Goal: Information Seeking & Learning: Learn about a topic

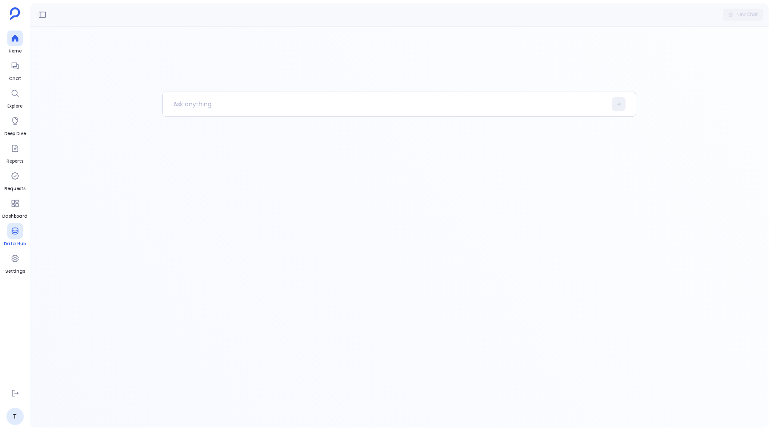
click at [6, 228] on link "Data Hub" at bounding box center [15, 235] width 22 height 24
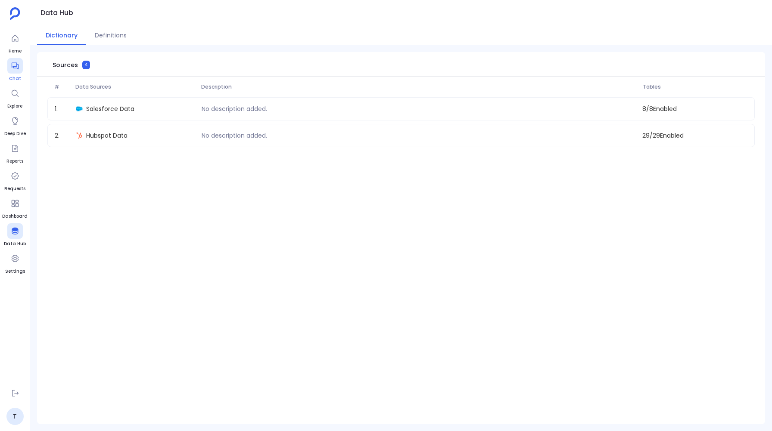
click at [12, 67] on icon at bounding box center [14, 66] width 7 height 7
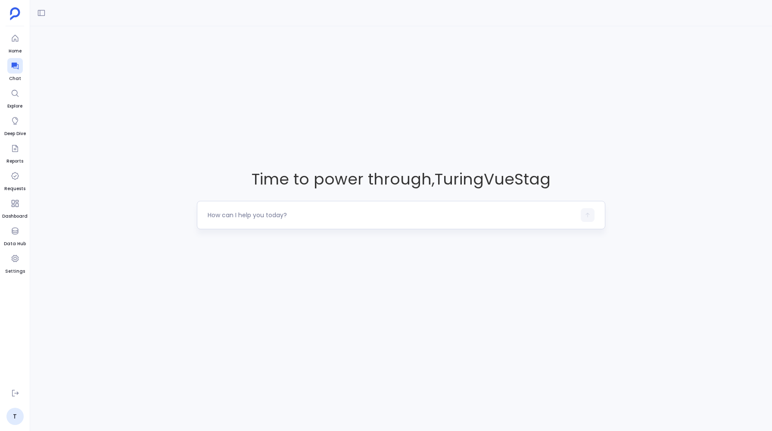
click at [246, 219] on textarea at bounding box center [391, 215] width 367 height 9
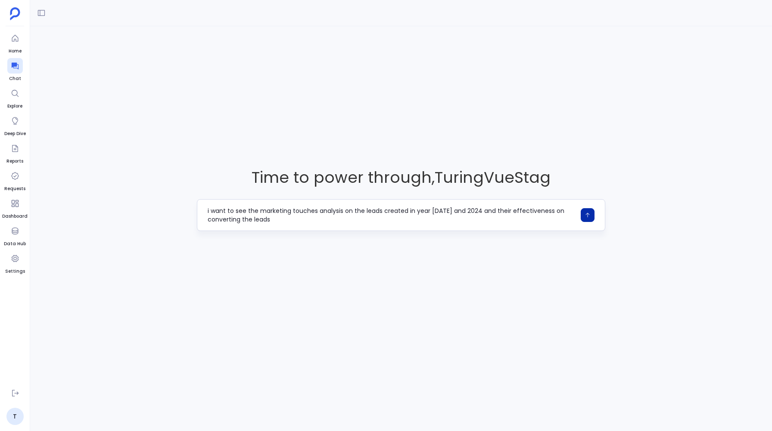
type textarea "i want to see the marketing touches analysis on the leads created in year 2023 …"
click at [585, 212] on icon "button" at bounding box center [587, 215] width 6 height 6
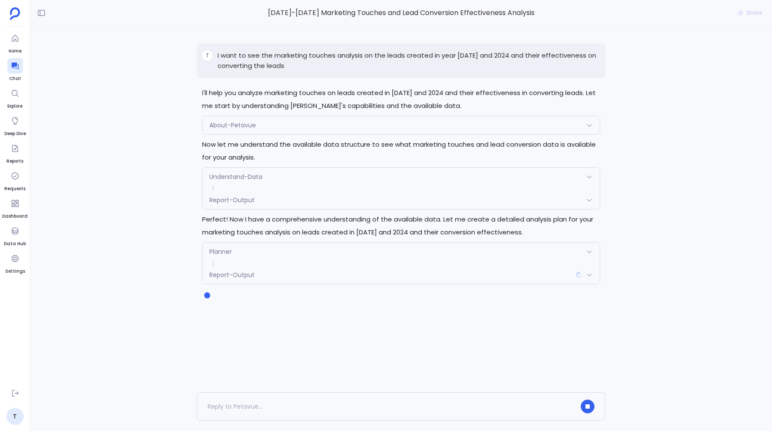
click at [385, 176] on div "Understand-Data" at bounding box center [400, 177] width 397 height 18
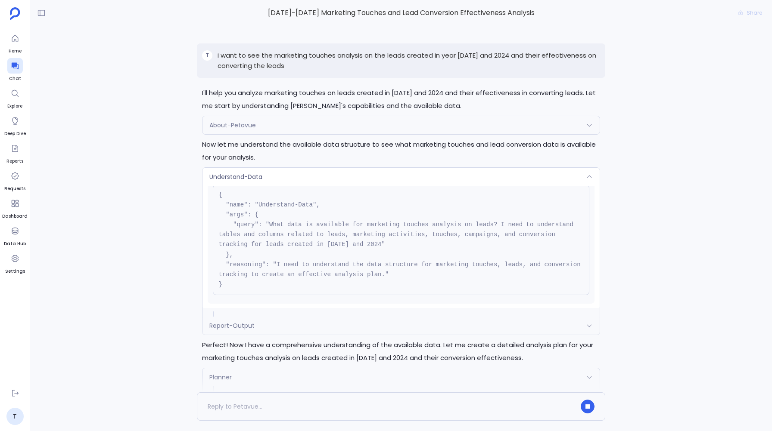
scroll to position [31, 0]
click at [283, 176] on div "Understand-Data" at bounding box center [400, 177] width 397 height 18
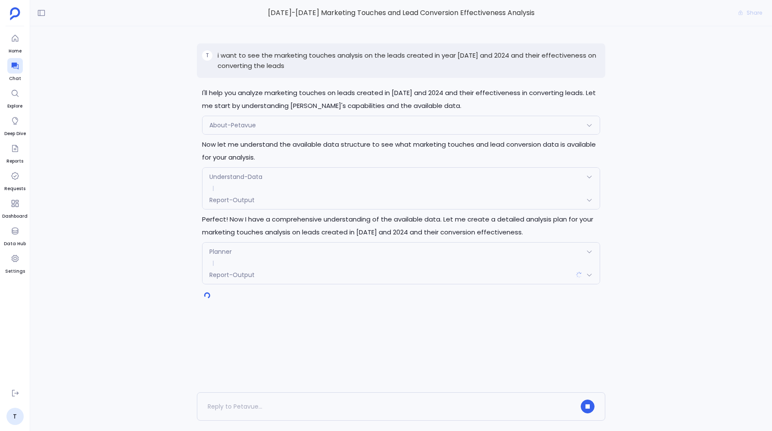
click at [257, 198] on div "Report-Output" at bounding box center [400, 200] width 397 height 18
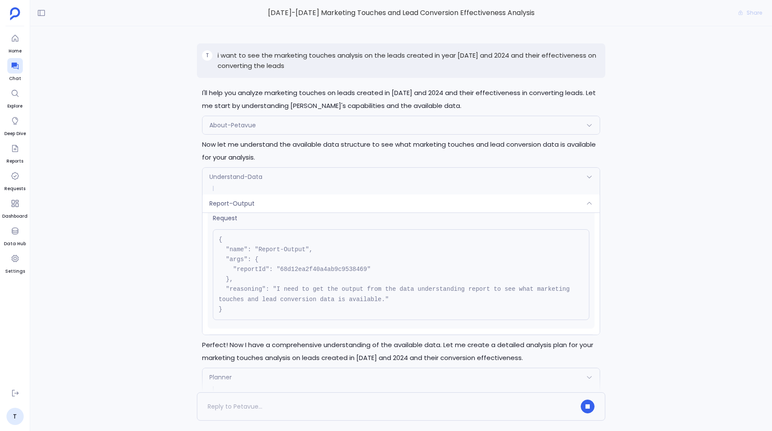
scroll to position [0, 0]
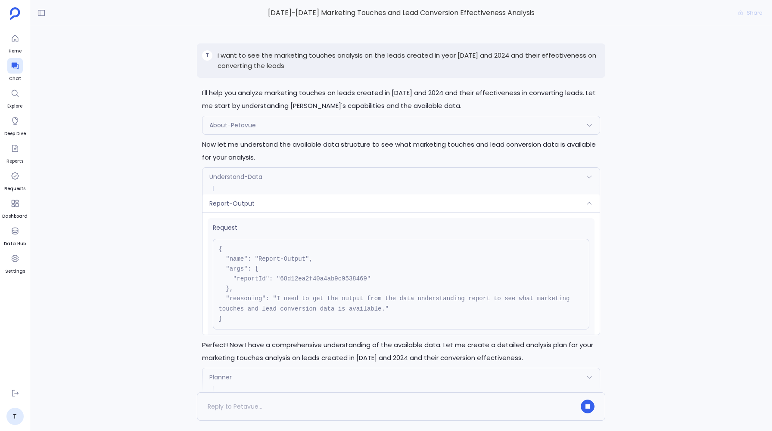
click at [247, 223] on span "Request" at bounding box center [401, 227] width 376 height 9
click at [230, 208] on div "Report-Output" at bounding box center [400, 204] width 397 height 18
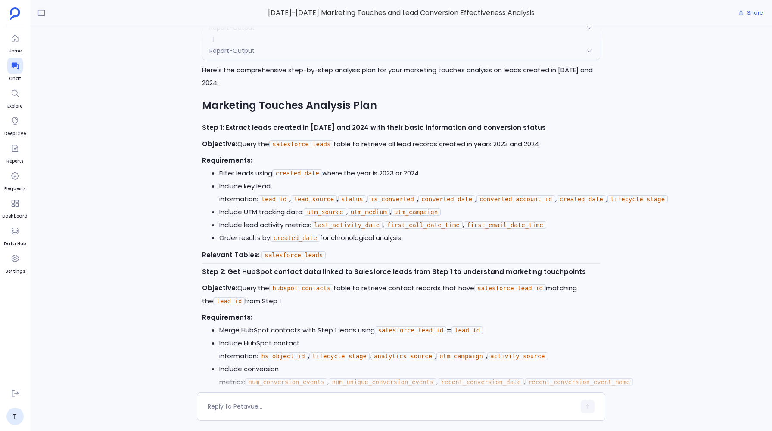
scroll to position [1005, 0]
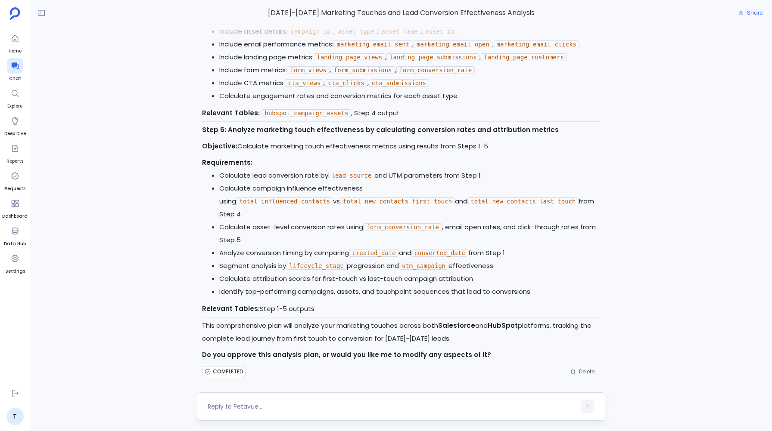
click at [220, 405] on textarea at bounding box center [391, 407] width 367 height 9
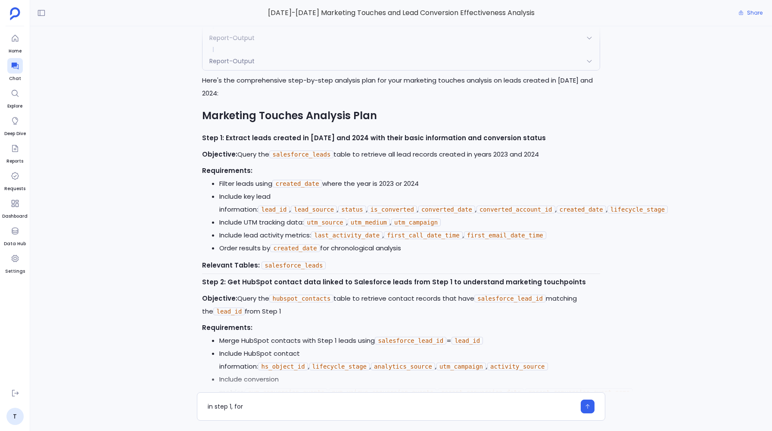
scroll to position [234, 0]
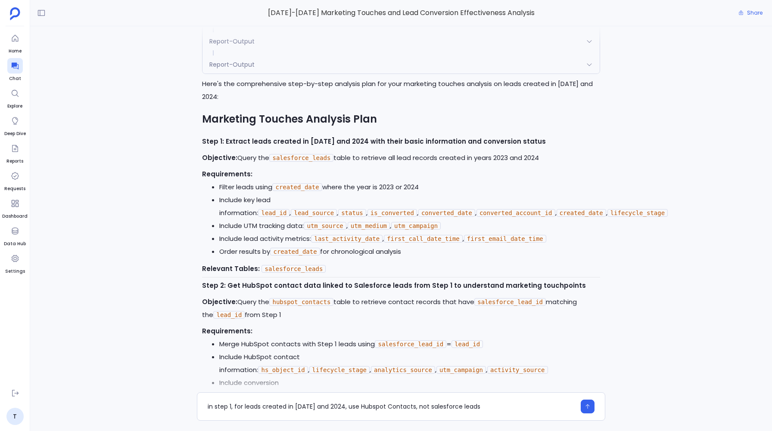
type textarea "in step 1, for leads created in 2023 and 2024, use Hubspot Contacts, not salesf…"
click at [584, 409] on button "button" at bounding box center [587, 407] width 14 height 14
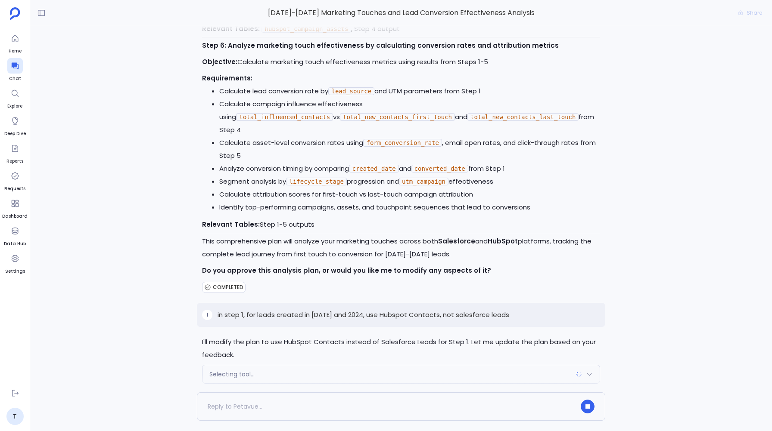
scroll to position [1112, 0]
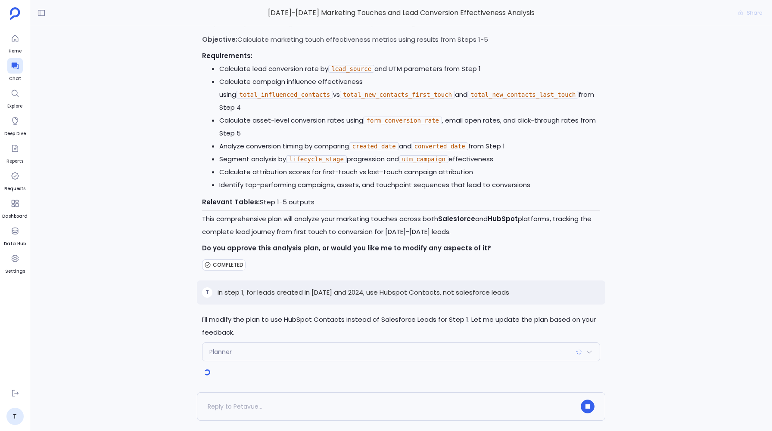
click at [227, 344] on div "Planner" at bounding box center [400, 352] width 397 height 18
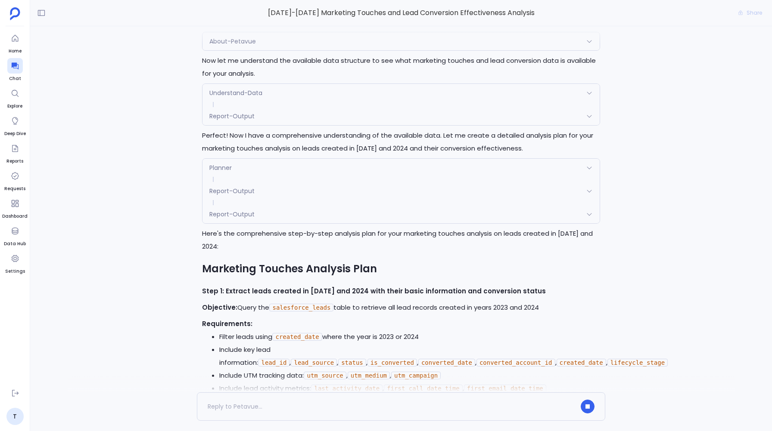
scroll to position [78, 0]
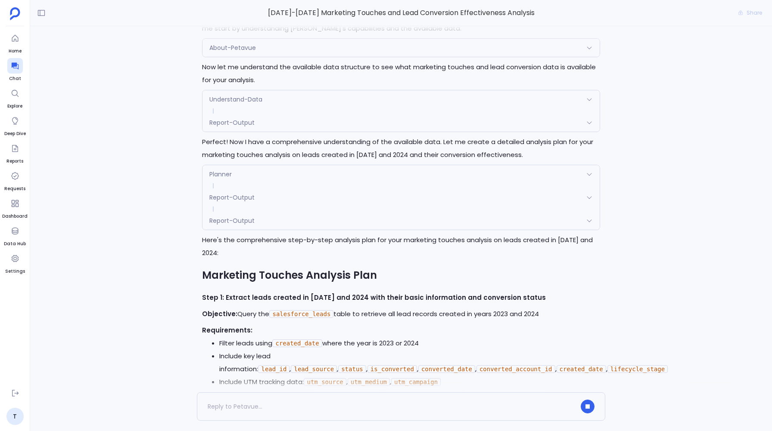
click at [230, 171] on span "Planner" at bounding box center [220, 174] width 22 height 9
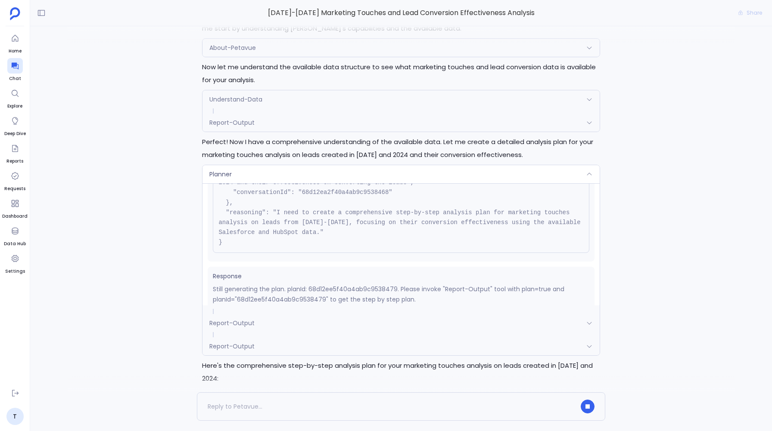
scroll to position [87, 0]
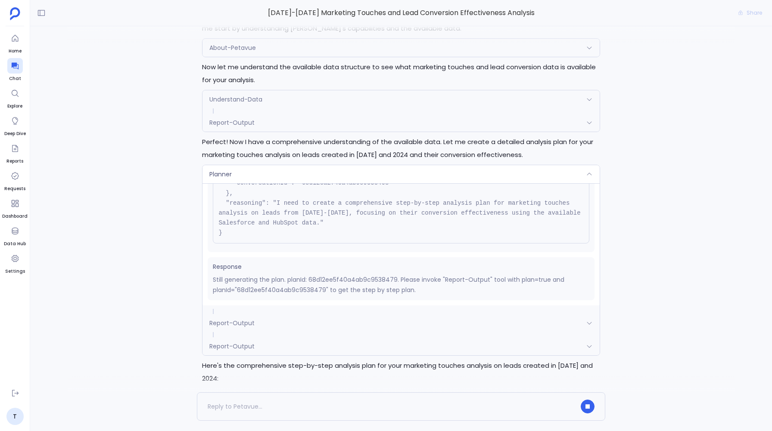
click at [259, 177] on div "Planner" at bounding box center [400, 174] width 397 height 18
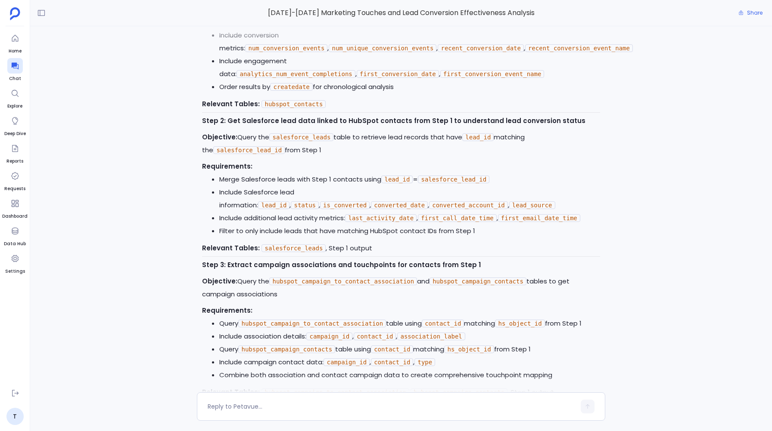
scroll to position [1605, 0]
click at [235, 399] on div at bounding box center [401, 407] width 408 height 28
click at [231, 407] on textarea at bounding box center [391, 407] width 367 height 9
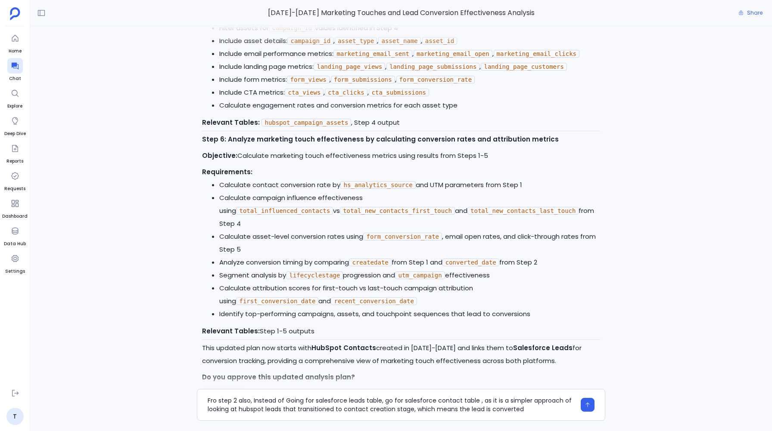
scroll to position [2194, 0]
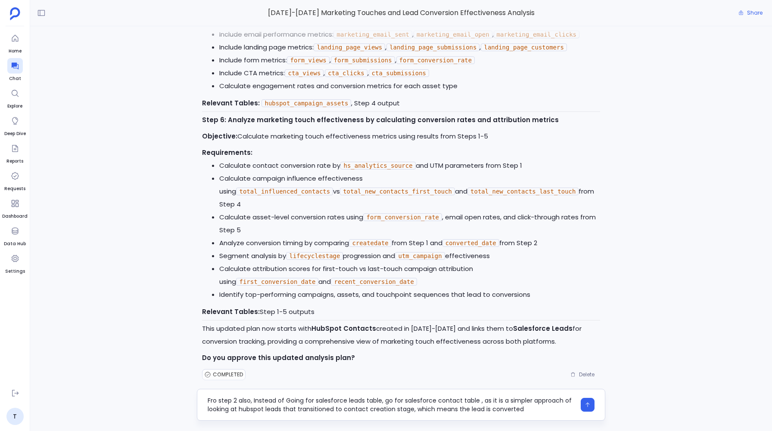
click at [217, 399] on textarea "Fro step 2 also, Instead of Going for salesforce leads table, go for salesforce…" at bounding box center [391, 405] width 367 height 17
click at [526, 410] on textarea "For step 2 also, Instead of Going for salesforce leads table, go for salesforce…" at bounding box center [391, 405] width 367 height 17
type textarea "For step 2 also, Instead of Going for salesforce leads table, go for salesforce…"
click at [586, 408] on icon "button" at bounding box center [587, 405] width 6 height 6
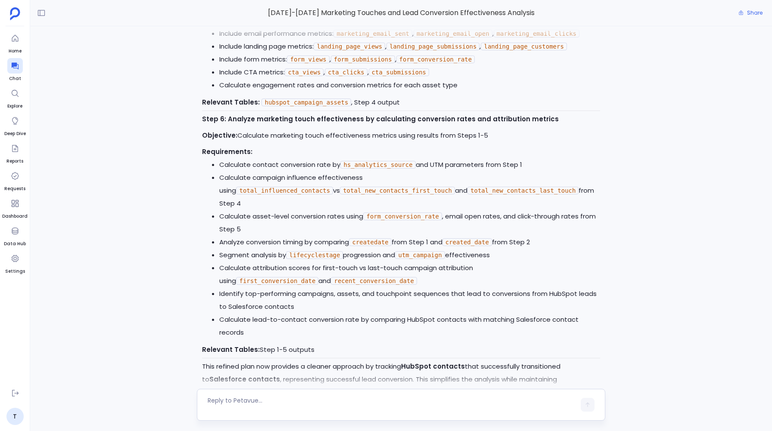
scroll to position [3472, 0]
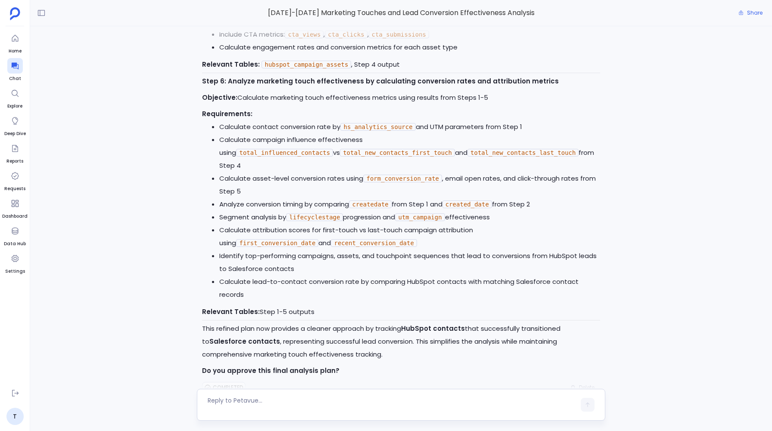
click at [227, 403] on textarea at bounding box center [391, 405] width 367 height 17
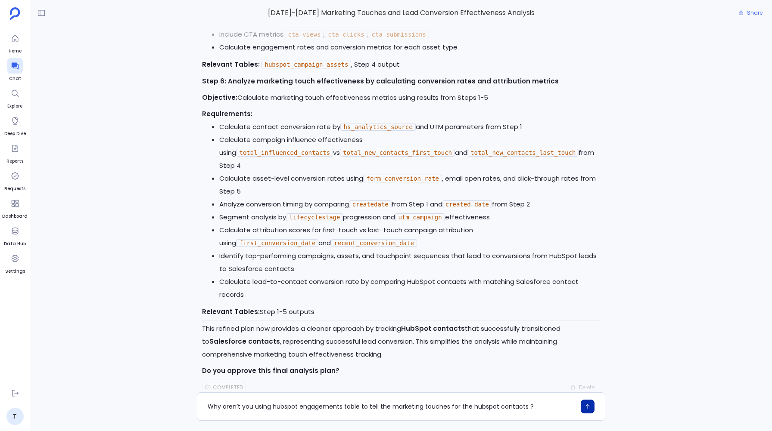
type textarea "Why aren’t you using hubspot engagements table to tell the marketing touches fo…"
click at [586, 403] on button "button" at bounding box center [587, 407] width 14 height 14
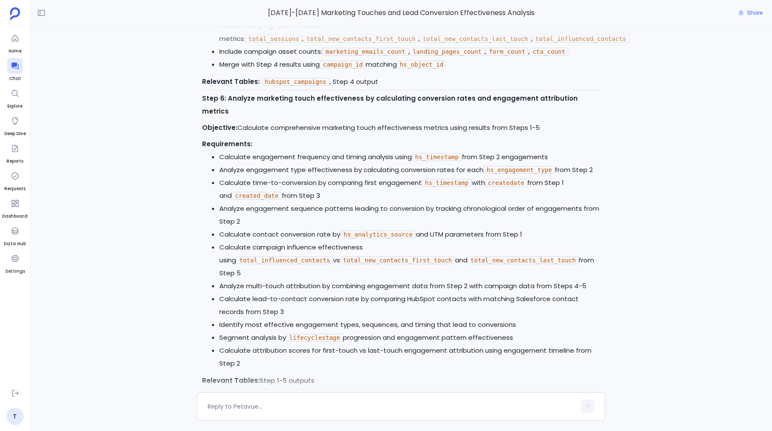
scroll to position [4839, 0]
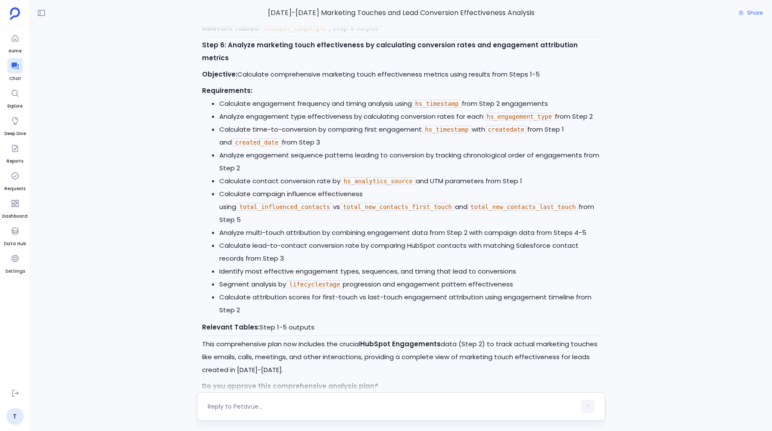
click at [227, 409] on textarea at bounding box center [391, 407] width 367 height 9
type textarea "Yes"
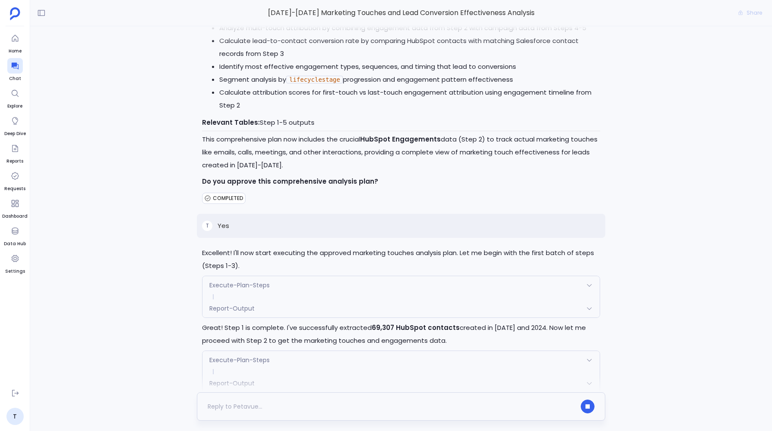
scroll to position [5067, 0]
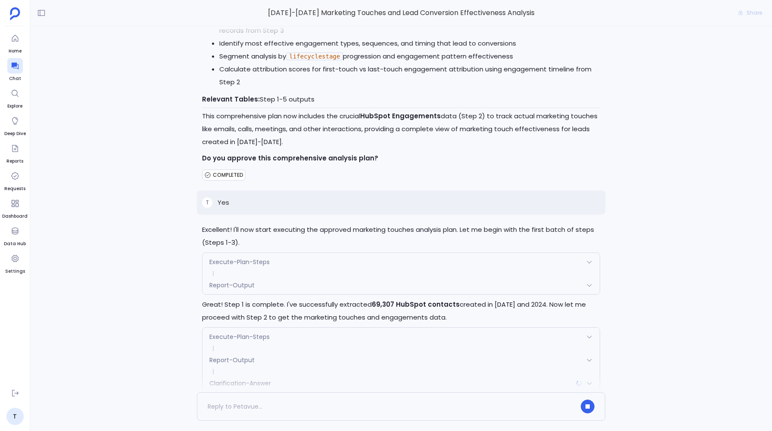
click at [241, 379] on span "Clarification-Answer" at bounding box center [240, 383] width 62 height 9
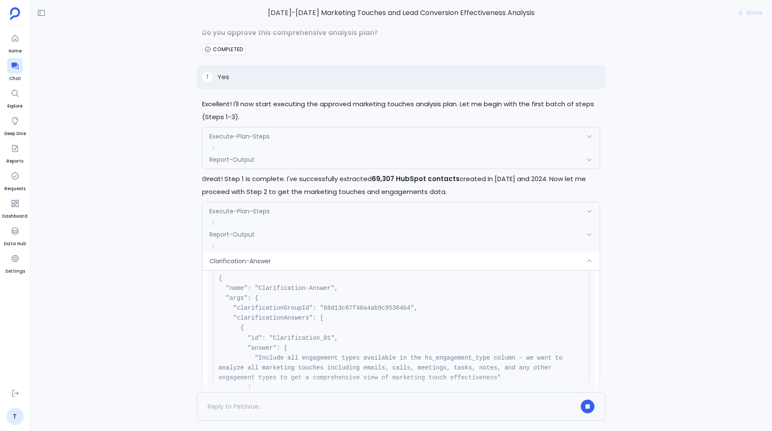
scroll to position [5220, 0]
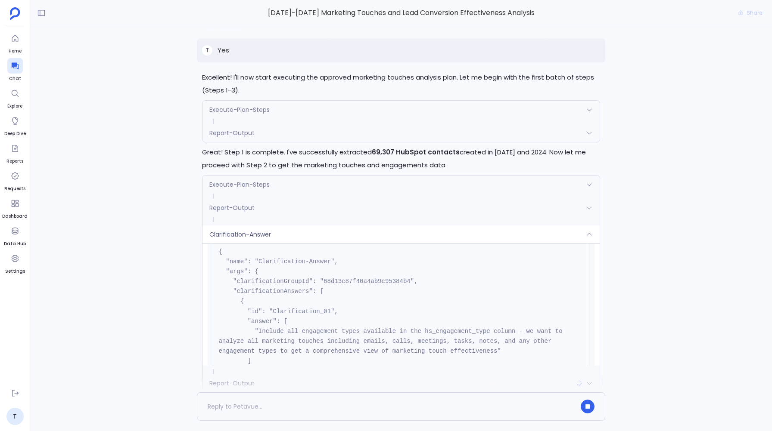
click at [241, 230] on span "Clarification-Answer" at bounding box center [240, 234] width 62 height 9
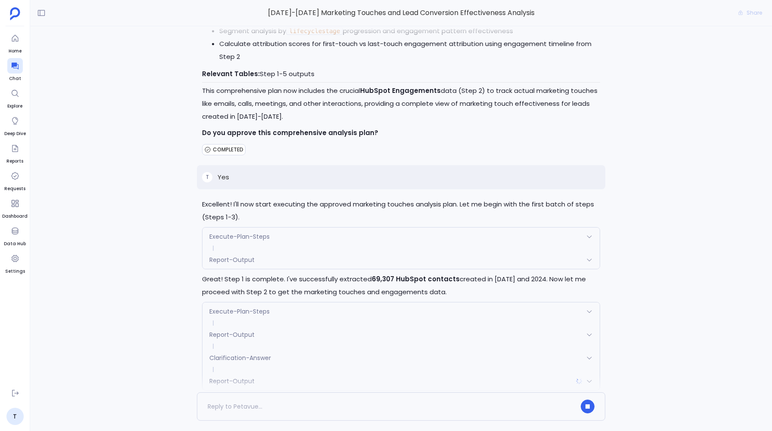
scroll to position [5091, 0]
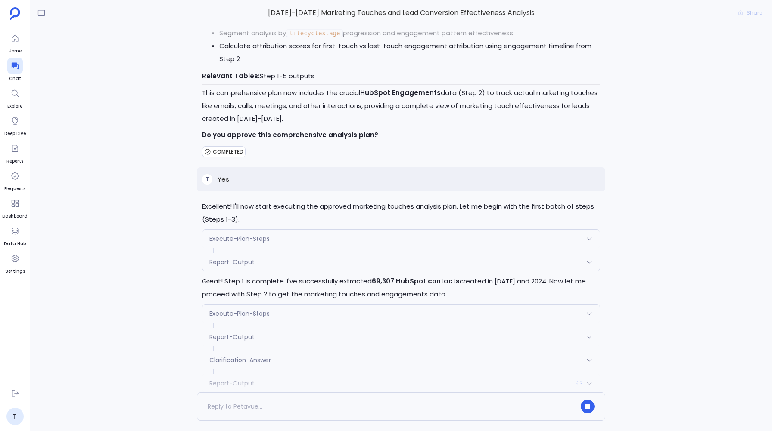
click at [240, 333] on span "Report-Output" at bounding box center [231, 337] width 45 height 9
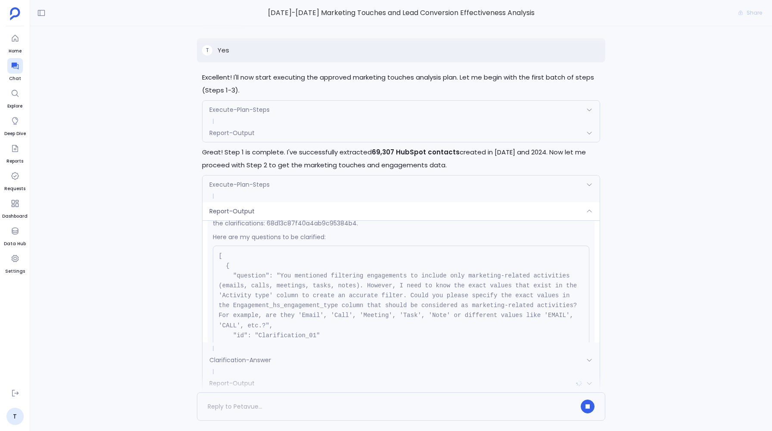
scroll to position [171, 0]
click at [285, 202] on div "Report-Output" at bounding box center [400, 211] width 397 height 18
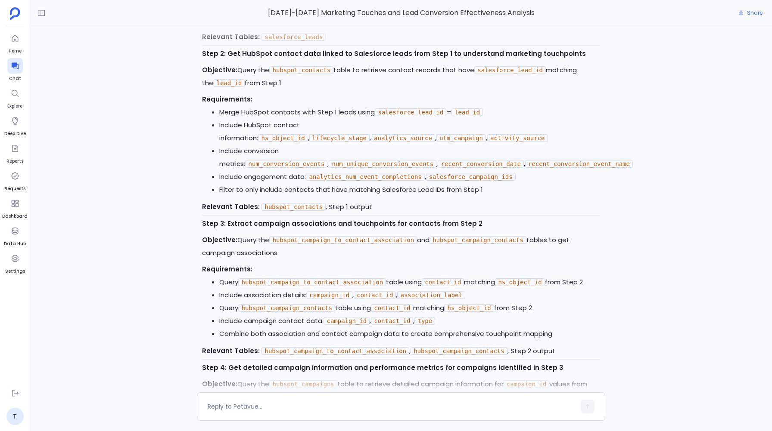
scroll to position [0, 0]
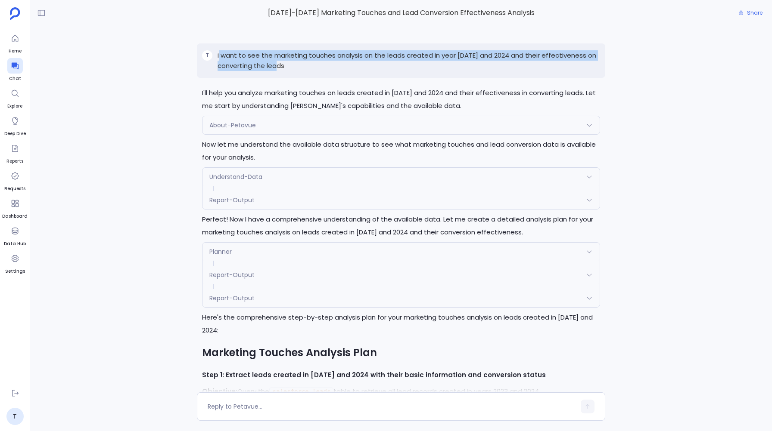
drag, startPoint x: 219, startPoint y: 56, endPoint x: 291, endPoint y: 66, distance: 73.1
click at [291, 66] on p "i want to see the marketing touches analysis on the leads created in year 2023 …" at bounding box center [408, 60] width 382 height 21
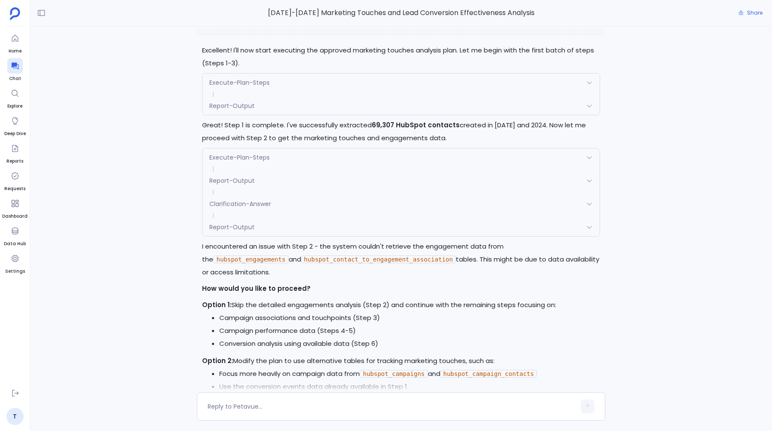
scroll to position [5338, 0]
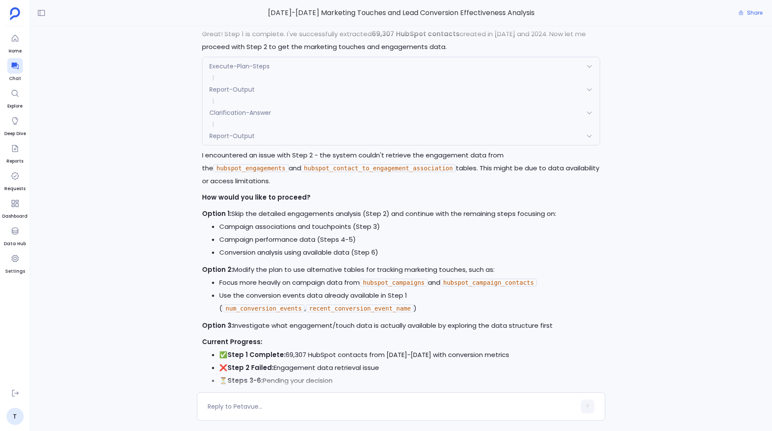
click at [175, 192] on div "T i want to see the marketing touches analysis on the leads created in year 202…" at bounding box center [401, 209] width 742 height 366
click at [234, 404] on textarea at bounding box center [391, 407] width 367 height 9
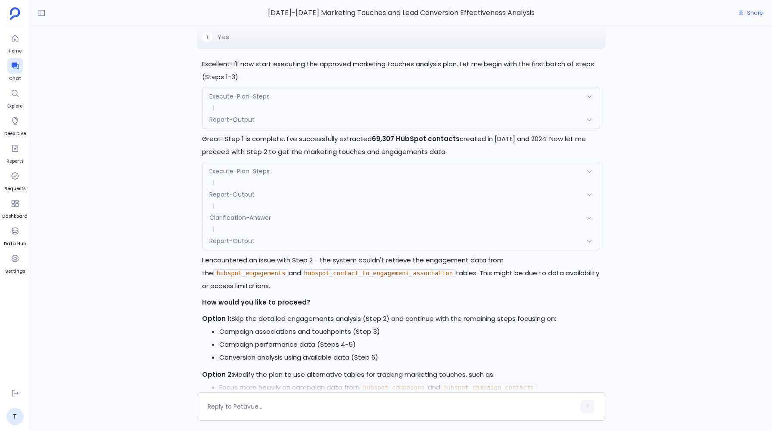
scroll to position [5229, 0]
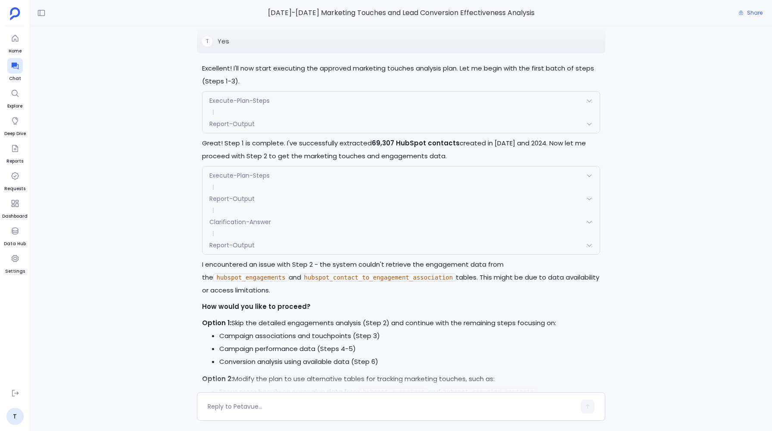
click at [220, 241] on span "Report-Output" at bounding box center [231, 245] width 45 height 9
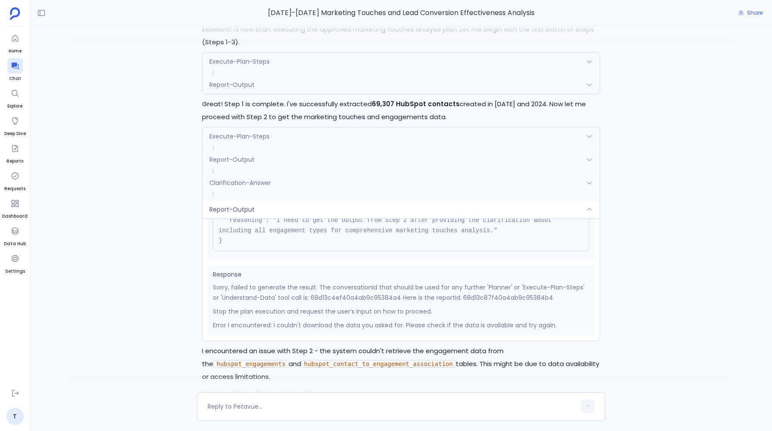
scroll to position [5269, 0]
click at [233, 200] on div "Report-Output" at bounding box center [400, 209] width 397 height 18
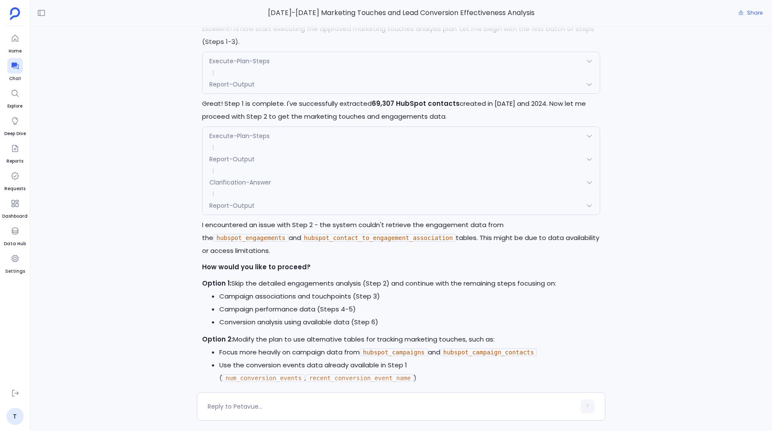
scroll to position [5338, 0]
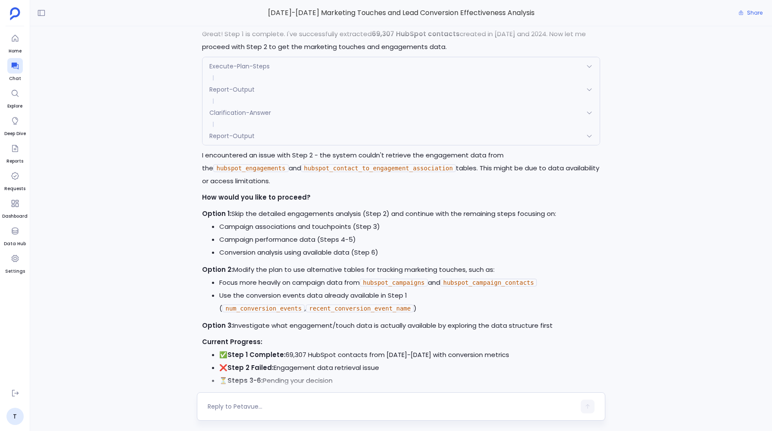
click at [223, 410] on textarea at bounding box center [391, 407] width 367 height 9
type textarea "retry step 2"
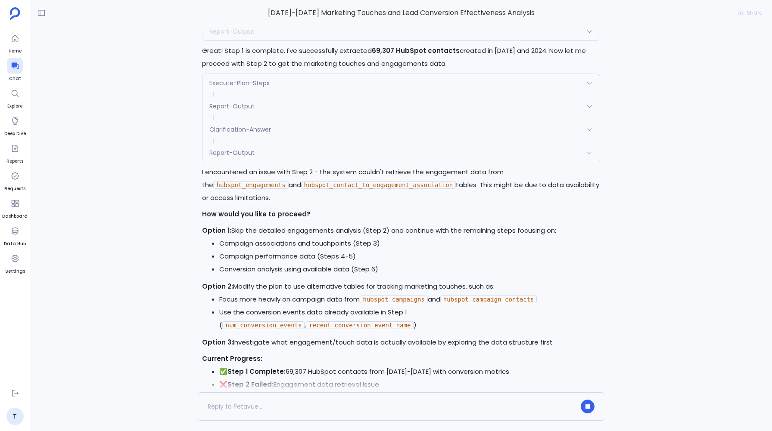
scroll to position [5416, 0]
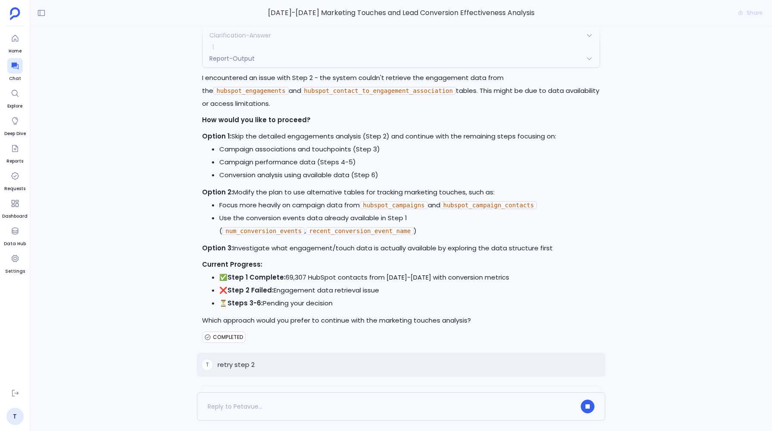
click at [214, 386] on div "Execute-Plan-Steps" at bounding box center [400, 395] width 397 height 18
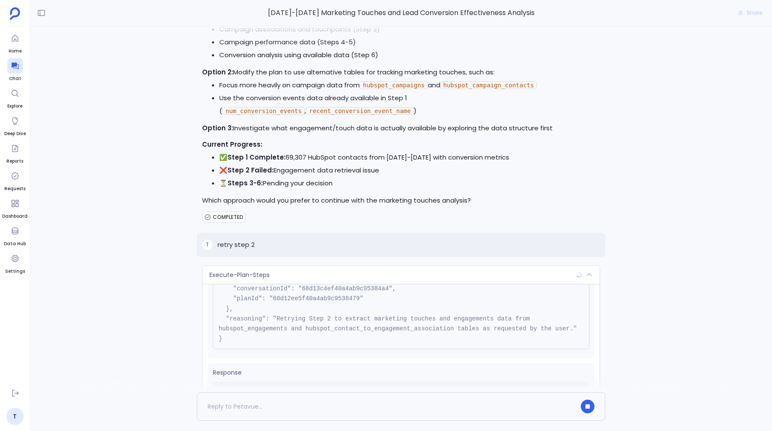
scroll to position [78, 0]
click at [219, 271] on span "Execute-Plan-Steps" at bounding box center [239, 275] width 60 height 9
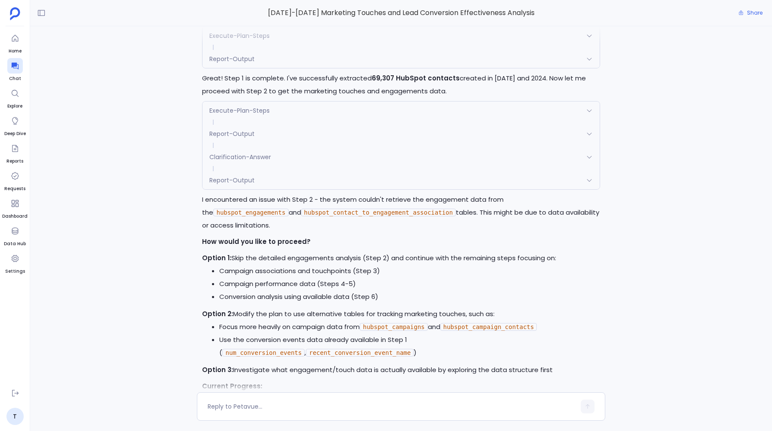
scroll to position [5291, 0]
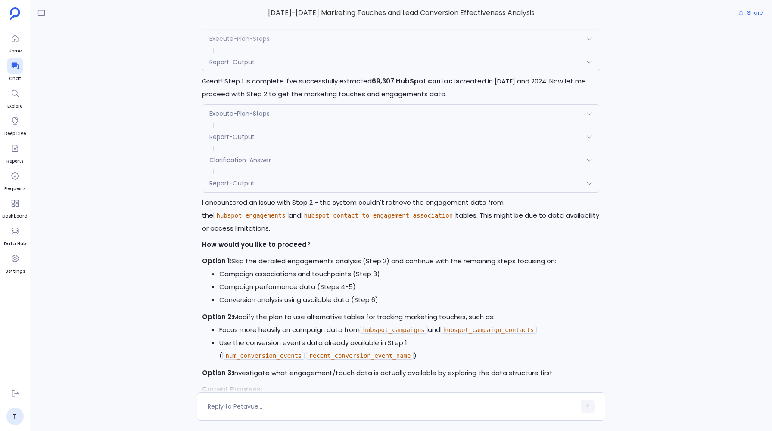
click at [241, 179] on span "Report-Output" at bounding box center [231, 183] width 45 height 9
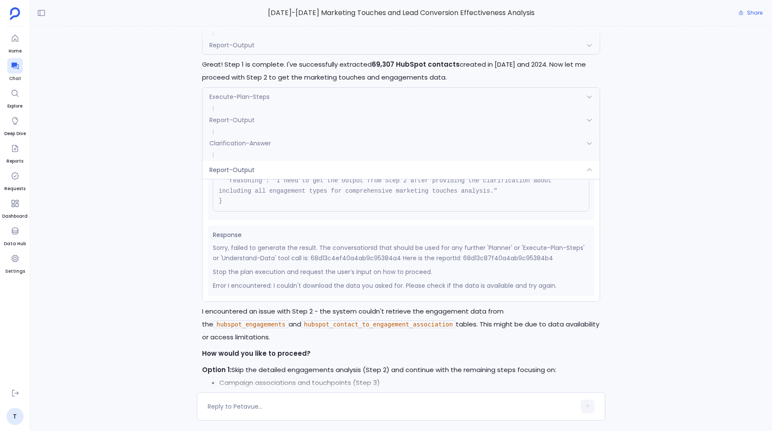
scroll to position [5308, 0]
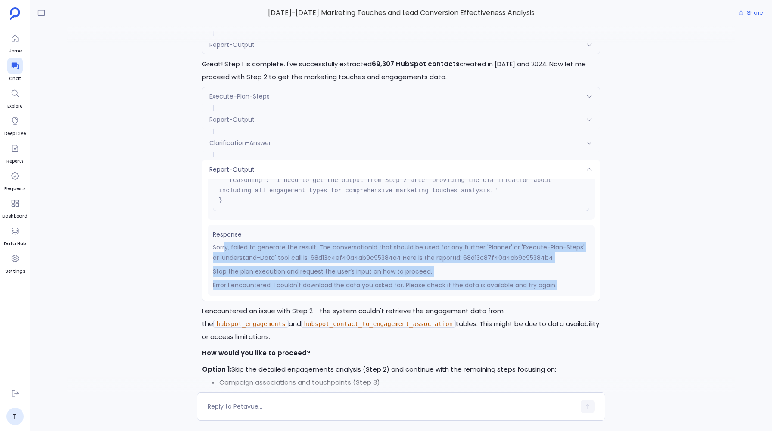
drag, startPoint x: 225, startPoint y: 214, endPoint x: 391, endPoint y: 258, distance: 171.1
click at [391, 258] on div "Response Sorry, failed to generate the result. The conversationId that should b…" at bounding box center [401, 260] width 386 height 71
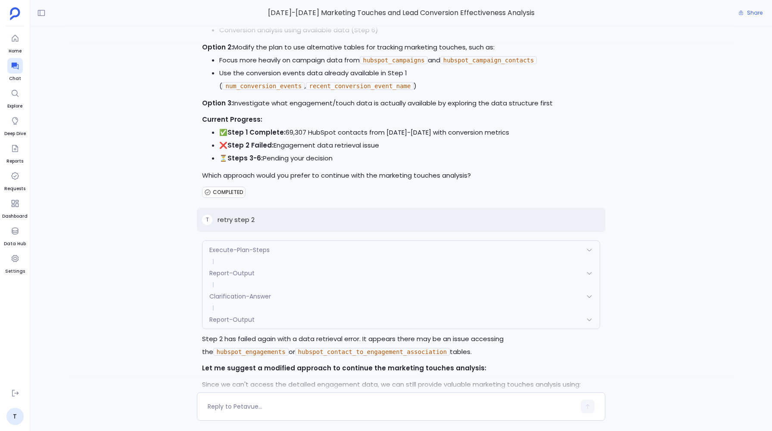
scroll to position [5692, 0]
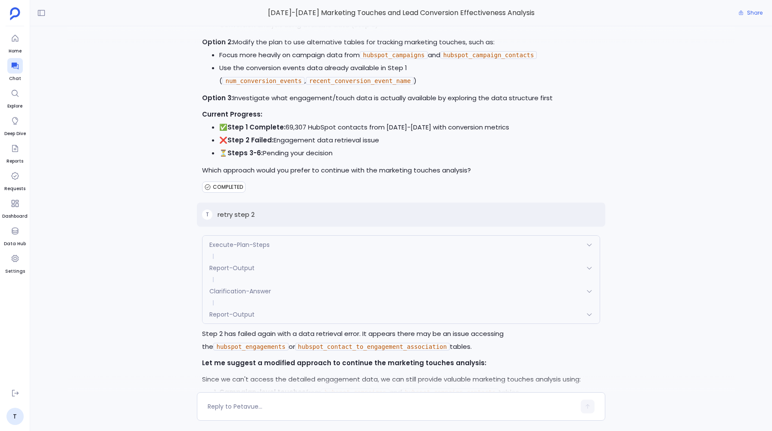
click at [243, 306] on div "Report-Output" at bounding box center [400, 315] width 397 height 18
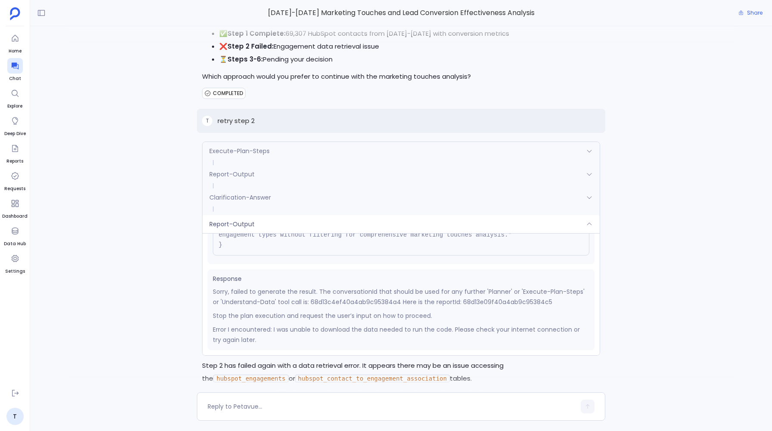
scroll to position [5661, 0]
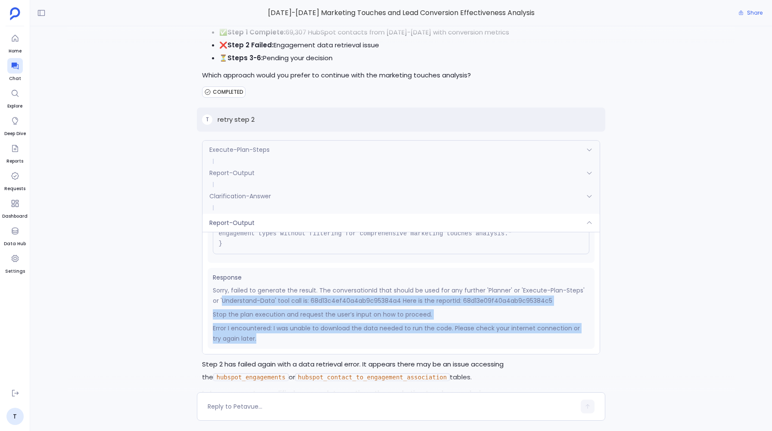
drag, startPoint x: 214, startPoint y: 259, endPoint x: 249, endPoint y: 294, distance: 49.9
click at [249, 294] on div "Sorry, failed to generate the result. The conversationId that should be used fo…" at bounding box center [401, 314] width 376 height 59
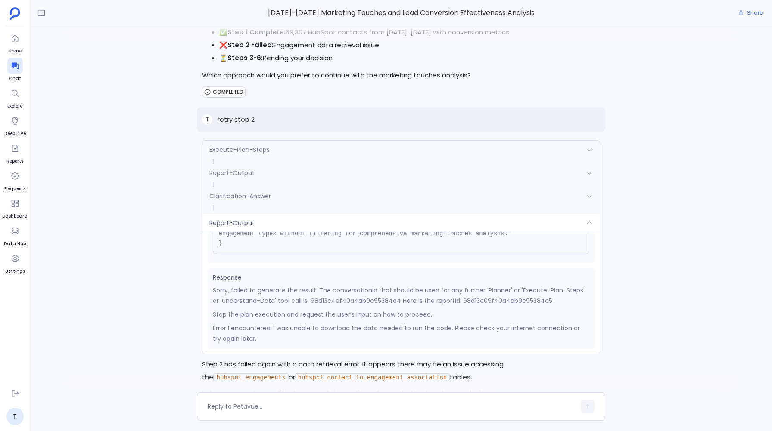
click at [130, 123] on div "T i want to see the marketing touches analysis on the leads created in year 202…" at bounding box center [401, 209] width 742 height 366
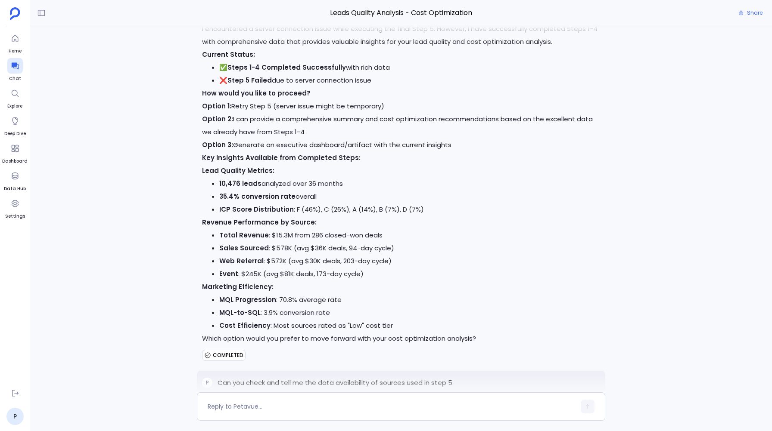
scroll to position [4487, 0]
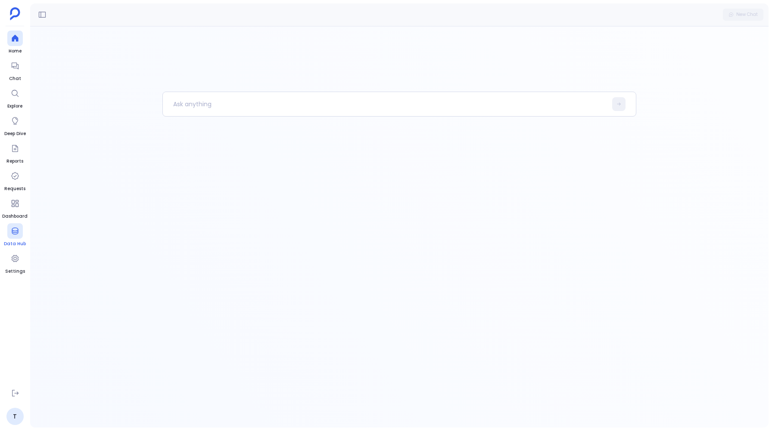
click at [15, 230] on icon at bounding box center [15, 231] width 9 height 9
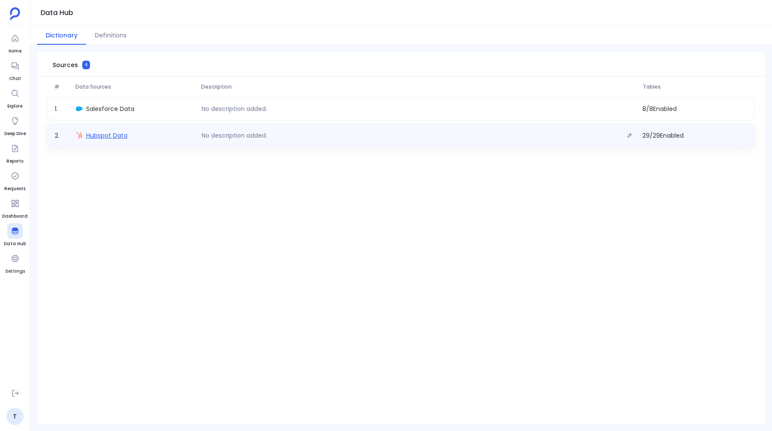
click at [117, 136] on span "Hubspot Data" at bounding box center [106, 135] width 41 height 9
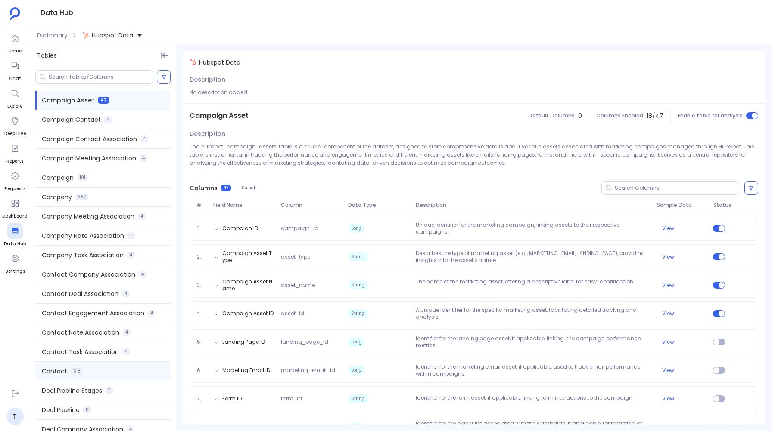
click at [55, 373] on span "Contact" at bounding box center [54, 371] width 25 height 9
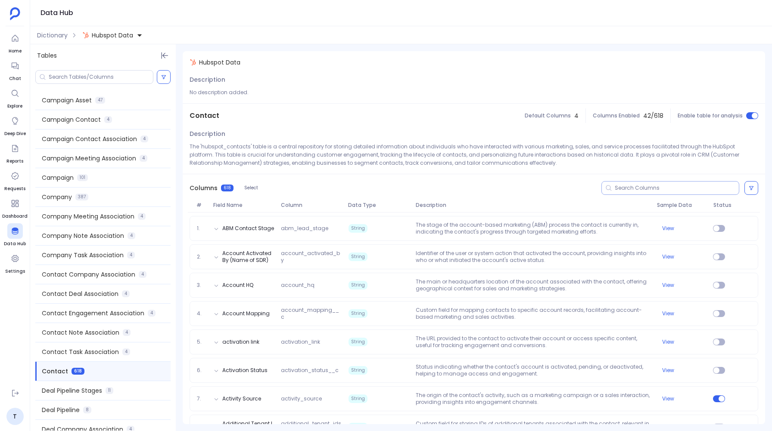
click at [648, 190] on input at bounding box center [676, 188] width 124 height 7
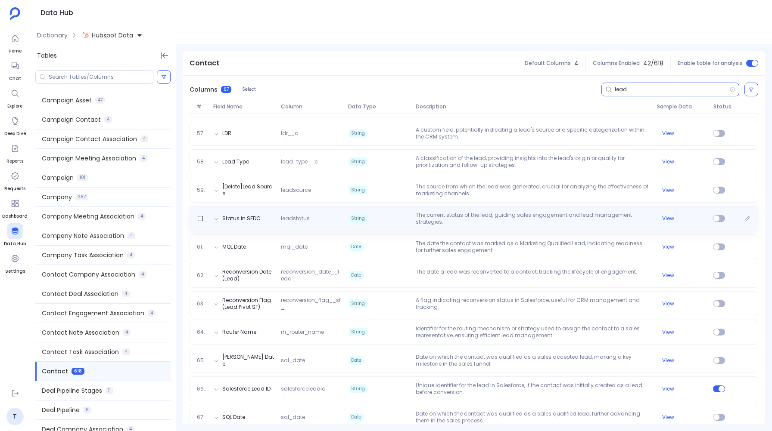
scroll to position [1699, 0]
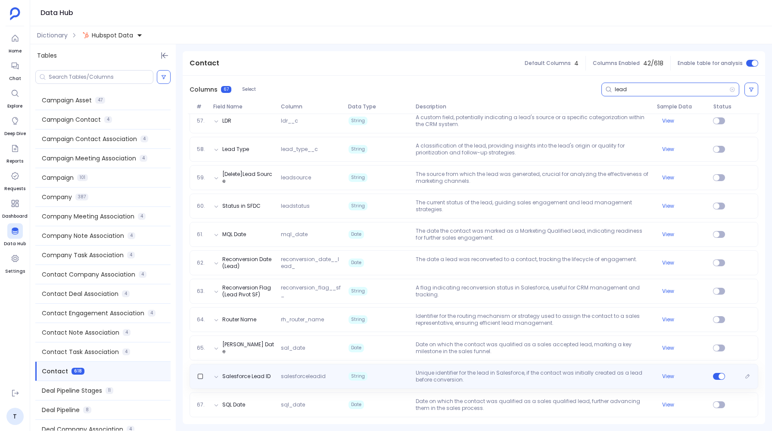
click at [388, 382] on span "String" at bounding box center [378, 377] width 67 height 14
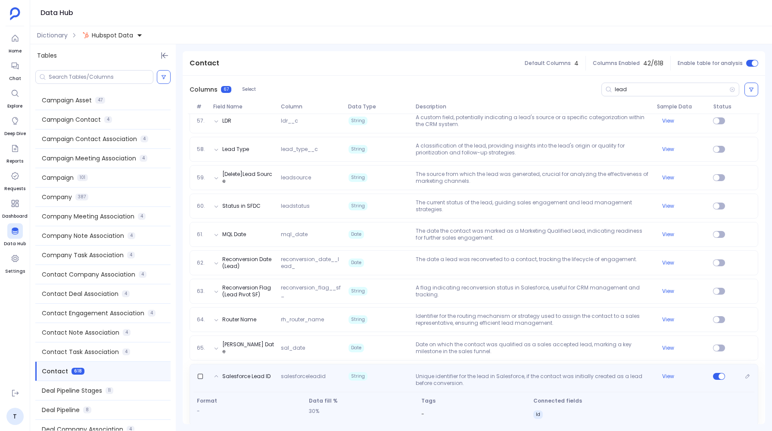
scroll to position [1736, 0]
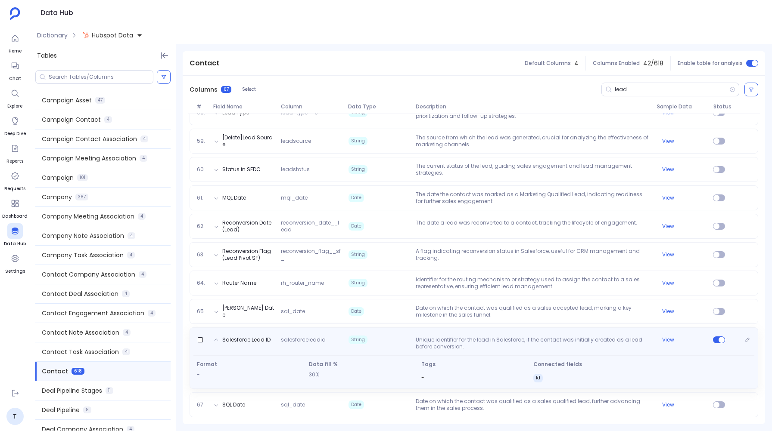
click at [384, 344] on span "String" at bounding box center [378, 340] width 67 height 9
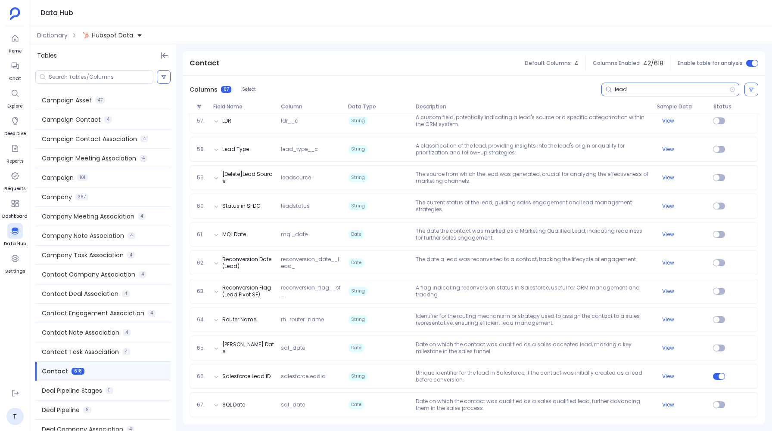
click at [634, 92] on input "lead" at bounding box center [671, 89] width 115 height 7
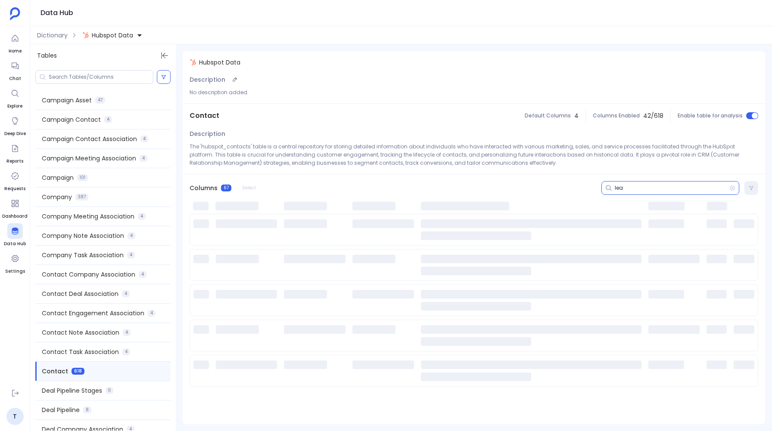
scroll to position [0, 0]
type input "l"
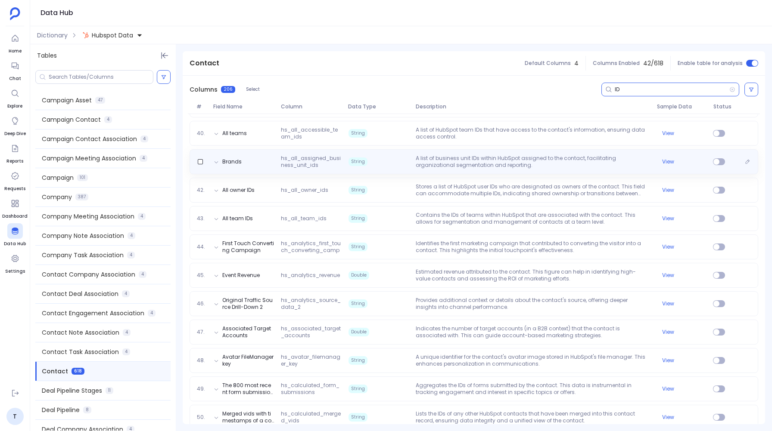
scroll to position [1205, 0]
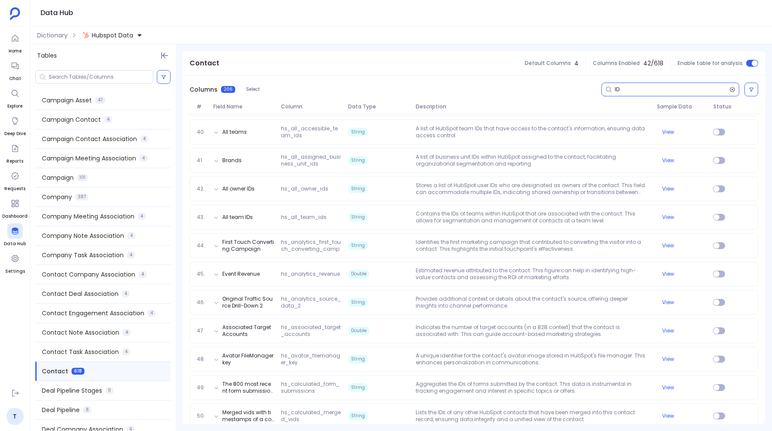
type input "ID"
click at [731, 87] on icon at bounding box center [732, 89] width 6 height 7
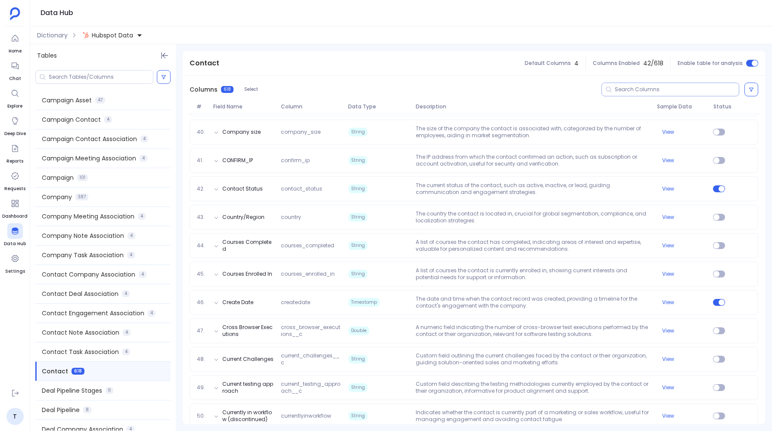
click at [667, 85] on div at bounding box center [670, 90] width 138 height 14
click at [656, 89] on input at bounding box center [676, 89] width 124 height 7
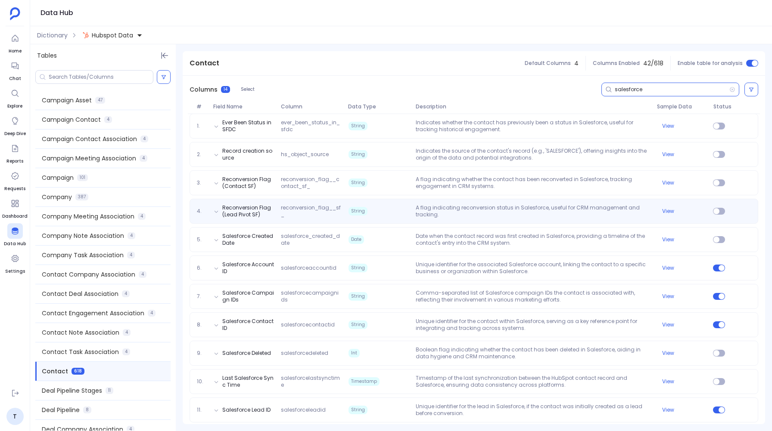
scroll to position [103, 0]
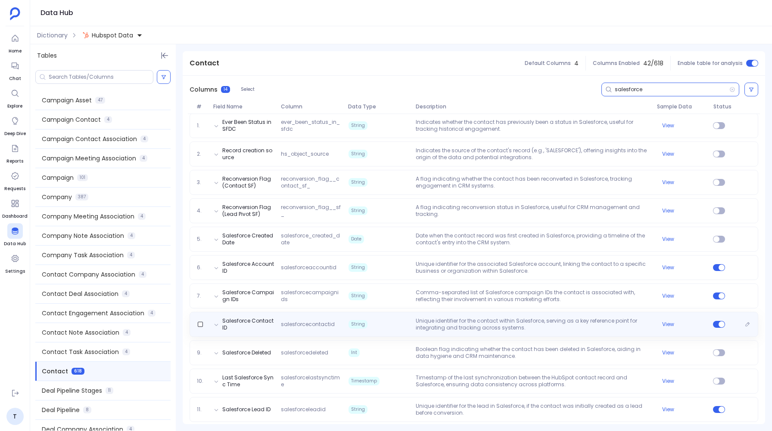
type input "salesforce"
click at [429, 328] on p "Unique identifier for the contact within Salesforce, serving as a key reference…" at bounding box center [532, 325] width 241 height 14
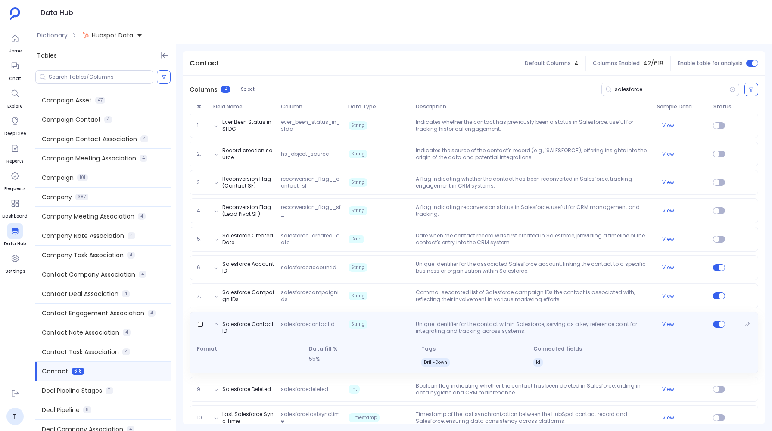
click at [429, 328] on p "Unique identifier for the contact within Salesforce, serving as a key reference…" at bounding box center [532, 328] width 241 height 14
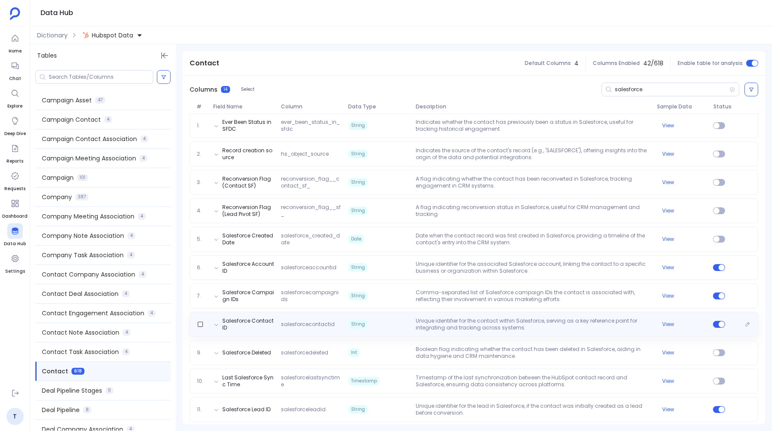
click at [429, 328] on p "Unique identifier for the contact within Salesforce, serving as a key reference…" at bounding box center [532, 325] width 241 height 14
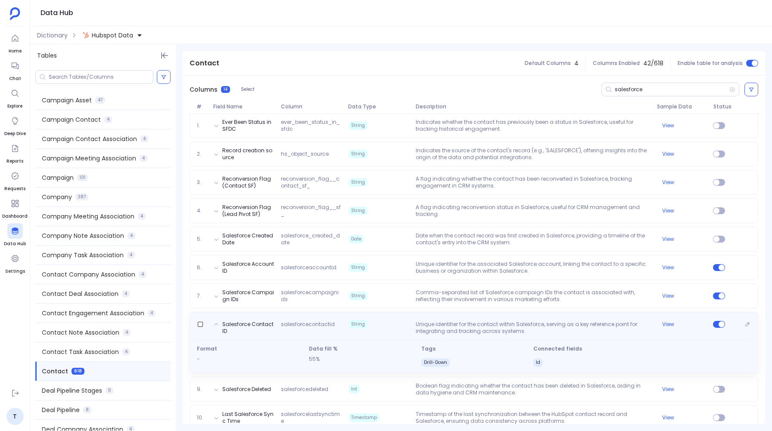
click at [429, 328] on p "Unique identifier for the contact within Salesforce, serving as a key reference…" at bounding box center [532, 328] width 241 height 14
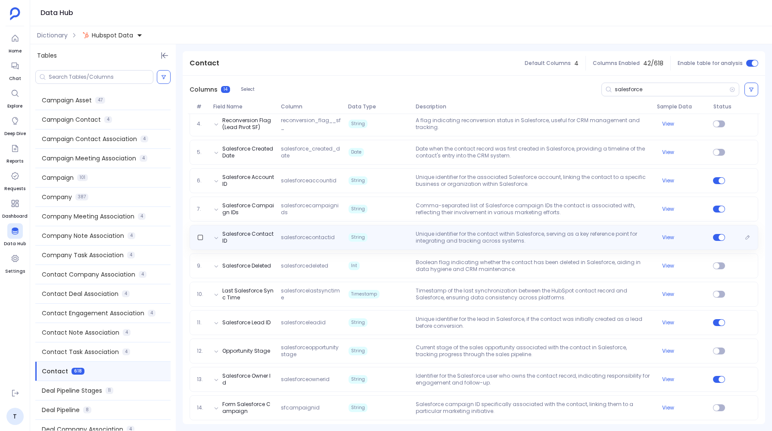
scroll to position [193, 0]
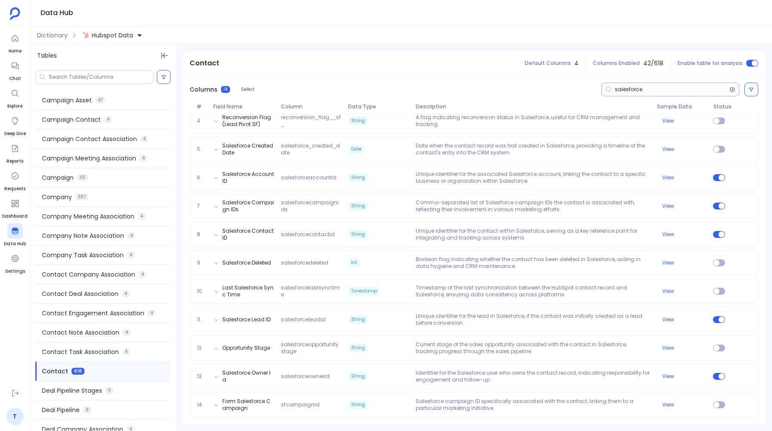
click at [731, 90] on icon at bounding box center [732, 89] width 6 height 7
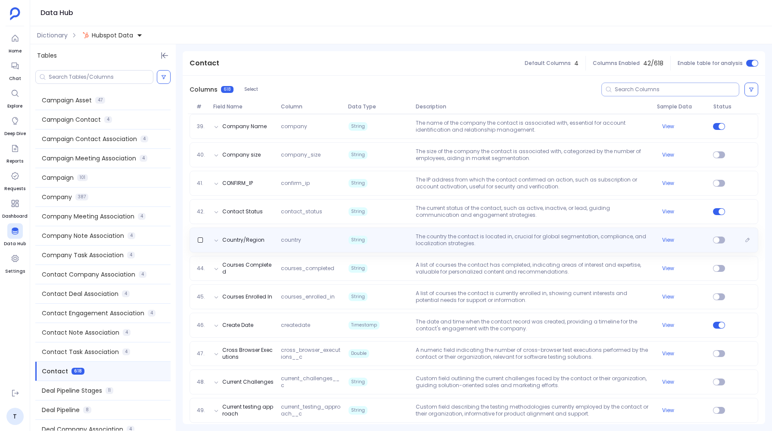
scroll to position [1192, 0]
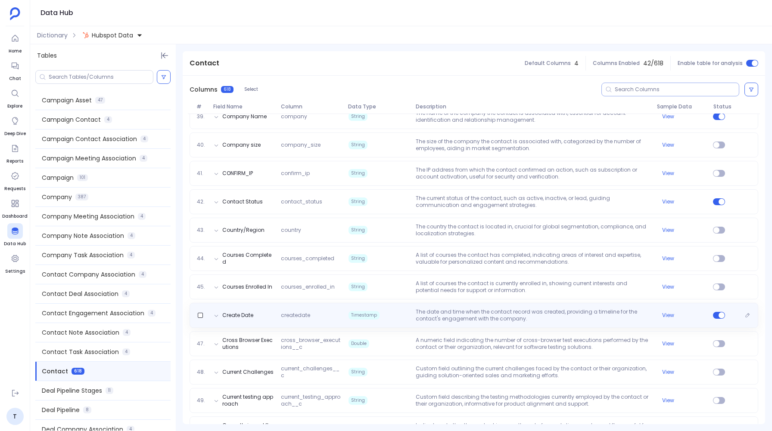
click at [438, 314] on p "The date and time when the contact record was created, providing a timeline for…" at bounding box center [532, 316] width 241 height 14
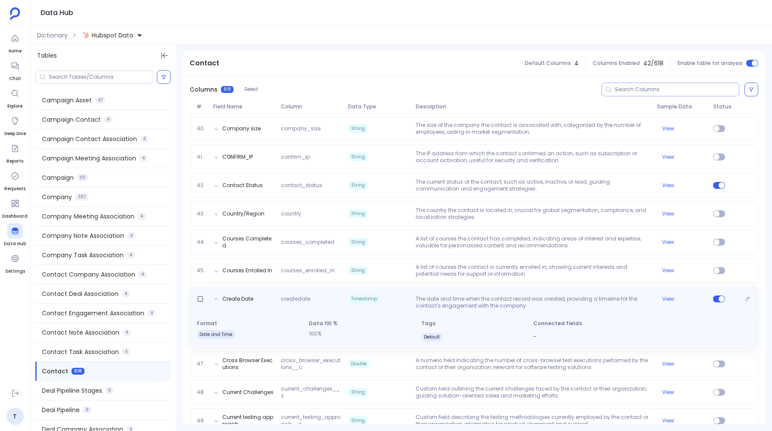
scroll to position [1212, 0]
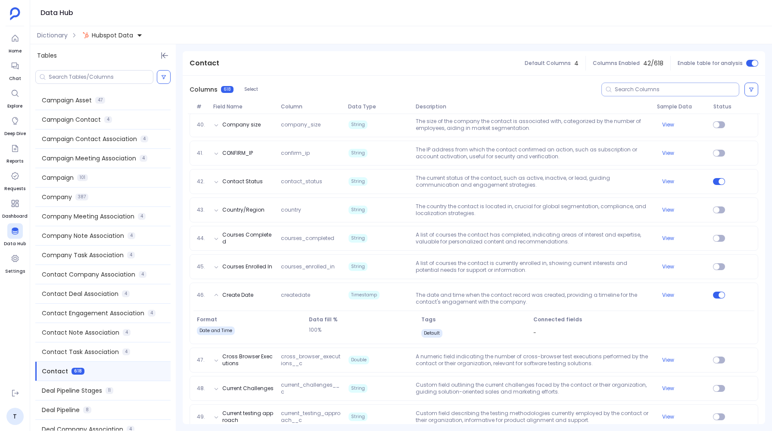
click at [124, 30] on button "Hubspot Data" at bounding box center [113, 35] width 64 height 14
click at [111, 78] on span "Salesforce Data" at bounding box center [124, 74] width 48 height 9
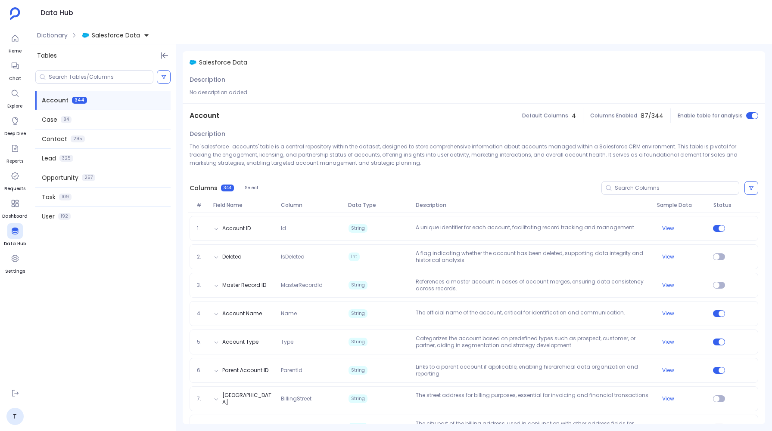
click at [117, 32] on span "Salesforce Data" at bounding box center [116, 35] width 48 height 9
click at [110, 74] on span "Hubspot Data" at bounding box center [120, 74] width 41 height 9
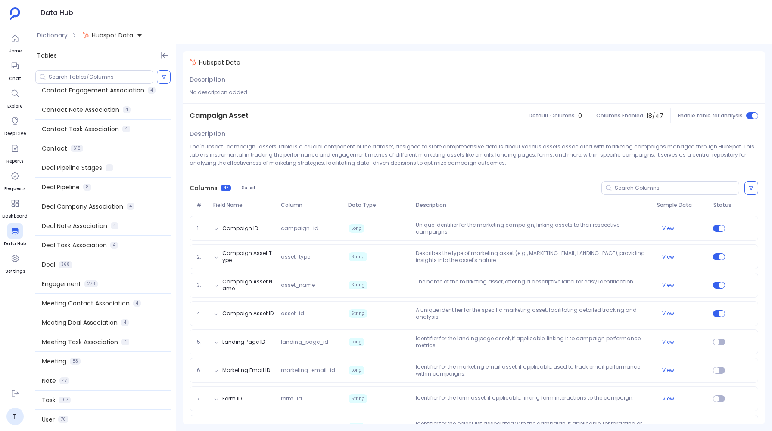
scroll to position [225, 0]
click at [80, 282] on span "Engagement" at bounding box center [61, 282] width 39 height 9
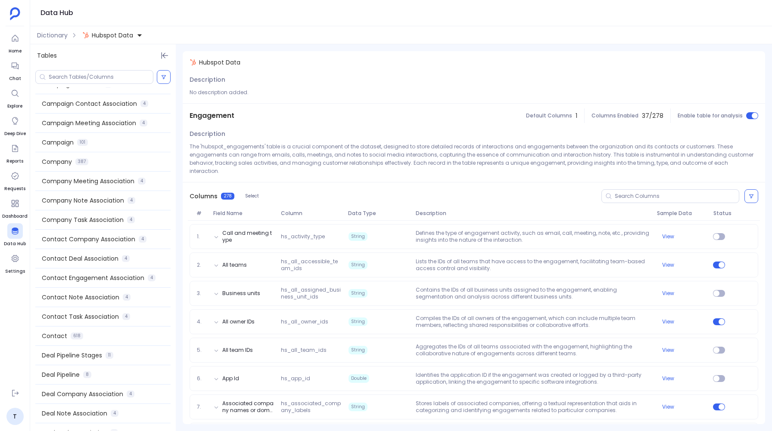
scroll to position [0, 0]
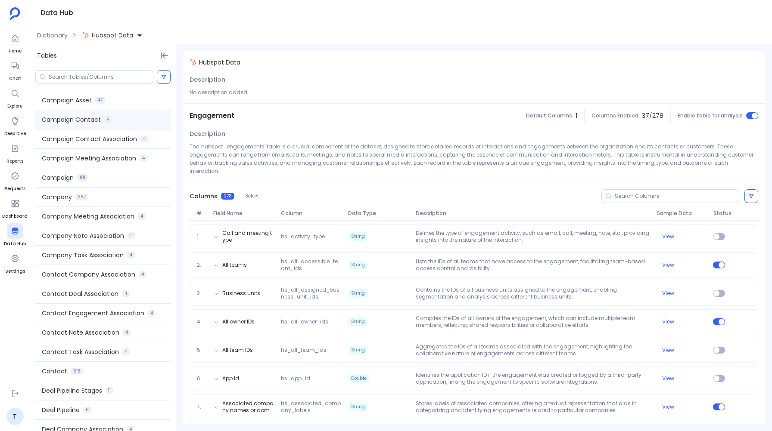
click at [63, 123] on span "Campaign Contact" at bounding box center [71, 119] width 59 height 9
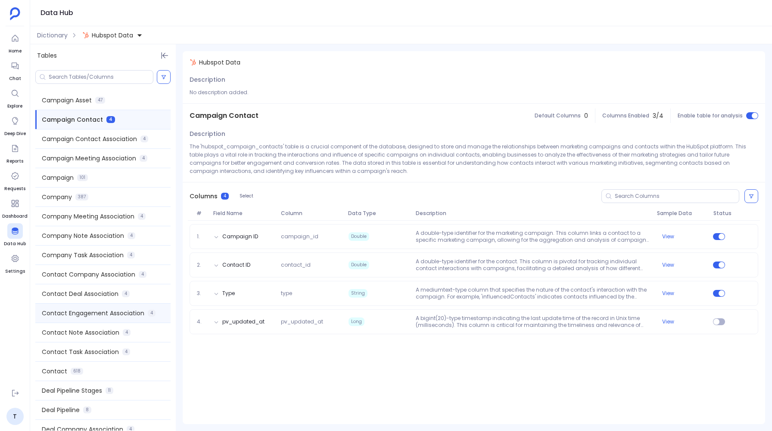
scroll to position [225, 0]
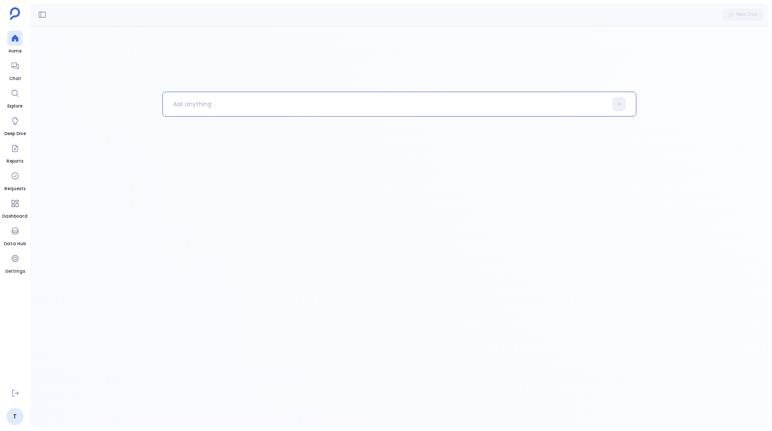
click at [194, 111] on p at bounding box center [385, 104] width 444 height 22
click at [624, 104] on button at bounding box center [618, 104] width 13 height 14
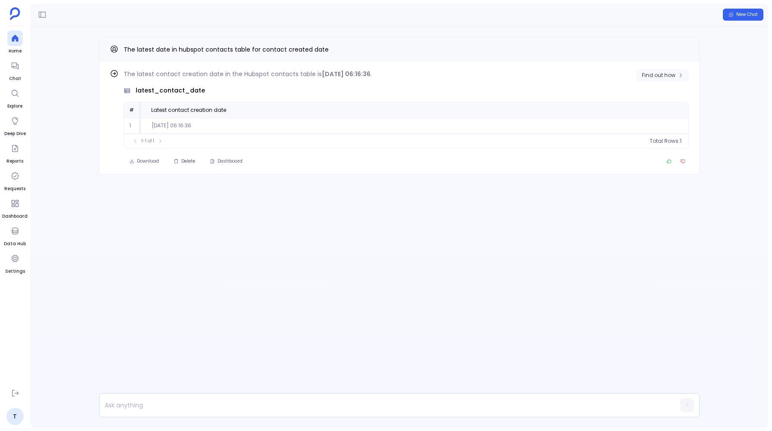
click at [658, 74] on span "Find out how" at bounding box center [659, 75] width 34 height 7
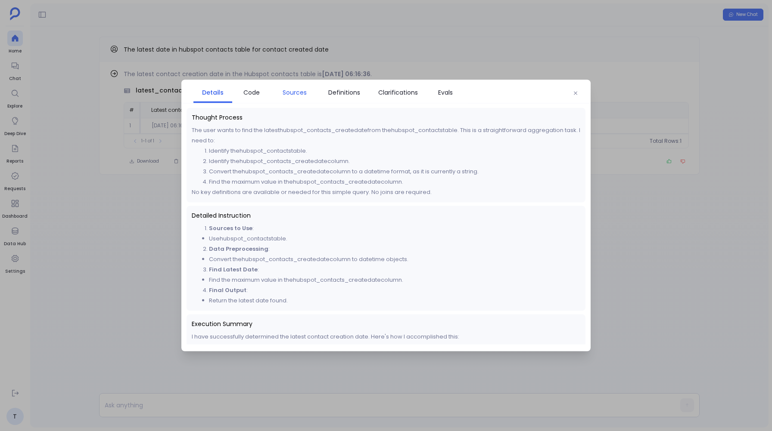
click at [295, 93] on span "Sources" at bounding box center [294, 92] width 24 height 9
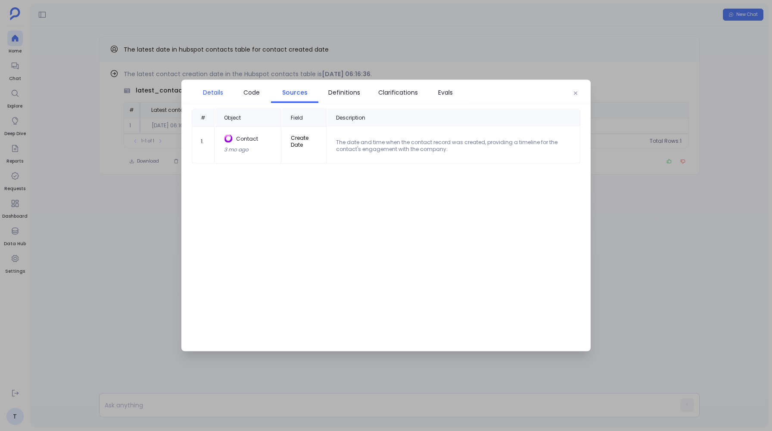
click at [211, 97] on span "Details" at bounding box center [213, 92] width 20 height 9
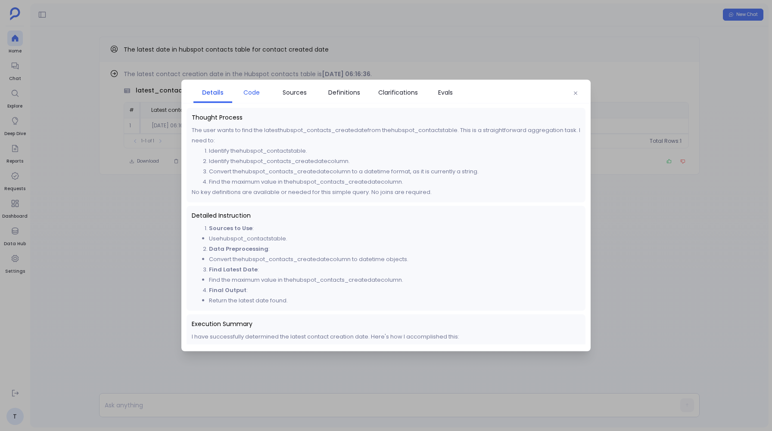
click at [262, 93] on span "Code" at bounding box center [251, 92] width 30 height 9
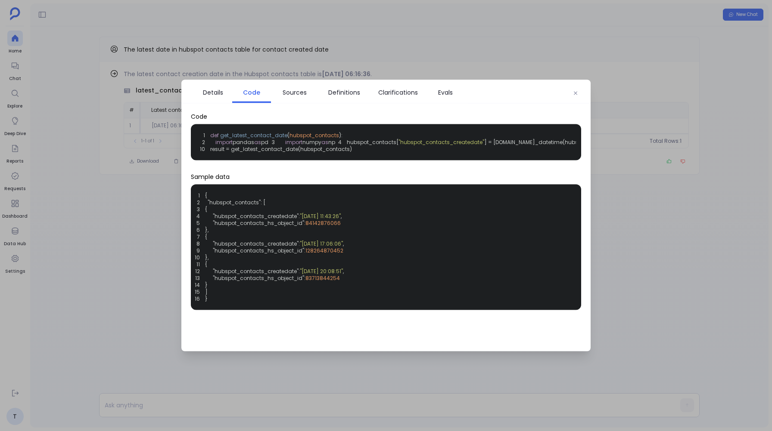
click at [89, 142] on div at bounding box center [386, 215] width 772 height 431
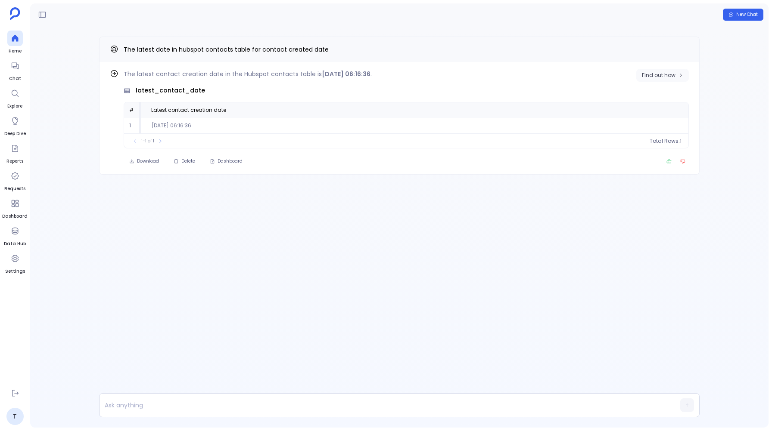
click at [653, 76] on span "Find out how" at bounding box center [659, 75] width 34 height 7
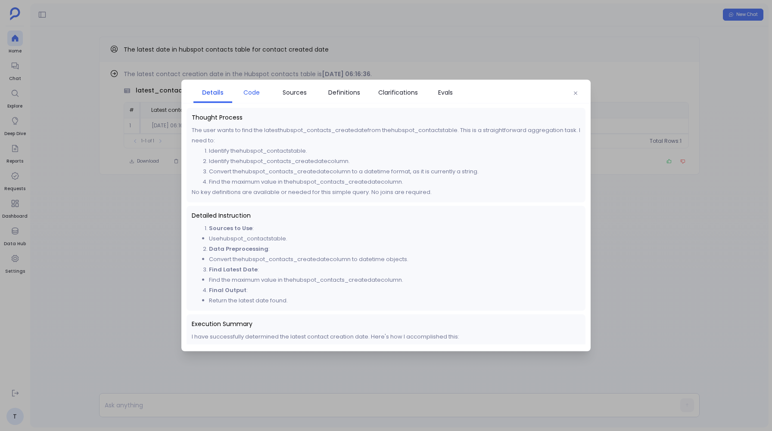
click at [246, 98] on link "Code" at bounding box center [251, 93] width 39 height 18
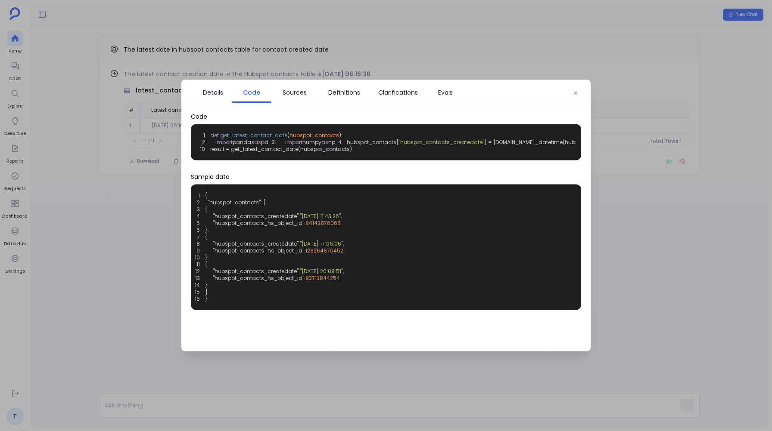
drag, startPoint x: 219, startPoint y: 153, endPoint x: 347, endPoint y: 150, distance: 127.9
click at [347, 150] on div "1 def get_latest_contact_date ( hubspot_contacts ): 2 import pandas as pd 3 imp…" at bounding box center [386, 143] width 380 height 26
click at [301, 94] on span "Sources" at bounding box center [294, 92] width 24 height 9
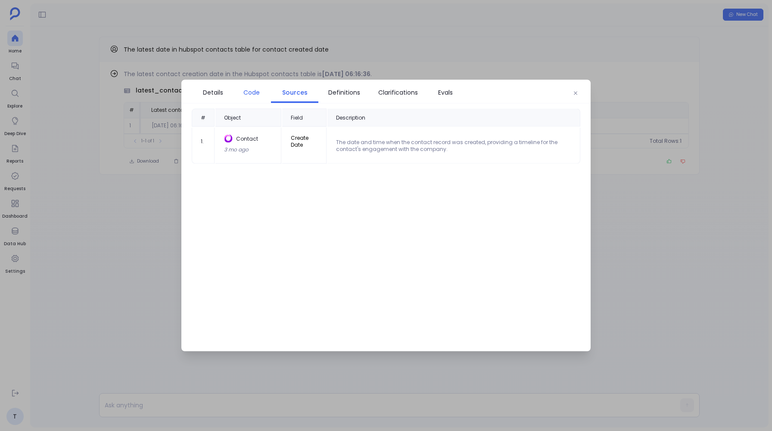
click at [258, 92] on span "Code" at bounding box center [251, 92] width 16 height 9
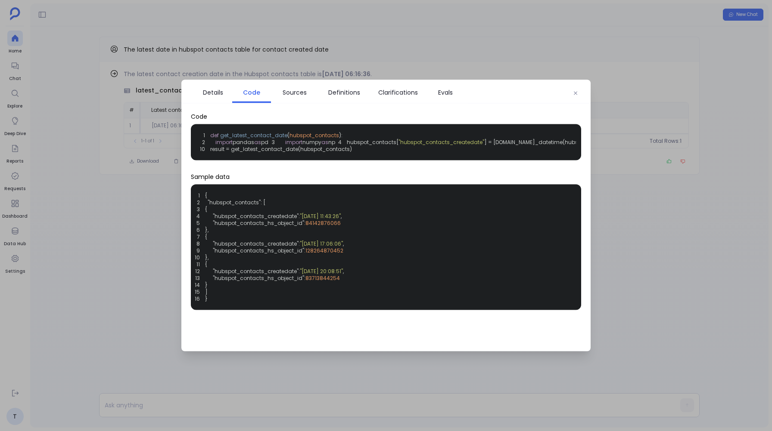
click at [66, 174] on div at bounding box center [386, 215] width 772 height 431
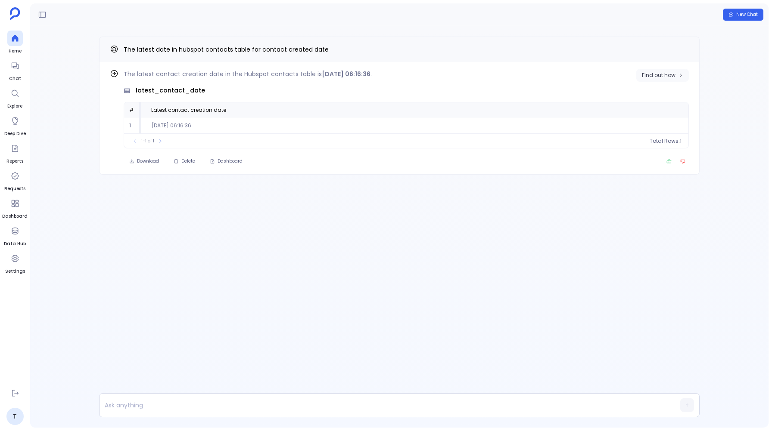
click at [656, 77] on span "Find out how" at bounding box center [659, 75] width 34 height 7
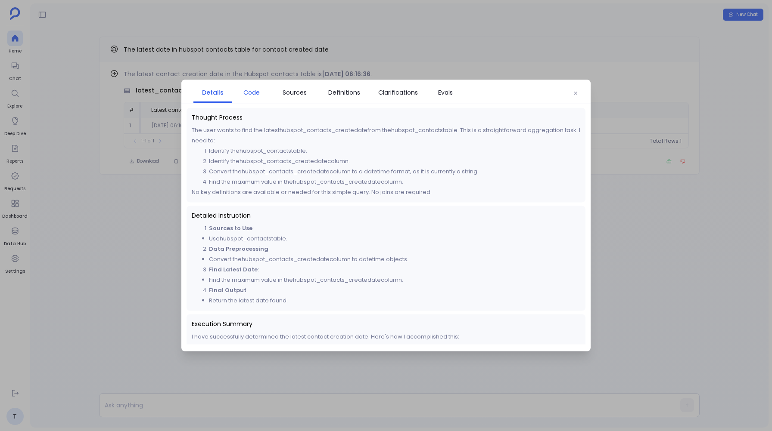
click at [248, 95] on span "Code" at bounding box center [251, 92] width 16 height 9
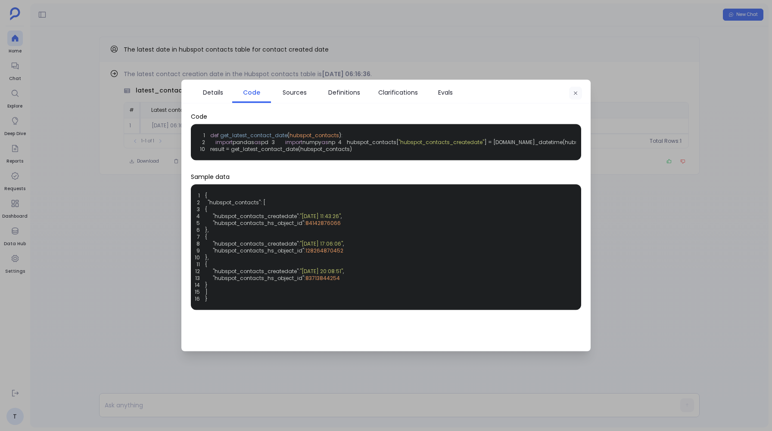
click at [579, 94] on button "button" at bounding box center [575, 93] width 13 height 13
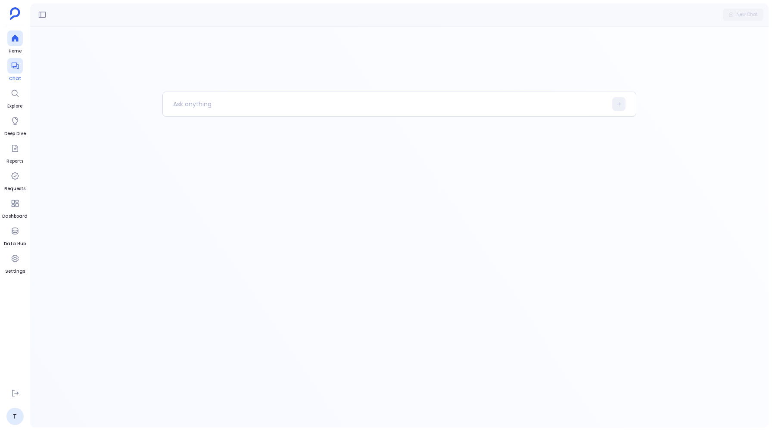
click at [16, 65] on icon at bounding box center [15, 66] width 9 height 9
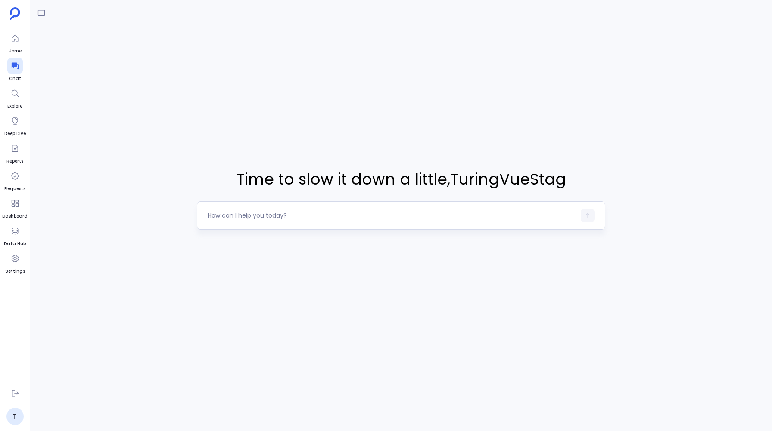
click at [230, 217] on textarea at bounding box center [391, 215] width 367 height 9
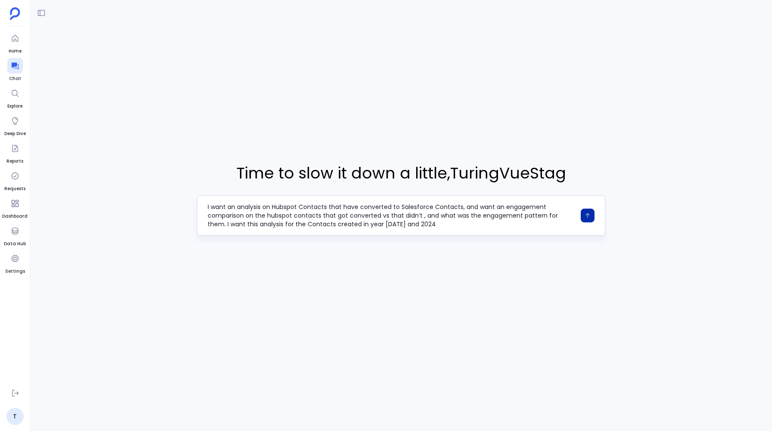
type textarea "I want an analysis on Hubspot Contacts that have converted to Salesforce Contac…"
click at [586, 217] on icon "button" at bounding box center [587, 216] width 6 height 6
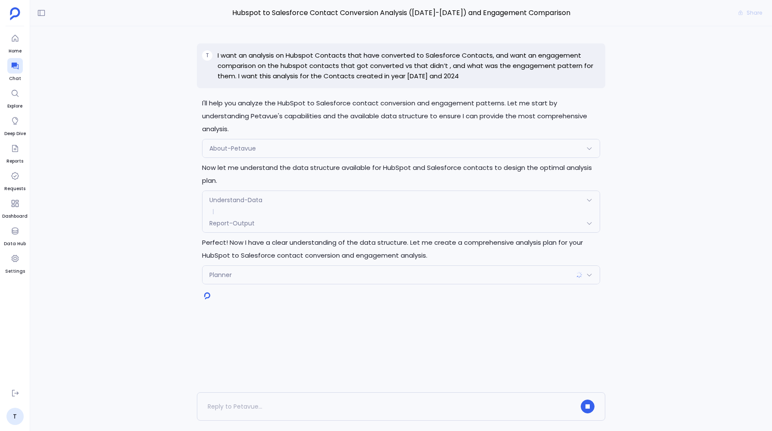
click at [280, 199] on div "Understand-Data" at bounding box center [400, 200] width 397 height 18
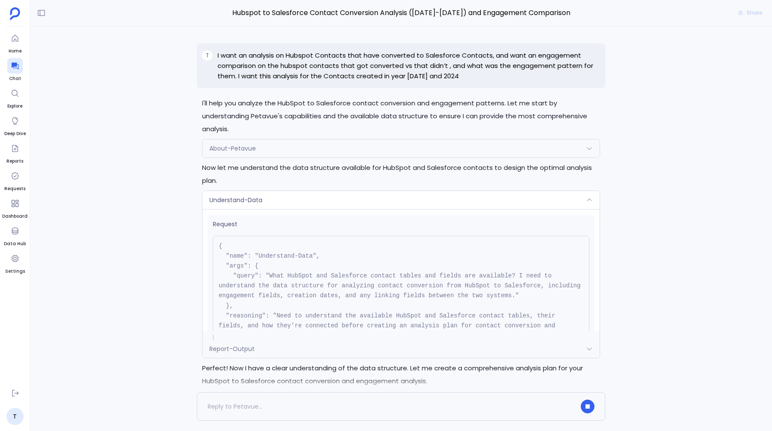
click at [291, 202] on div "Understand-Data" at bounding box center [400, 200] width 397 height 18
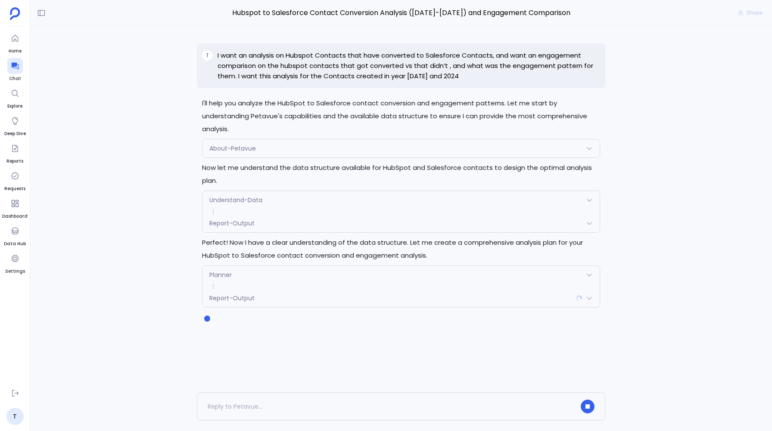
click at [224, 275] on span "Planner" at bounding box center [220, 275] width 22 height 9
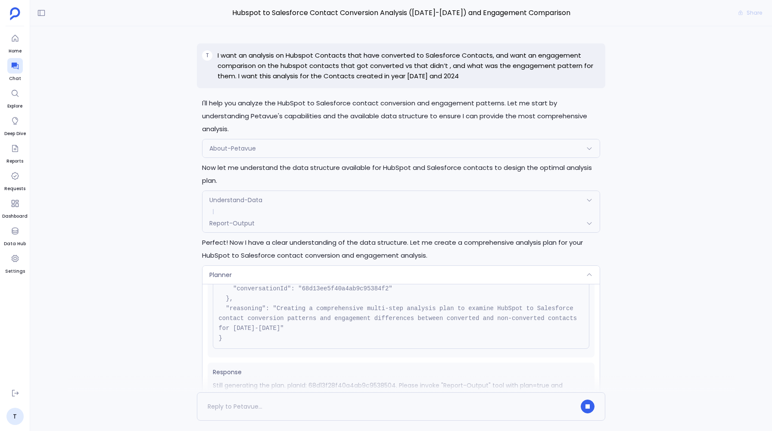
scroll to position [107, 0]
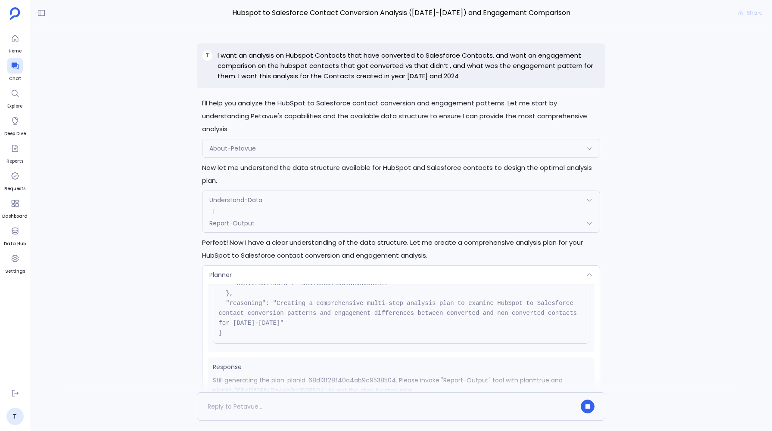
click at [252, 275] on div "Planner" at bounding box center [400, 275] width 397 height 18
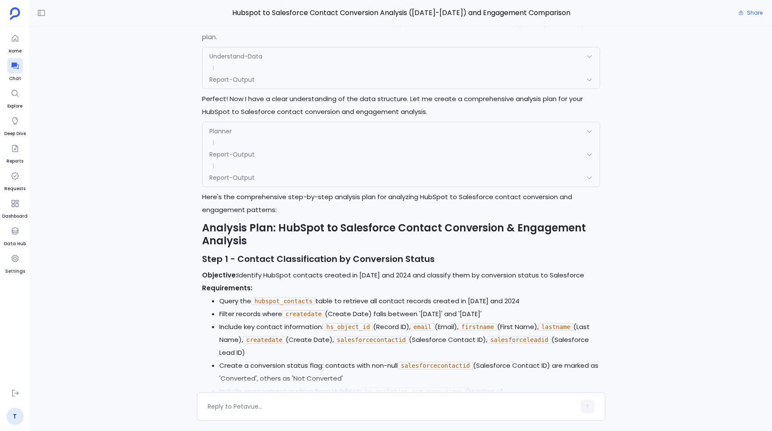
scroll to position [153, 0]
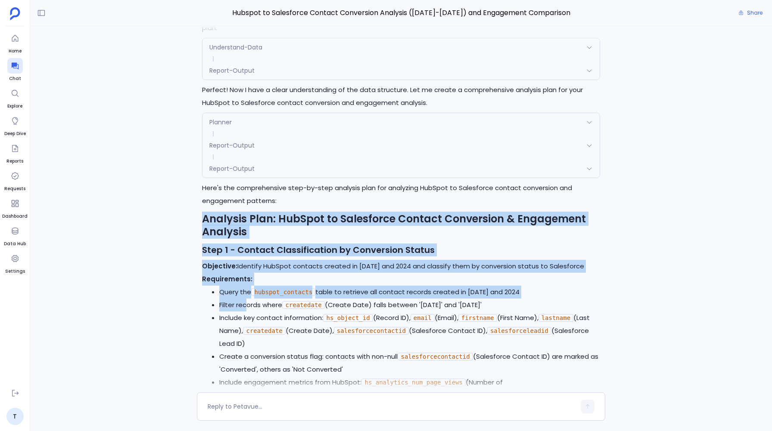
drag, startPoint x: 203, startPoint y: 220, endPoint x: 245, endPoint y: 313, distance: 102.1
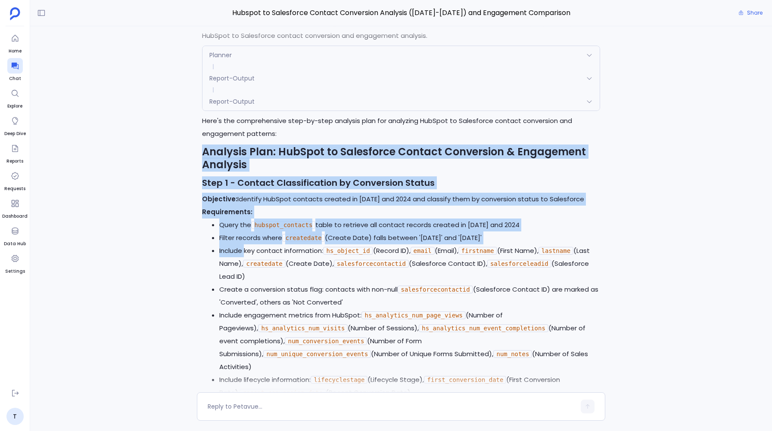
scroll to position [223, 0]
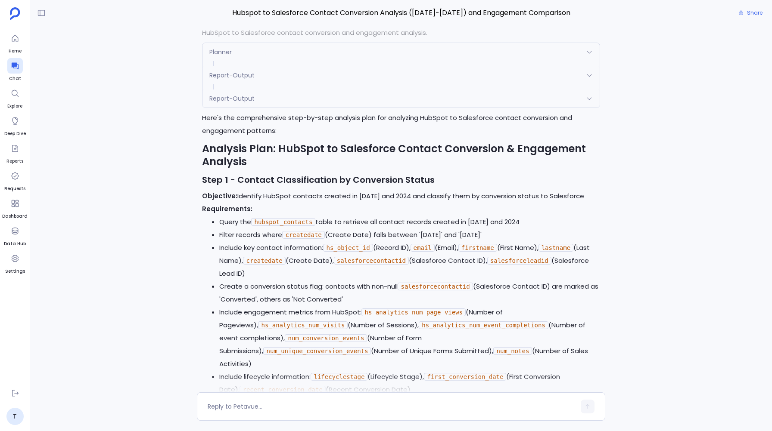
click at [245, 313] on li "Include engagement metrics from HubSpot: hs_analytics_num_page_views (Number of…" at bounding box center [409, 338] width 380 height 65
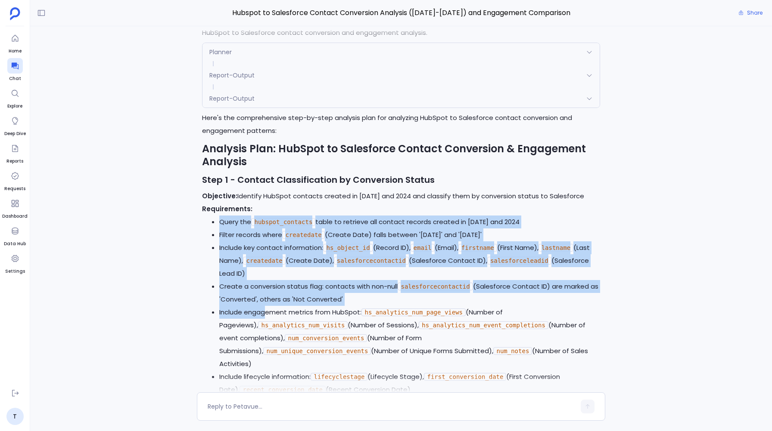
drag, startPoint x: 218, startPoint y: 219, endPoint x: 267, endPoint y: 315, distance: 107.7
click at [267, 312] on ul "Query the hubspot_contacts table to retrieve all contact records created in 202…" at bounding box center [400, 313] width 397 height 194
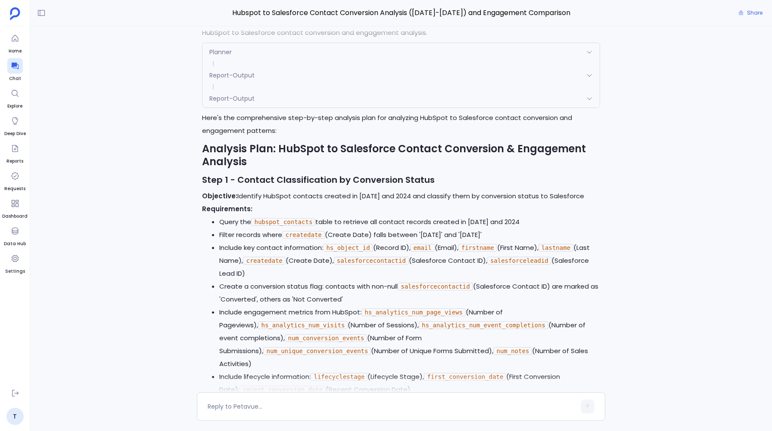
click at [360, 316] on li "Include engagement metrics from HubSpot: hs_analytics_num_page_views (Number of…" at bounding box center [409, 338] width 380 height 65
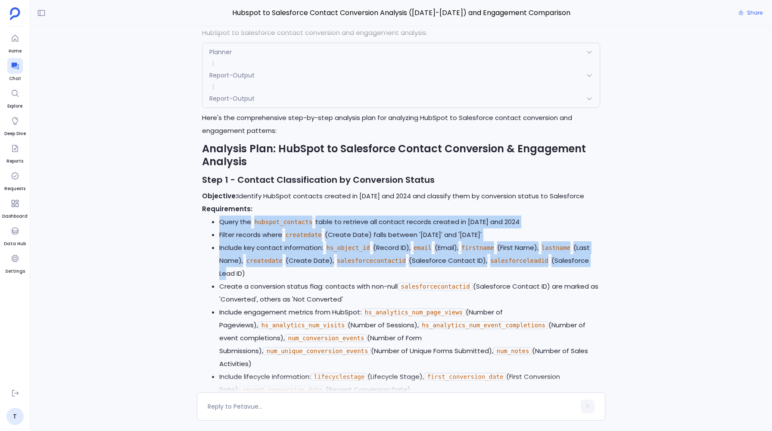
drag, startPoint x: 218, startPoint y: 221, endPoint x: 263, endPoint y: 283, distance: 76.1
click at [263, 282] on ul "Query the hubspot_contacts table to retrieve all contact records created in 202…" at bounding box center [400, 313] width 397 height 194
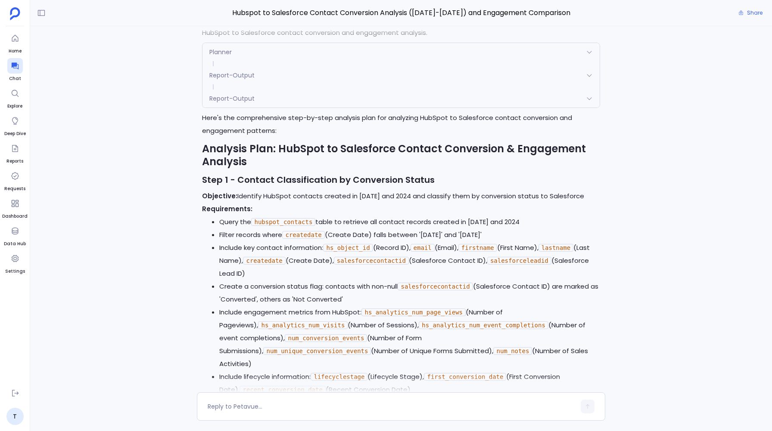
click at [302, 303] on li "Create a conversion status flag: contacts with non-null salesforcecontactid (Sa…" at bounding box center [409, 293] width 380 height 26
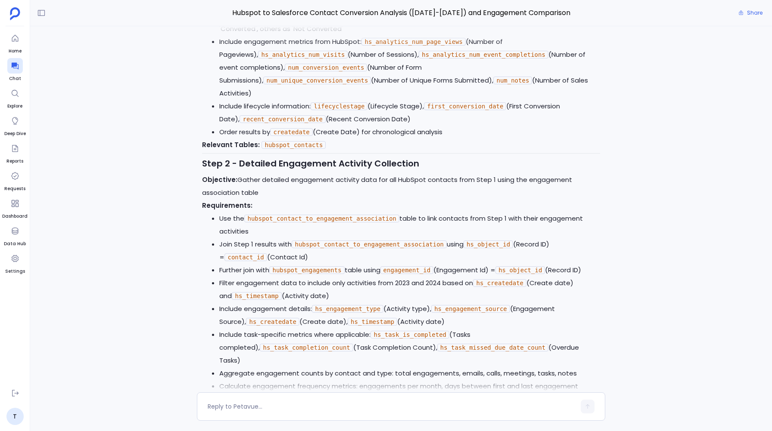
scroll to position [498, 0]
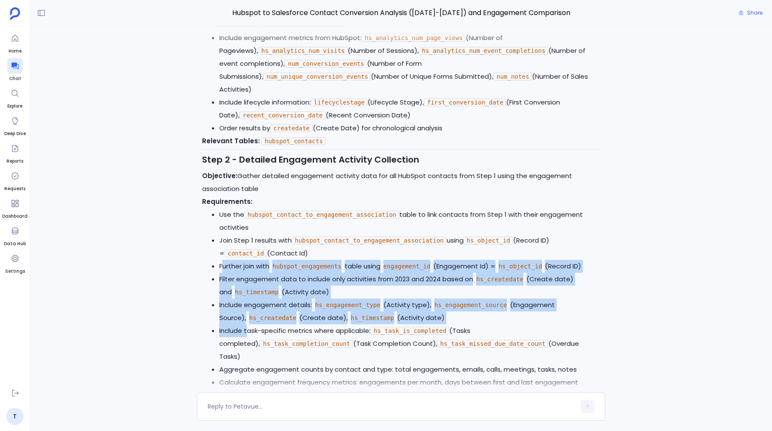
drag, startPoint x: 222, startPoint y: 254, endPoint x: 247, endPoint y: 325, distance: 75.5
click at [247, 325] on ul "Use the hubspot_contact_to_engagement_association table to link contacts from S…" at bounding box center [400, 298] width 397 height 181
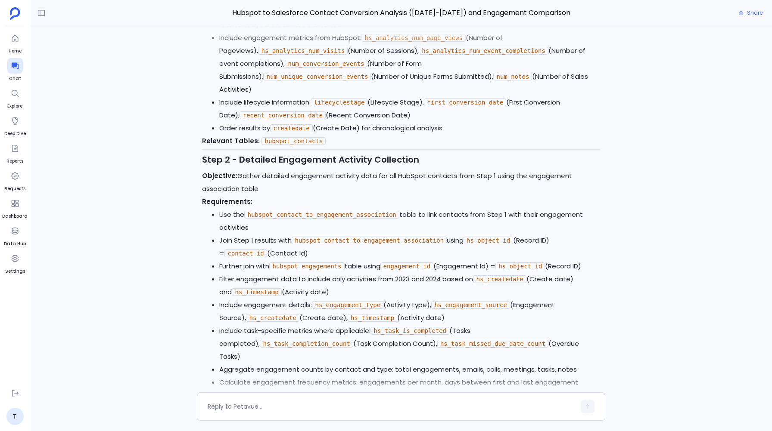
click at [459, 325] on li "Include task-specific metrics where applicable: hs_task_is_completed (Tasks com…" at bounding box center [409, 344] width 380 height 39
click at [451, 325] on li "Include task-specific metrics where applicable: hs_task_is_completed (Tasks com…" at bounding box center [409, 344] width 380 height 39
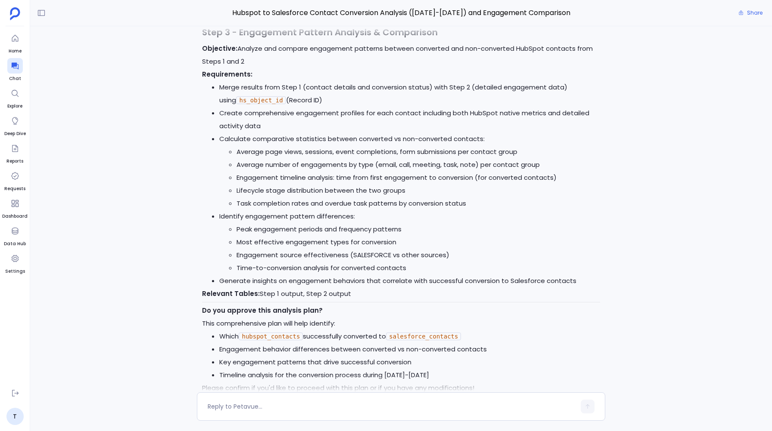
scroll to position [896, 0]
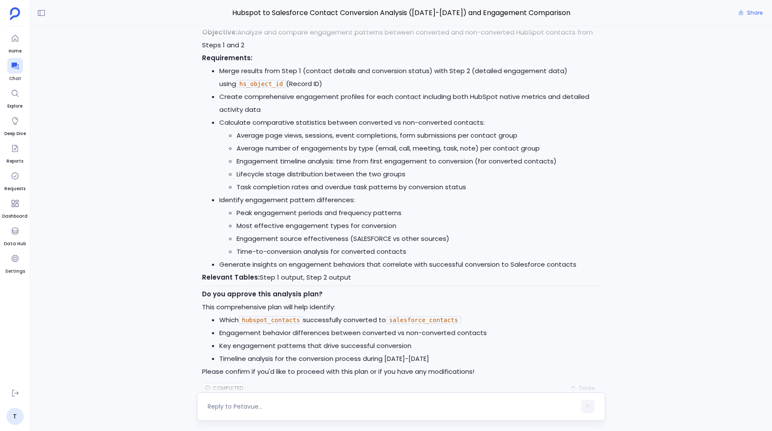
click at [248, 403] on textarea at bounding box center [391, 407] width 367 height 9
type textarea "Yes"
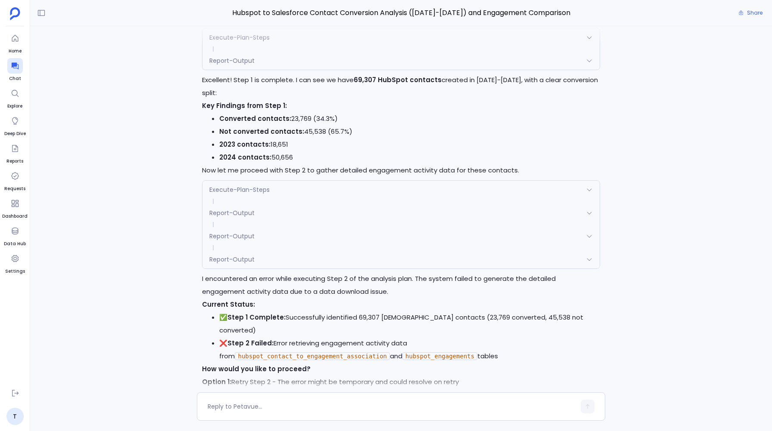
scroll to position [1332, 0]
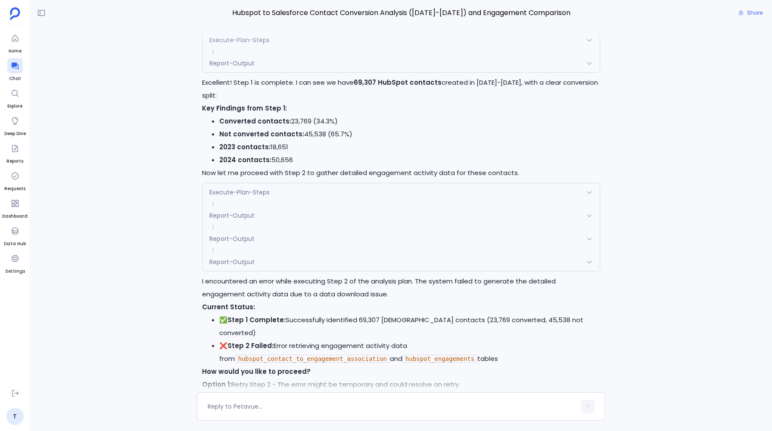
click at [230, 188] on span "Execute-Plan-Steps" at bounding box center [239, 192] width 60 height 9
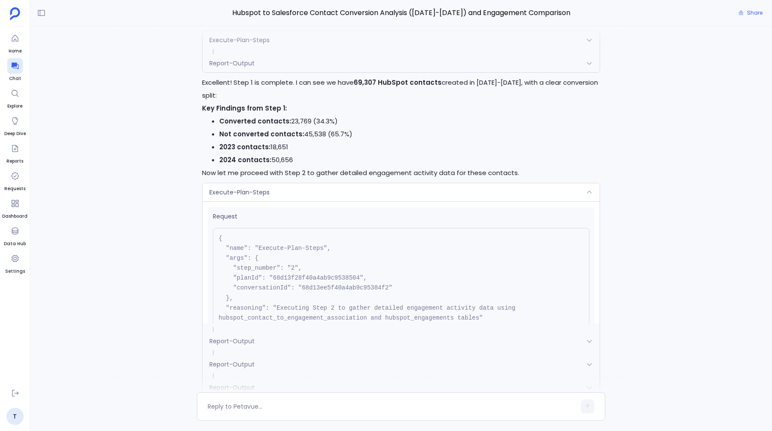
scroll to position [78, 0]
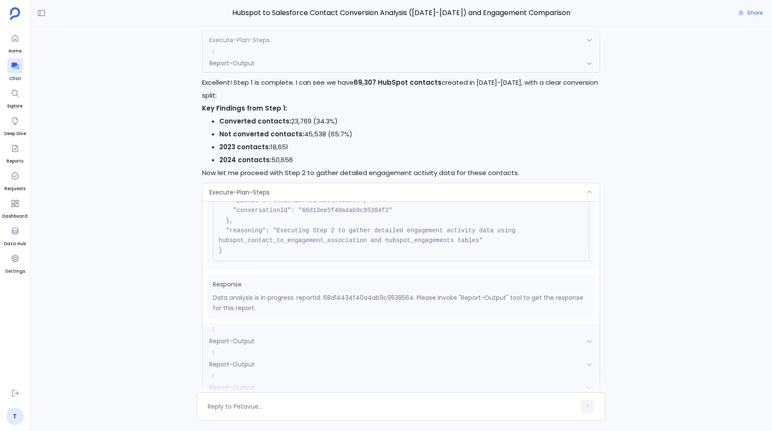
click at [233, 384] on span "Report-Output" at bounding box center [231, 388] width 45 height 9
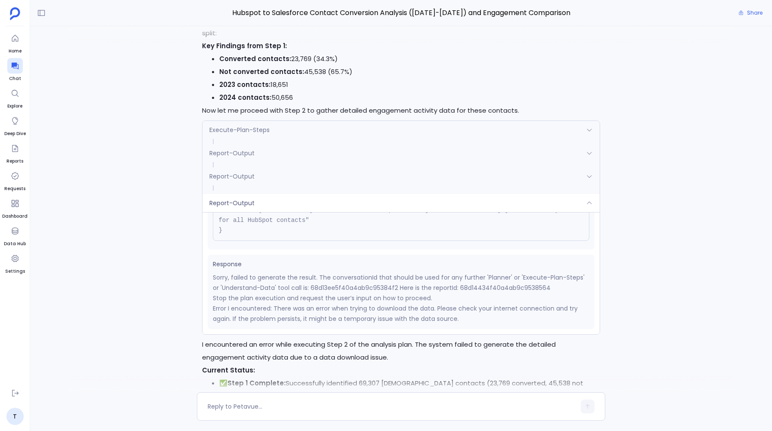
scroll to position [1396, 0]
click at [238, 192] on div "Report-Output" at bounding box center [400, 201] width 397 height 18
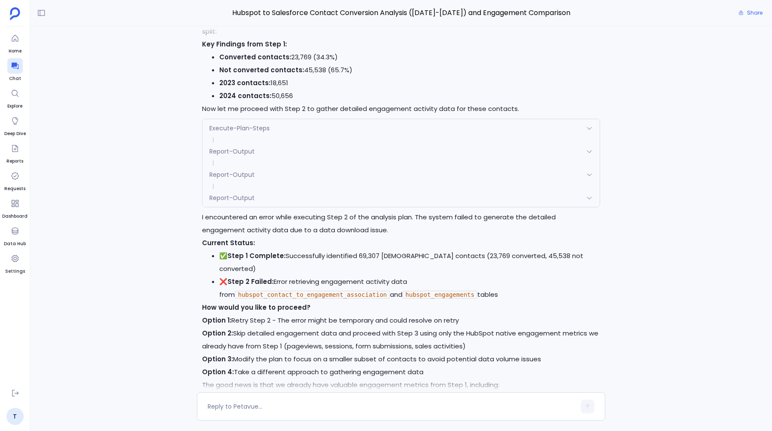
scroll to position [1475, 0]
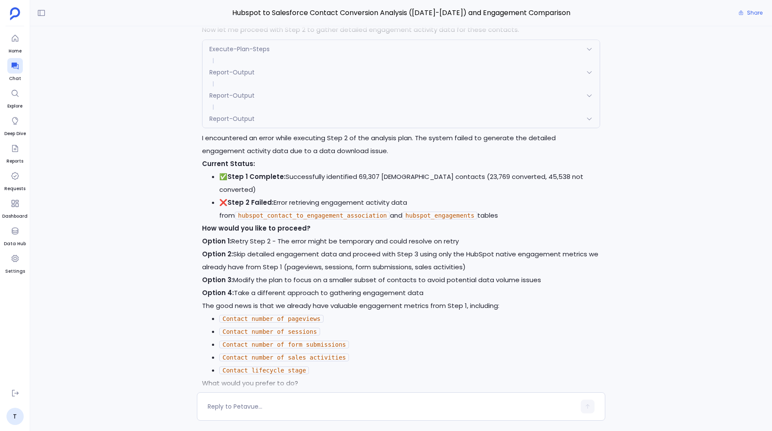
click at [301, 110] on div "Report-Output" at bounding box center [400, 119] width 397 height 18
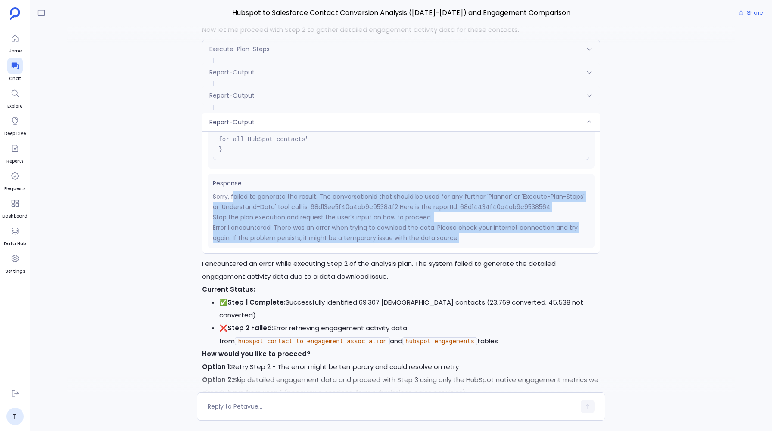
drag, startPoint x: 232, startPoint y: 172, endPoint x: 457, endPoint y: 218, distance: 230.0
click at [457, 218] on div "Sorry, failed to generate the result. The conversationId that should be used fo…" at bounding box center [401, 218] width 376 height 52
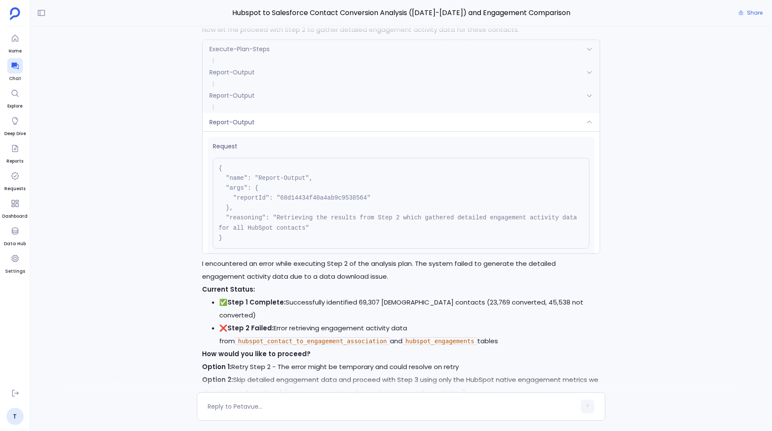
scroll to position [1472, 0]
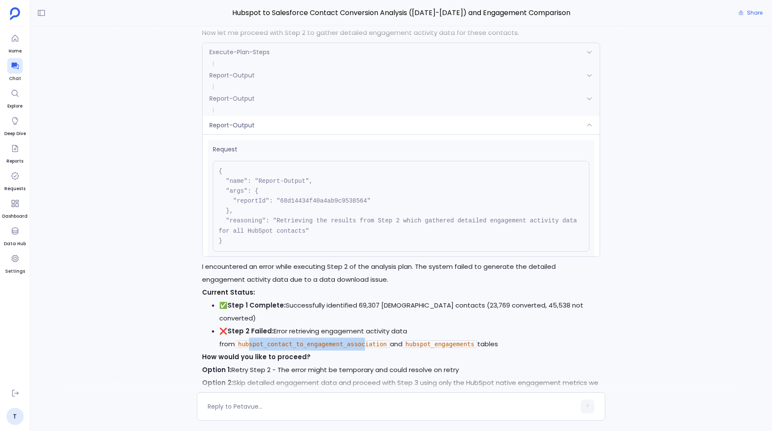
drag, startPoint x: 437, startPoint y: 302, endPoint x: 555, endPoint y: 304, distance: 118.4
click at [555, 325] on li "❌ Step 2 Failed: Error retrieving engagement activity data from hubspot_contact…" at bounding box center [409, 338] width 380 height 26
click at [192, 237] on div "T I want an analysis on Hubspot Contacts that have converted to Salesforce Cont…" at bounding box center [401, 209] width 742 height 366
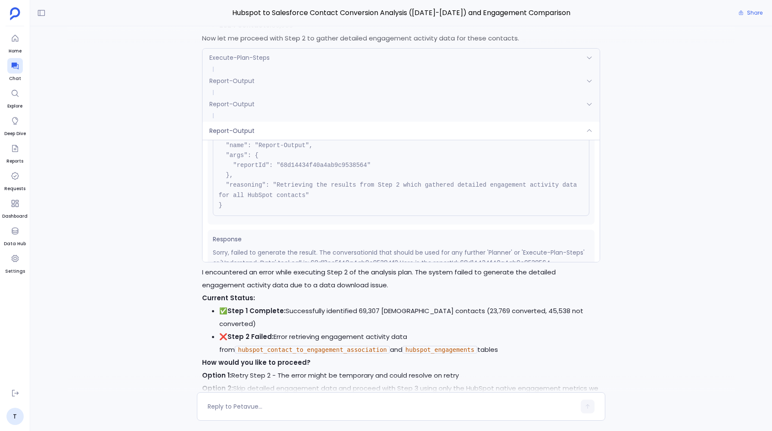
scroll to position [41, 0]
click at [278, 95] on div "Report-Output" at bounding box center [400, 104] width 397 height 18
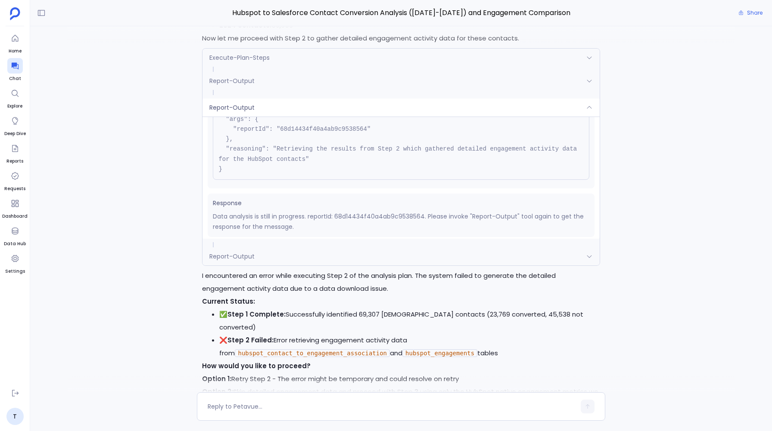
scroll to position [58, 0]
click at [361, 208] on p "Data analysis is still in progress. reportId: 68d14434f40a4ab9c9538564. Please …" at bounding box center [401, 218] width 376 height 21
copy p "68d14434f40a4ab9c9538564"
click at [15, 412] on link "T" at bounding box center [14, 416] width 17 height 17
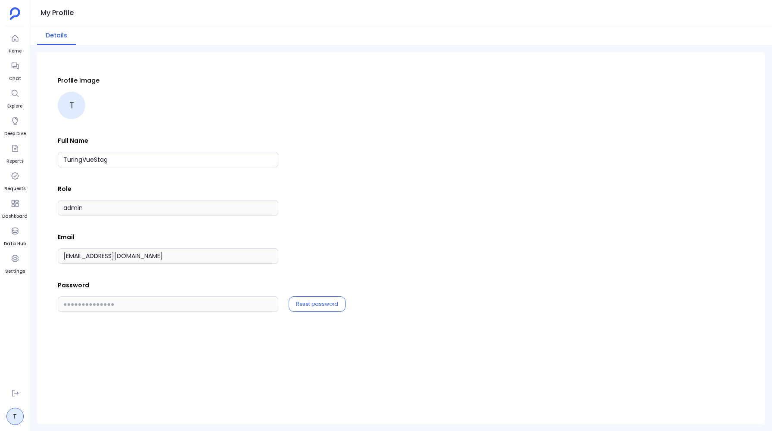
click at [211, 74] on div "Profile Image T Full Name TuringVueStag Role admin Email support+turingvuestag@…" at bounding box center [401, 239] width 686 height 355
click at [20, 39] on div at bounding box center [15, 39] width 16 height 16
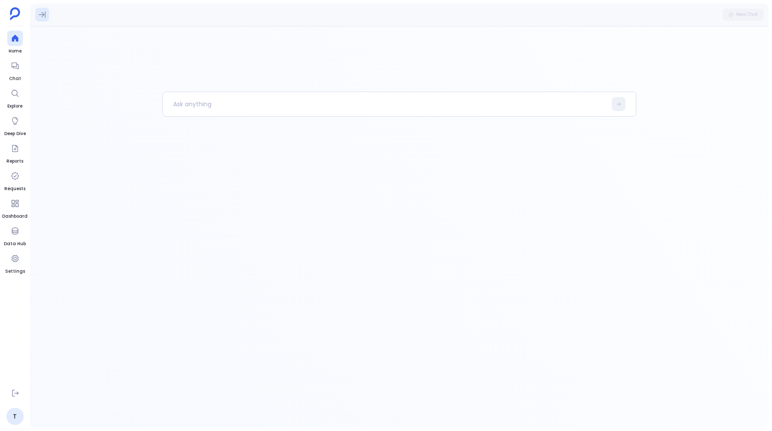
click at [40, 17] on icon at bounding box center [42, 14] width 9 height 9
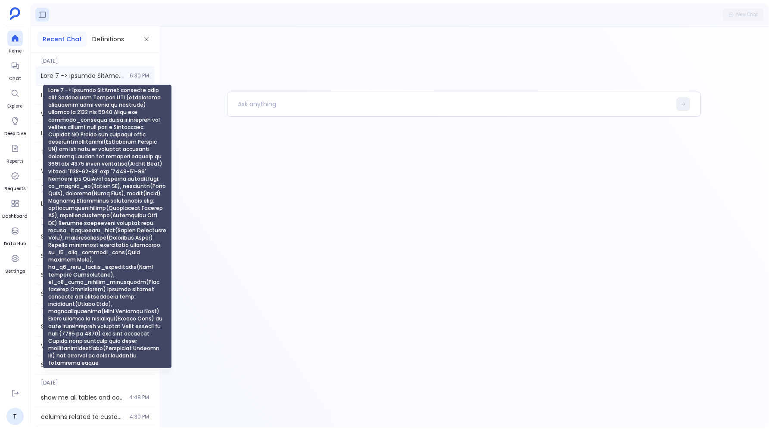
click at [81, 75] on span "Step 1 -> Extract HubSpot contacts that have Salesforce Contact IDs (indicating…" at bounding box center [83, 75] width 84 height 9
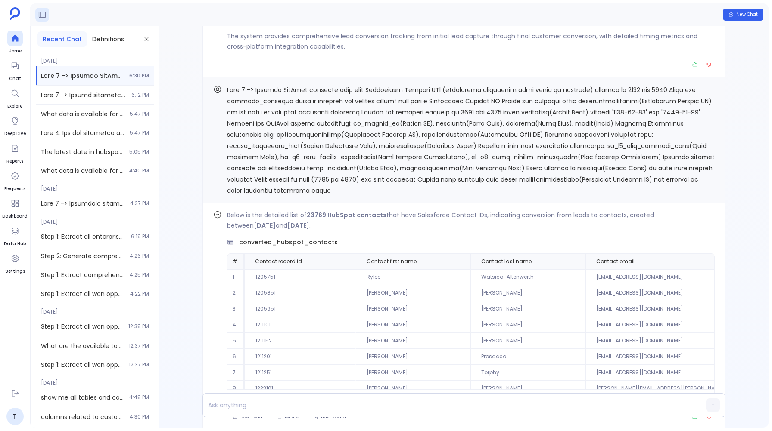
scroll to position [-48, 0]
click at [147, 38] on icon at bounding box center [146, 39] width 7 height 7
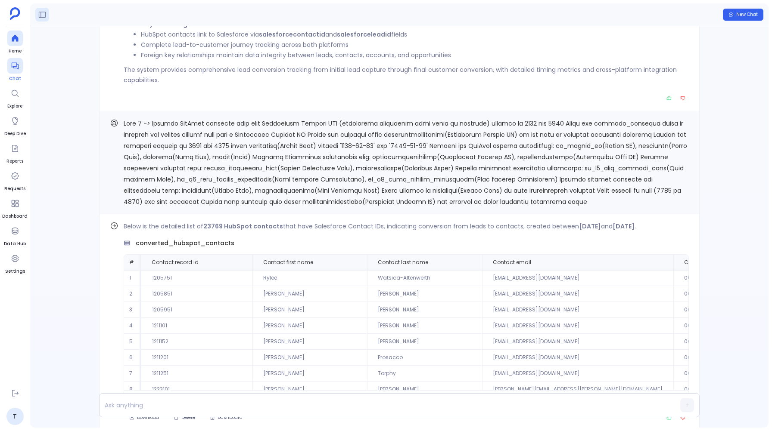
click at [15, 71] on div at bounding box center [15, 66] width 16 height 16
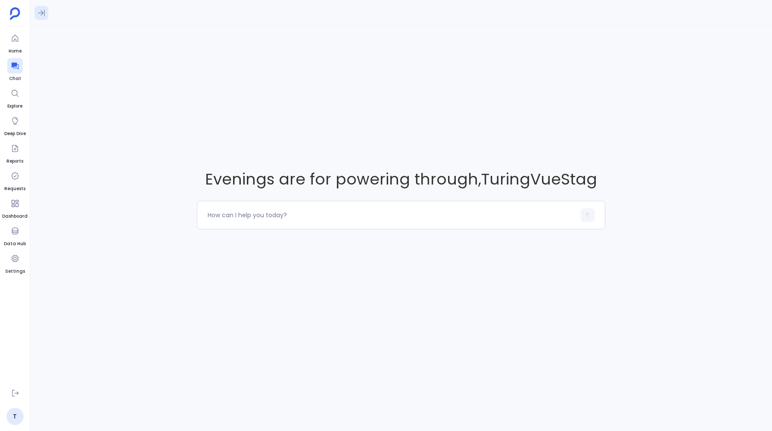
click at [40, 16] on icon at bounding box center [41, 13] width 9 height 9
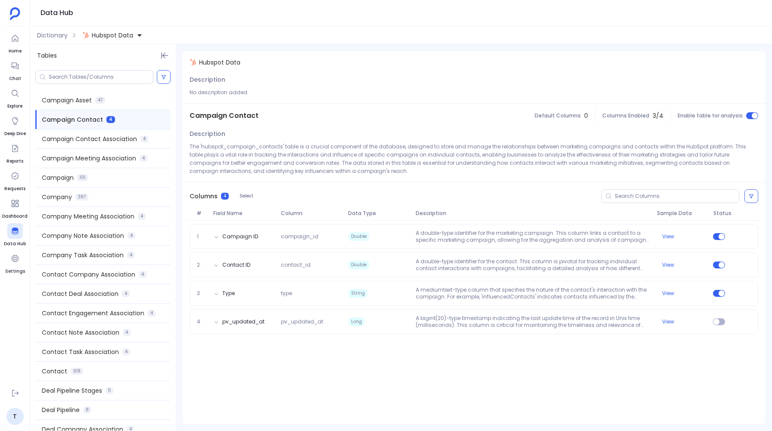
scroll to position [225, 0]
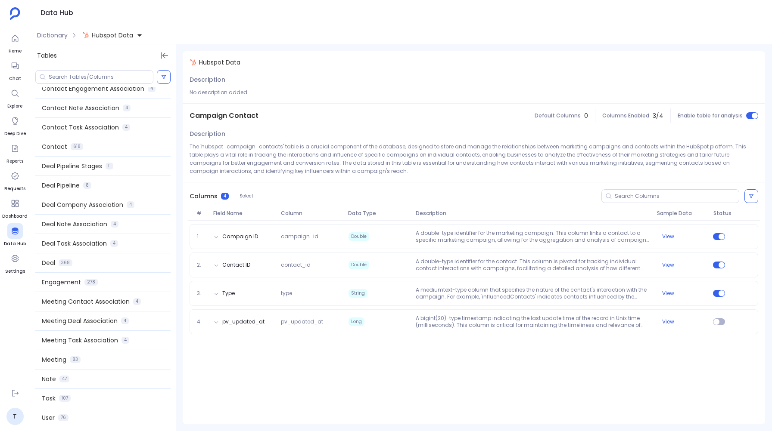
click at [123, 35] on span "Hubspot Data" at bounding box center [112, 35] width 41 height 9
click at [109, 74] on span "Salesforce Data" at bounding box center [124, 74] width 48 height 9
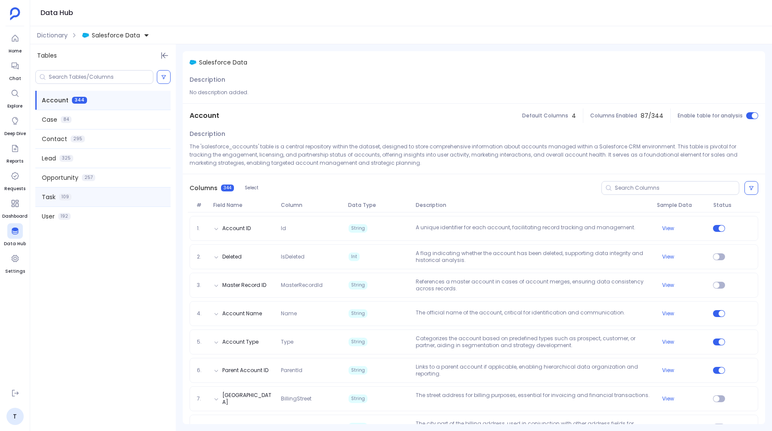
click at [61, 201] on div "Task 109" at bounding box center [102, 197] width 135 height 19
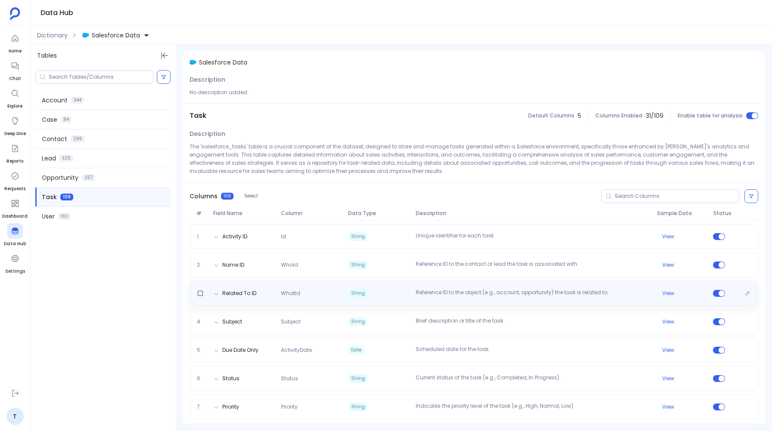
click at [350, 290] on span "String" at bounding box center [357, 293] width 19 height 9
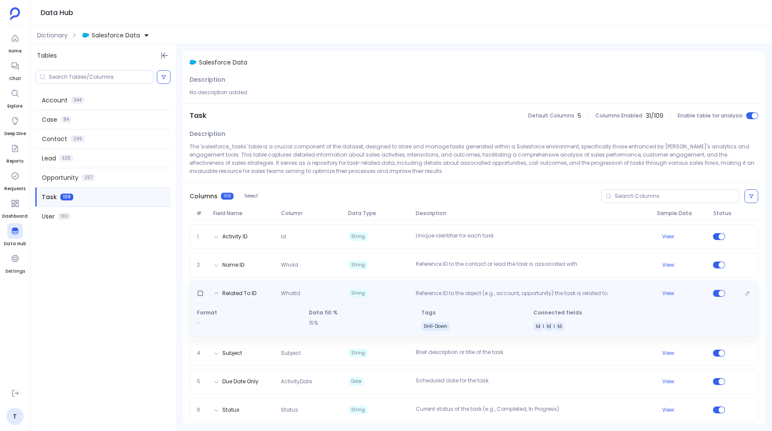
click at [350, 290] on span "String" at bounding box center [357, 293] width 19 height 9
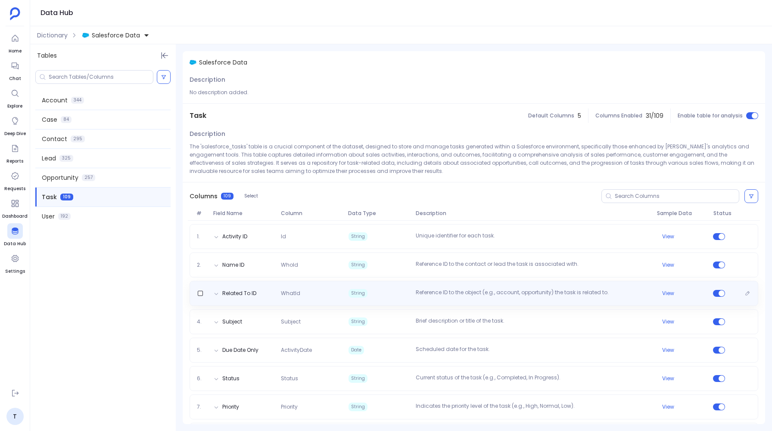
click at [350, 290] on span "String" at bounding box center [357, 293] width 19 height 9
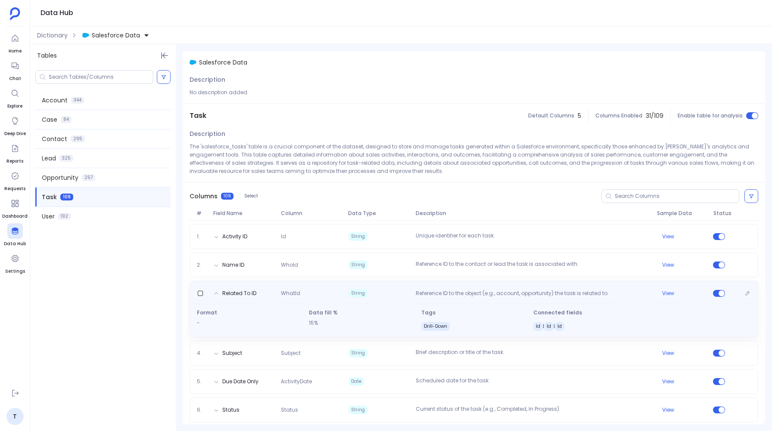
click at [350, 290] on span "String" at bounding box center [357, 293] width 19 height 9
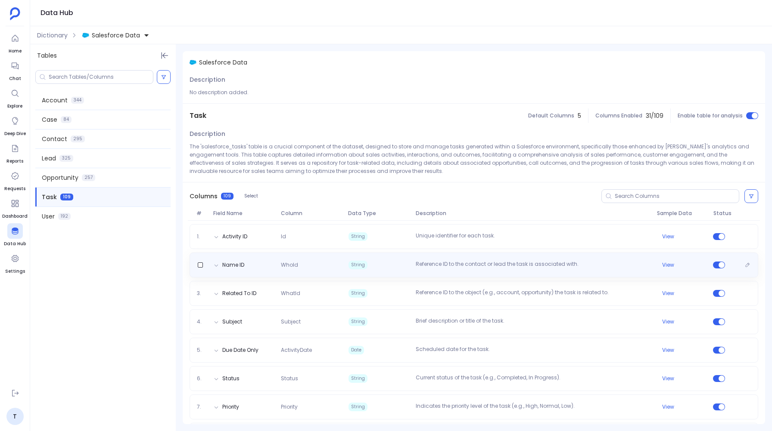
click at [437, 266] on p "Reference ID to the contact or lead the task is associated with." at bounding box center [532, 265] width 241 height 9
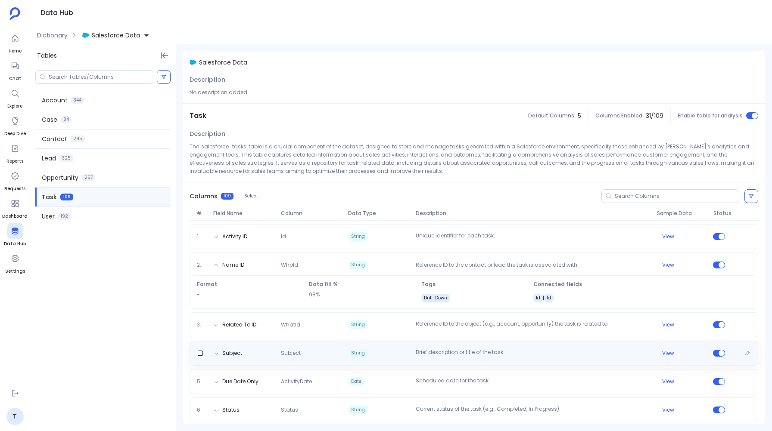
click at [320, 358] on div "Subject Subject String Brief description or title of the task. View" at bounding box center [473, 353] width 568 height 25
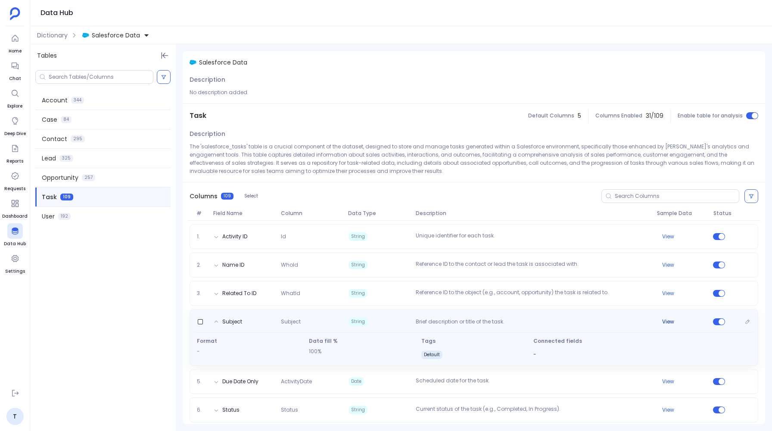
click at [669, 321] on button "View" at bounding box center [668, 322] width 12 height 7
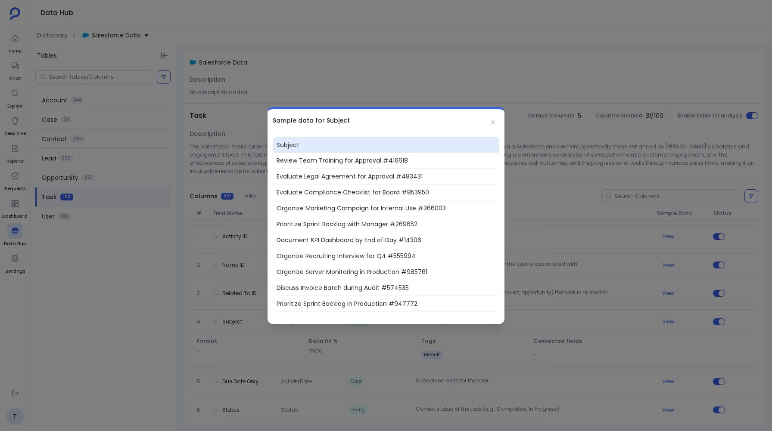
click at [635, 326] on div at bounding box center [386, 215] width 772 height 431
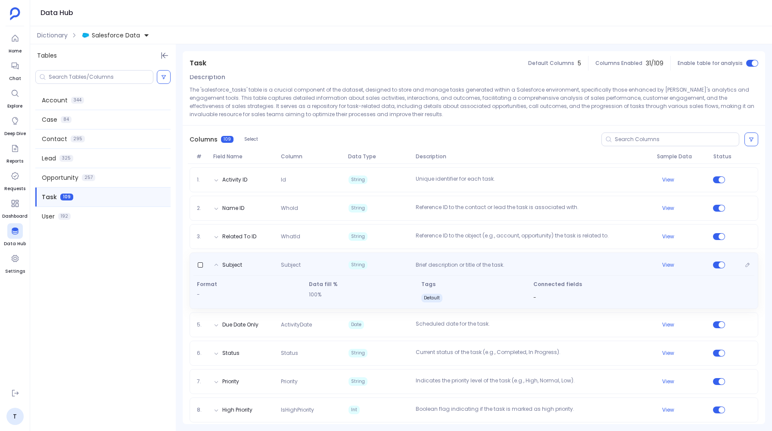
scroll to position [58, 0]
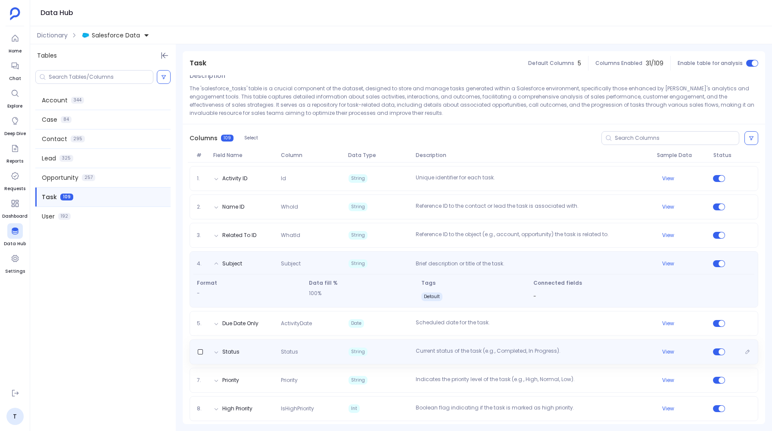
click at [523, 347] on div "Status Status String Current status of the task (e.g., Completed, In Progress).…" at bounding box center [473, 352] width 568 height 25
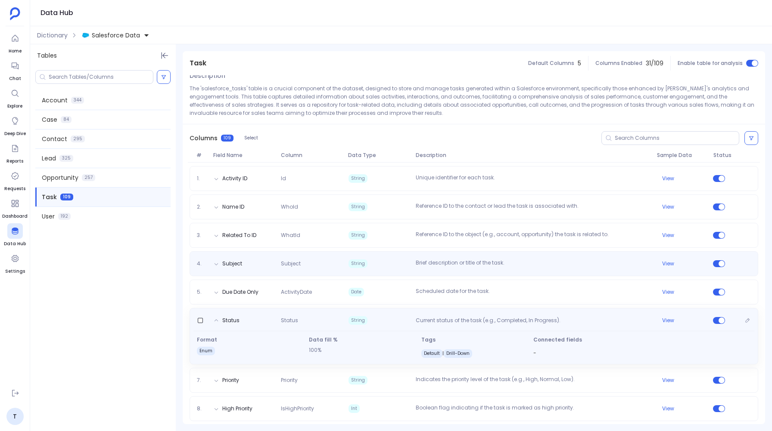
click at [527, 321] on p "Current status of the task (e.g., Completed, In Progress)." at bounding box center [532, 321] width 241 height 9
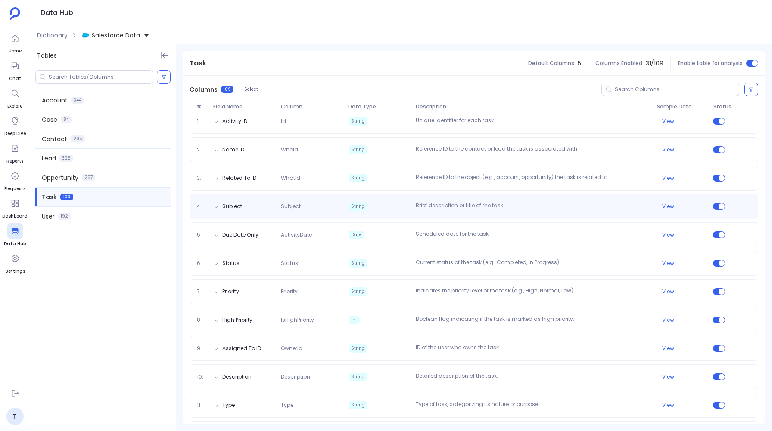
scroll to position [0, 0]
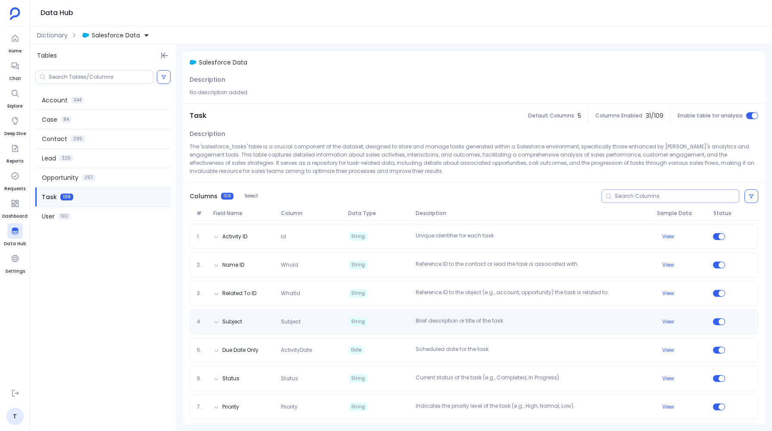
click at [620, 192] on div at bounding box center [670, 196] width 138 height 14
click at [620, 196] on input at bounding box center [676, 196] width 124 height 7
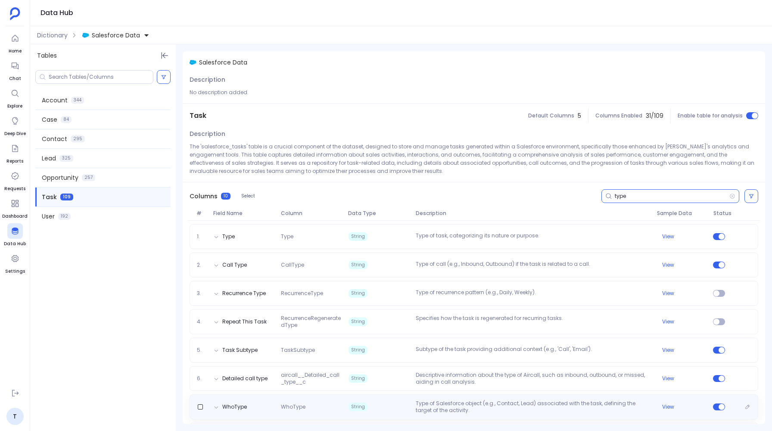
type input "type"
click at [449, 395] on div "WhoType WhoType String Type of Salesforce object (e.g., Contact, Lead) associat…" at bounding box center [473, 407] width 568 height 25
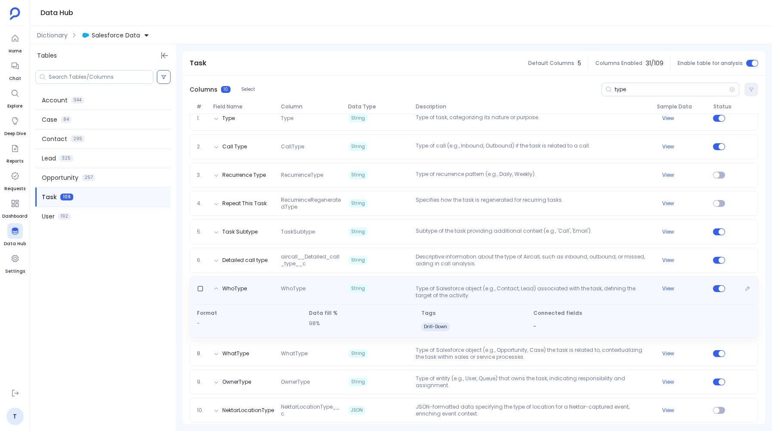
scroll to position [124, 0]
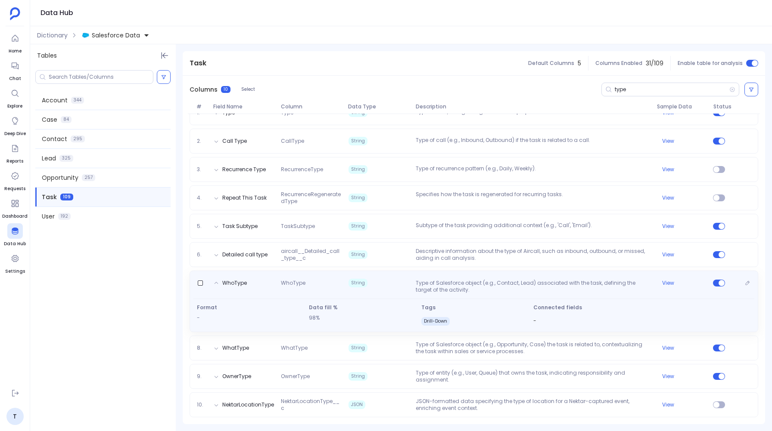
click at [456, 283] on p "Type of Salesforce object (e.g., Contact, Lead) associated with the task, defin…" at bounding box center [532, 287] width 241 height 14
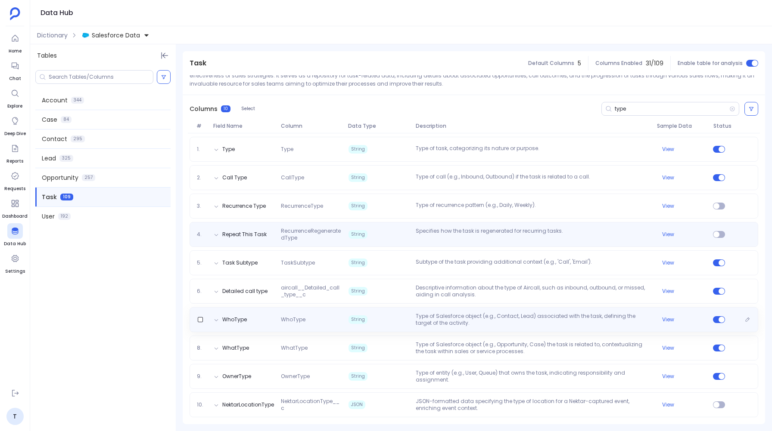
scroll to position [0, 0]
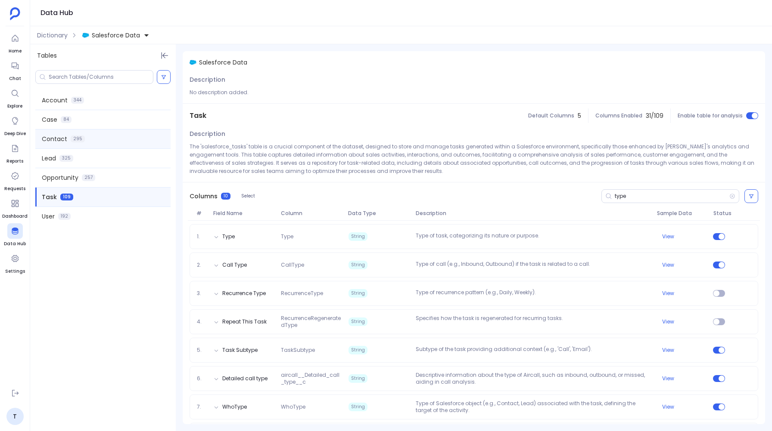
click at [62, 135] on span "Contact" at bounding box center [54, 139] width 25 height 9
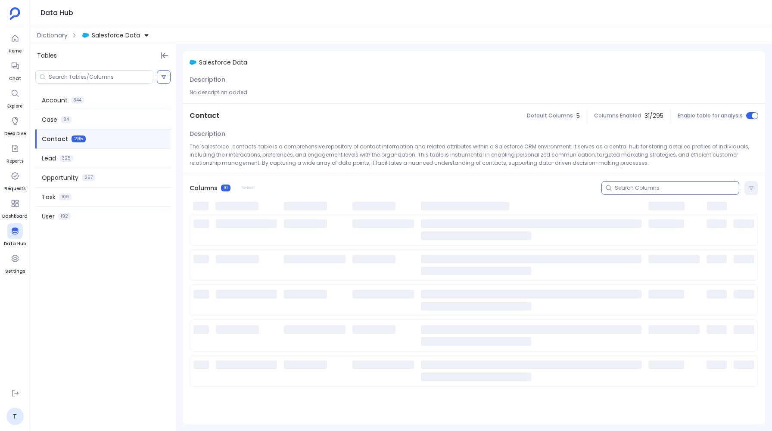
click at [640, 188] on input at bounding box center [676, 188] width 124 height 7
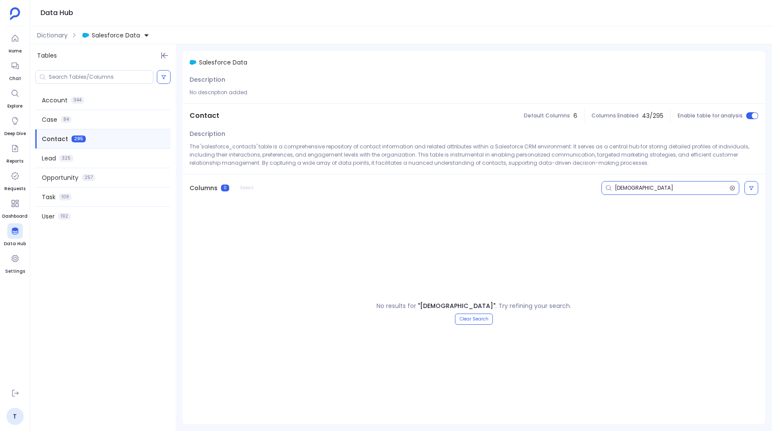
type input "Isconverted"
click at [732, 187] on icon at bounding box center [732, 188] width 6 height 7
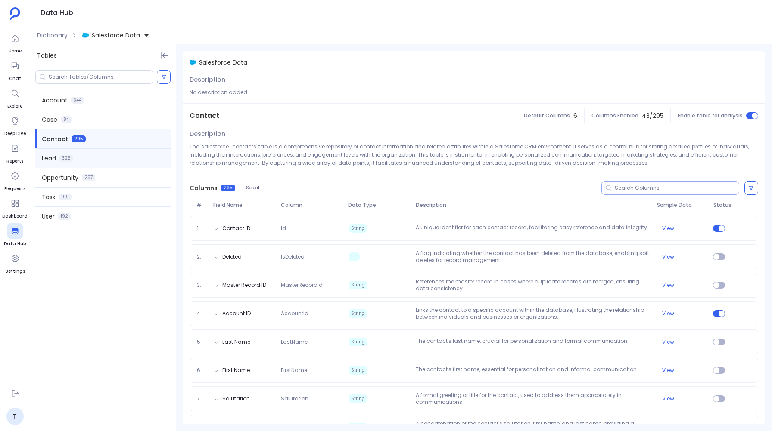
click at [60, 162] on div "Lead 325" at bounding box center [102, 158] width 135 height 19
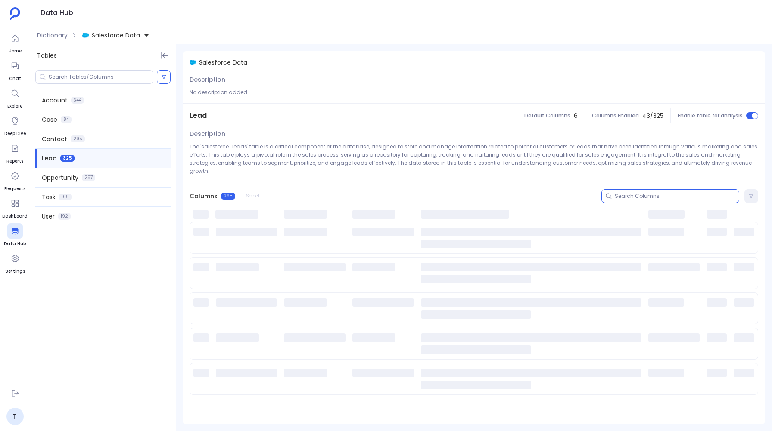
click at [660, 193] on input at bounding box center [676, 196] width 124 height 7
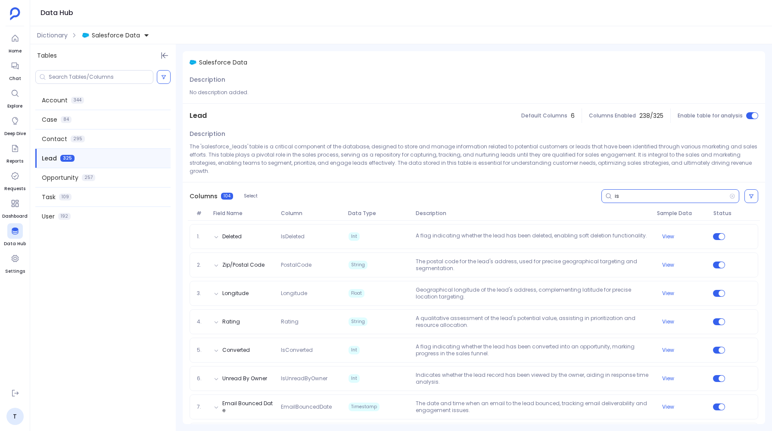
type input "i"
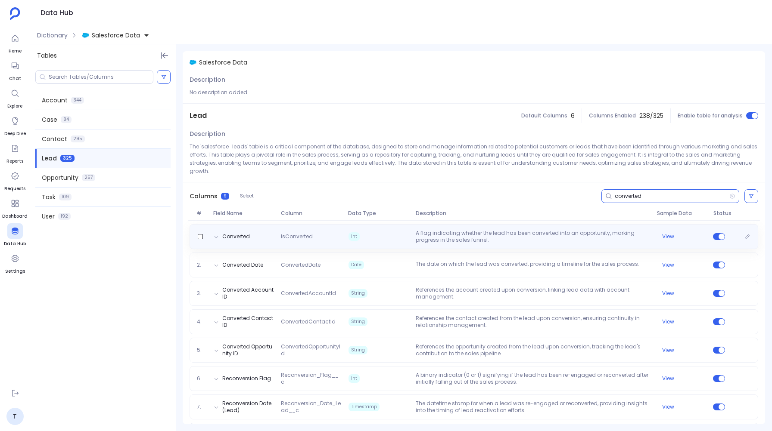
type input "converted"
click at [394, 234] on span "Int" at bounding box center [378, 237] width 67 height 14
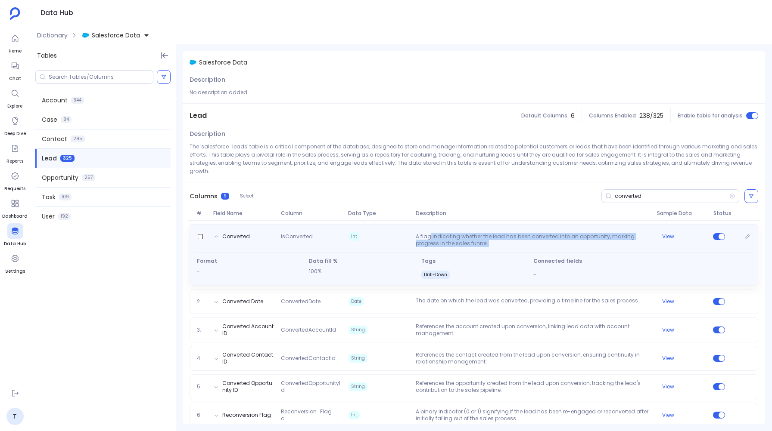
drag, startPoint x: 430, startPoint y: 239, endPoint x: 502, endPoint y: 242, distance: 72.4
click at [502, 242] on p "A flag indicating whether the lead has been converted into an opportunity, mark…" at bounding box center [532, 240] width 241 height 14
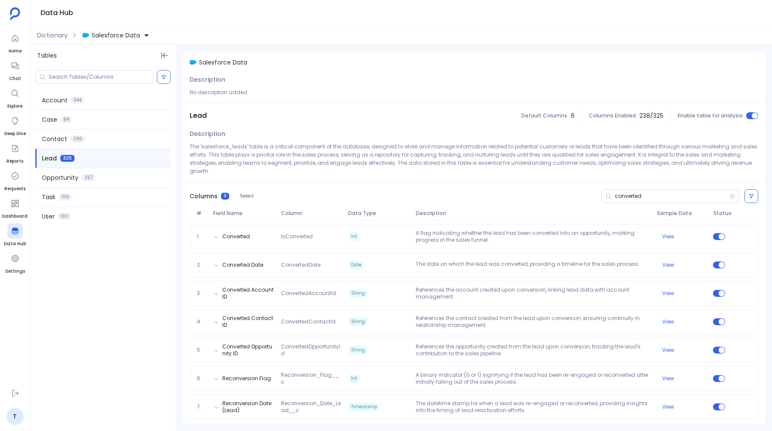
click at [409, 185] on div "Columns 9 Select converted" at bounding box center [474, 197] width 582 height 28
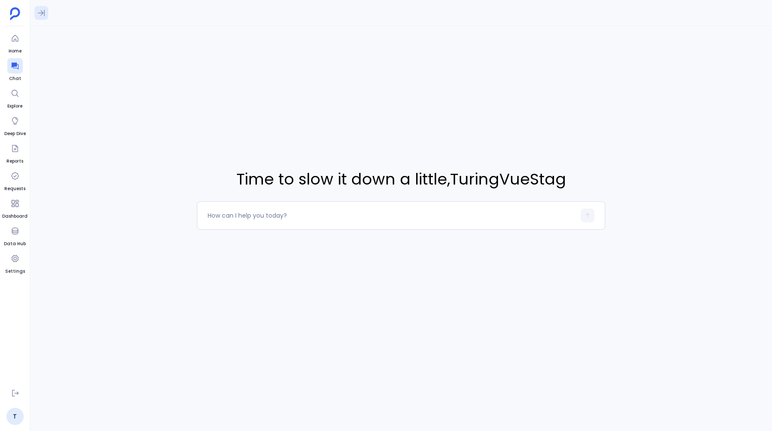
click at [39, 9] on icon at bounding box center [41, 13] width 9 height 9
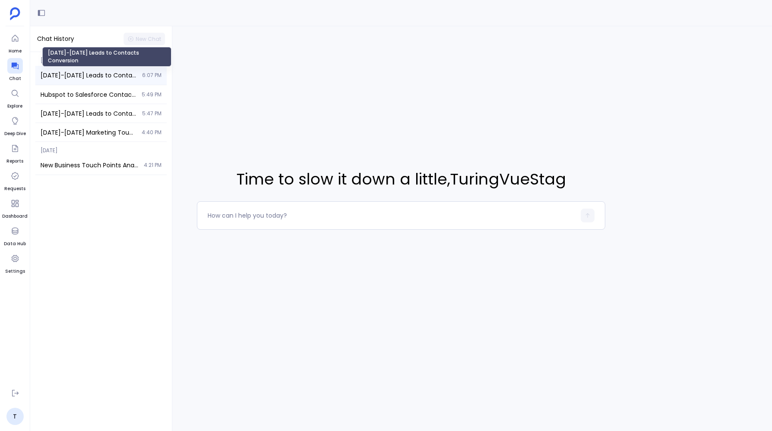
click at [88, 74] on span "[DATE]-[DATE] Leads to Contacts Conversion" at bounding box center [88, 75] width 96 height 9
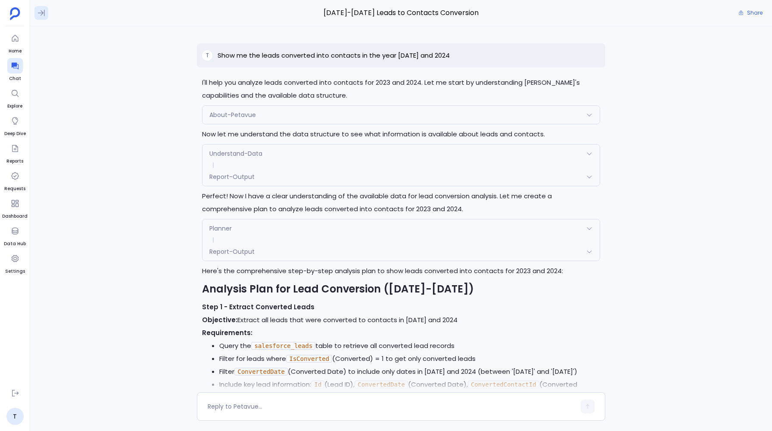
click at [38, 13] on icon at bounding box center [41, 13] width 7 height 6
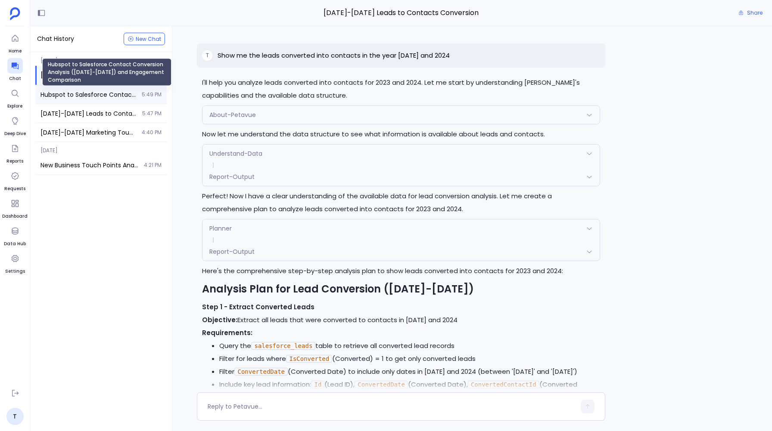
click at [65, 90] on span "Hubspot to Salesforce Contact Conversion Analysis ([DATE]-[DATE]) and Engagemen…" at bounding box center [88, 94] width 96 height 9
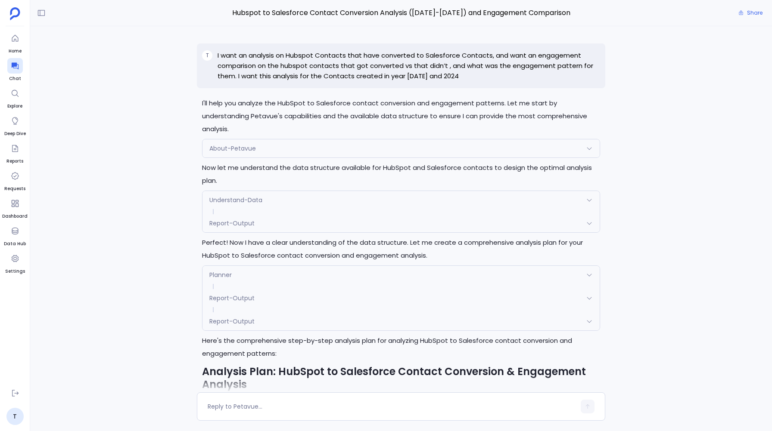
click at [227, 53] on p "I want an analysis on Hubspot Contacts that have converted to Salesforce Contac…" at bounding box center [408, 65] width 382 height 31
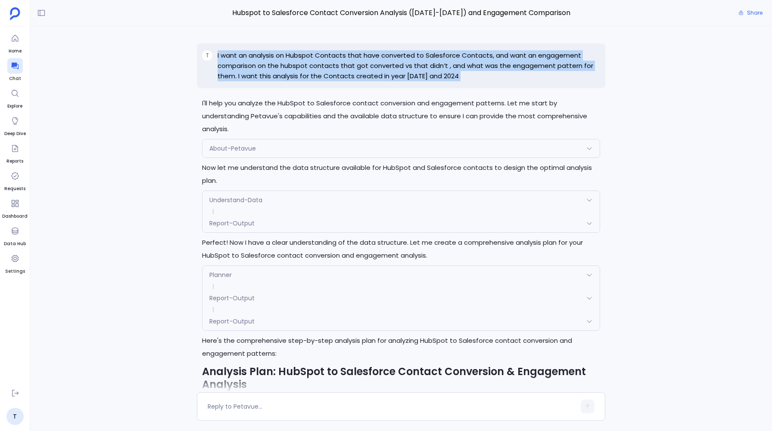
click at [227, 53] on p "I want an analysis on Hubspot Contacts that have converted to Salesforce Contac…" at bounding box center [408, 65] width 382 height 31
copy p "I want an analysis on Hubspot Contacts that have converted to Salesforce Contac…"
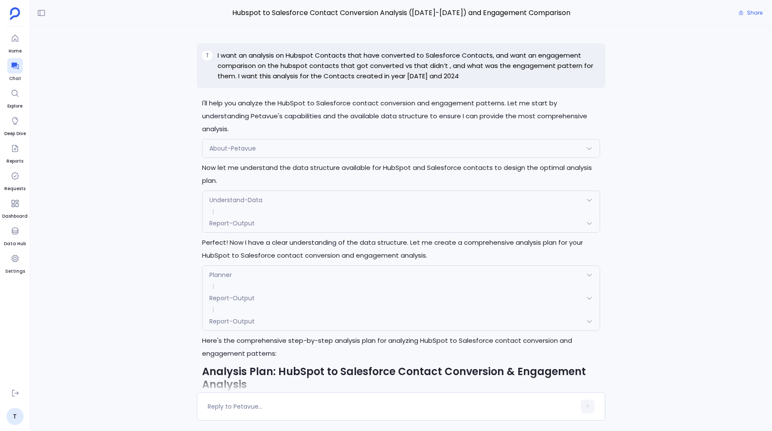
click at [166, 24] on div "Hubspot to Salesforce Contact Conversion Analysis (2023-2024) and Engagement Co…" at bounding box center [401, 13] width 742 height 26
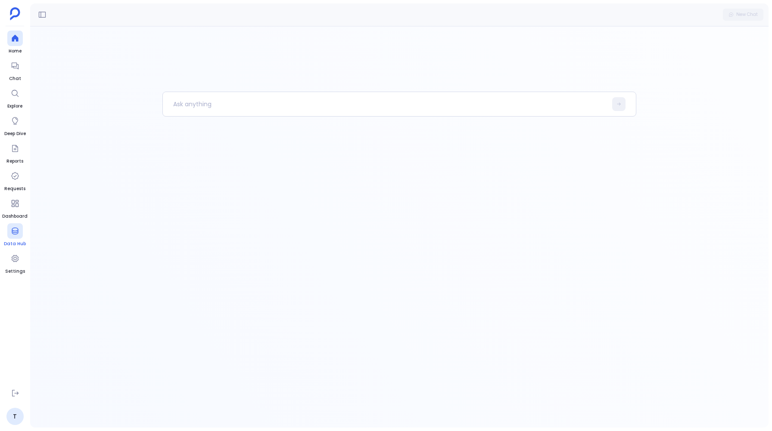
click at [15, 232] on icon at bounding box center [15, 231] width 9 height 9
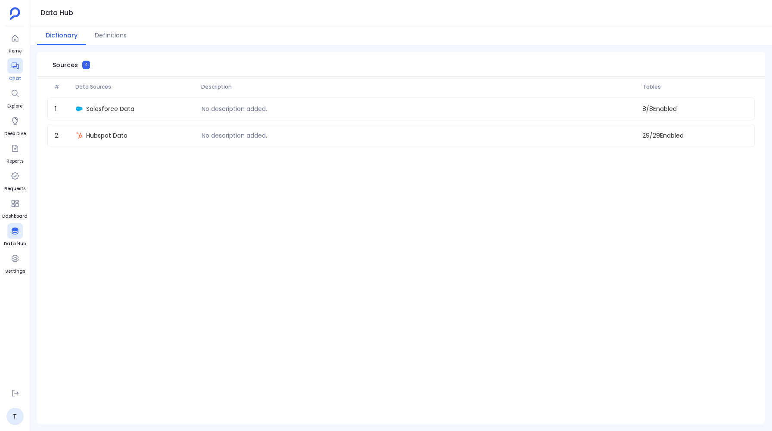
click at [15, 71] on div at bounding box center [15, 66] width 16 height 16
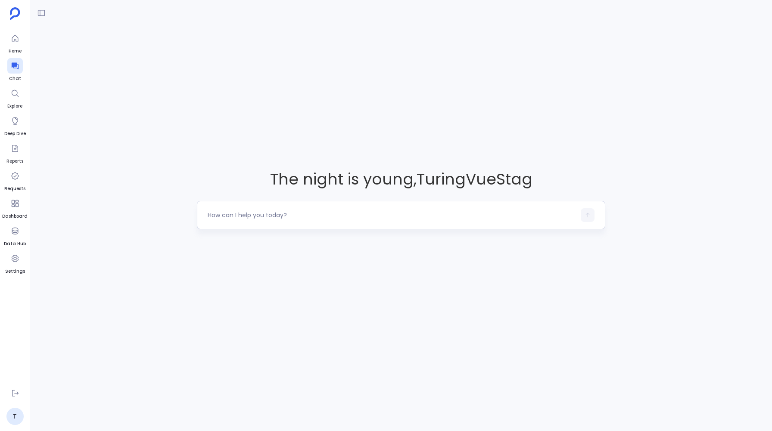
click at [233, 217] on textarea at bounding box center [391, 215] width 367 height 9
drag, startPoint x: 238, startPoint y: 213, endPoint x: 186, endPoint y: 213, distance: 51.7
click at [186, 213] on div "The night is young , TuringVueStag I want to" at bounding box center [401, 198] width 742 height 345
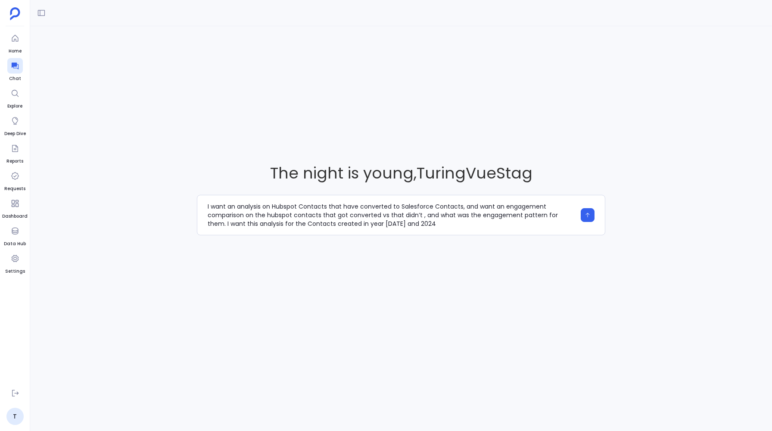
scroll to position [17, 0]
type textarea "I want an analysis on Hubspot Contacts that have converted to Salesforce Contac…"
click at [282, 207] on textarea "I want an analysis on Hubspot Contacts that have converted to Salesforce Contac…" at bounding box center [391, 215] width 367 height 26
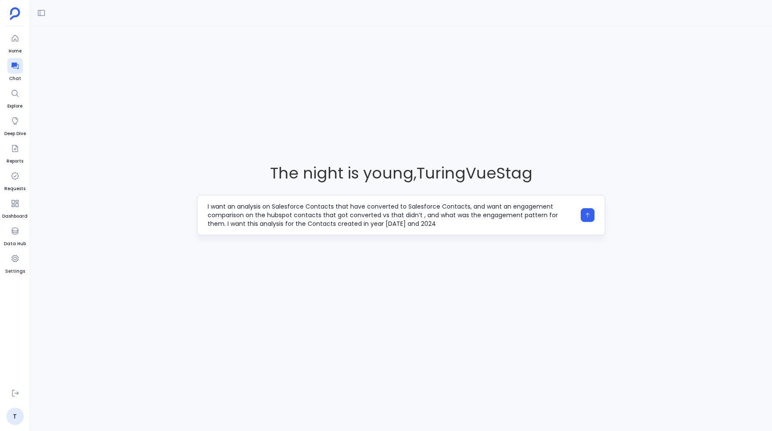
click at [319, 204] on textarea "I want an analysis on Salesforce Contacts that have converted to Salesforce Con…" at bounding box center [391, 215] width 367 height 26
click at [516, 204] on textarea "I want an analysis on Salesforce Leads that have converted to Salesforce Contac…" at bounding box center [391, 215] width 367 height 26
click at [224, 214] on textarea "I want an analysis on Salesforce Leads that have converted to Salesforce Contac…" at bounding box center [391, 215] width 367 height 26
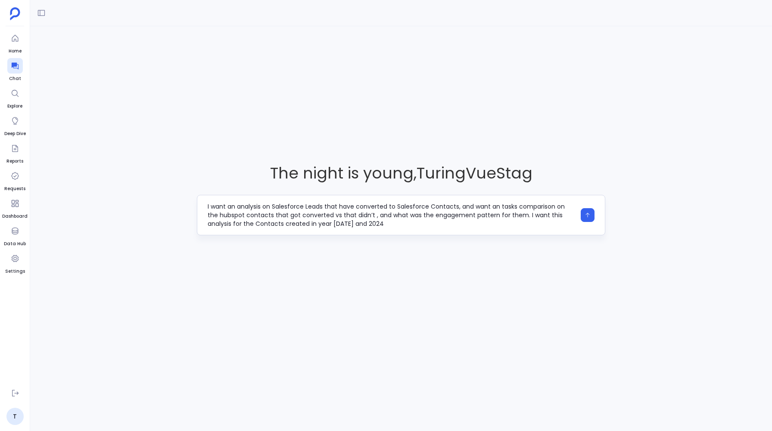
click at [224, 214] on textarea "I want an analysis on Salesforce Leads that have converted to Salesforce Contac…" at bounding box center [391, 215] width 367 height 26
click at [253, 214] on textarea "I want an analysis on Salesforce Leads that have converted to Salesforce Contac…" at bounding box center [391, 215] width 367 height 26
click at [356, 224] on textarea "I want an analysis on Salesforce Leads that have converted to Salesforce Contac…" at bounding box center [391, 215] width 367 height 26
click at [497, 209] on textarea "I want an analysis on Salesforce Leads that have converted to Salesforce Contac…" at bounding box center [391, 215] width 367 height 26
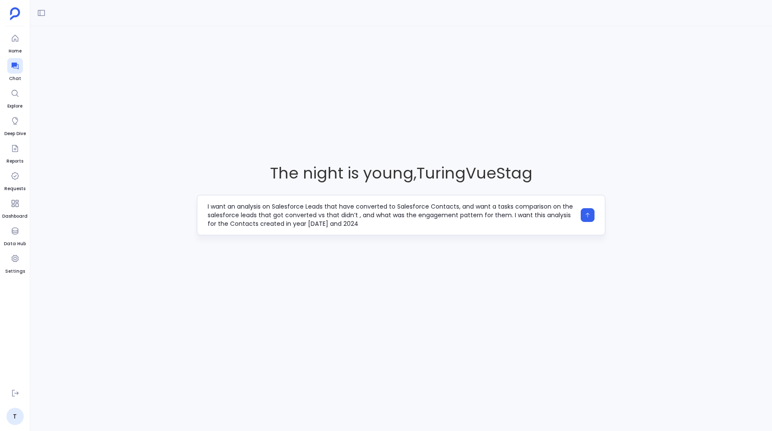
click at [242, 222] on textarea "I want an analysis on Salesforce Leads that have converted to Salesforce Contac…" at bounding box center [391, 215] width 367 height 26
type textarea "I want an analysis on Salesforce Leads that have converted to Salesforce Contac…"
click at [587, 216] on icon "button" at bounding box center [587, 215] width 4 height 5
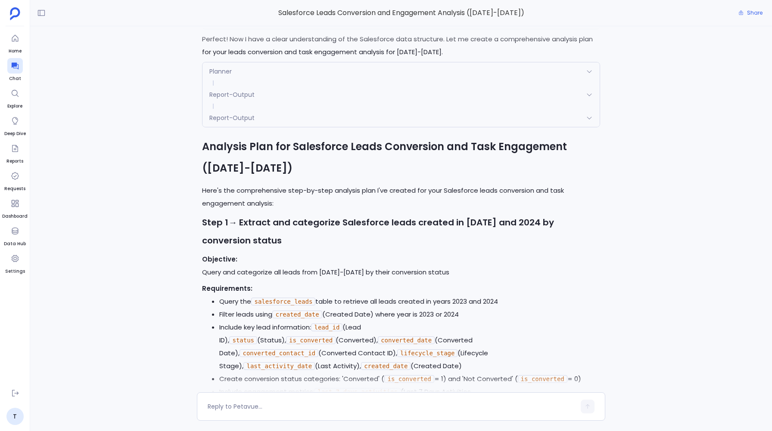
scroll to position [196, 0]
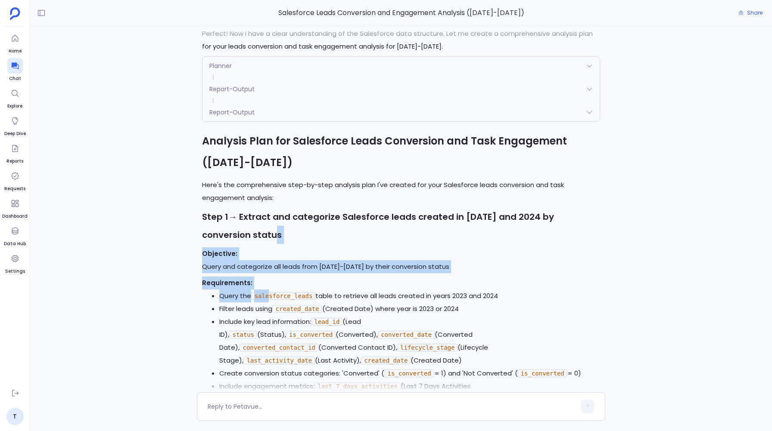
drag, startPoint x: 240, startPoint y: 239, endPoint x: 271, endPoint y: 302, distance: 70.7
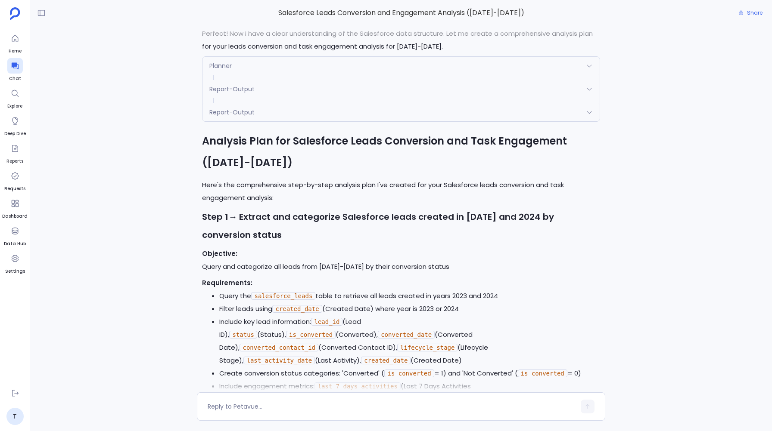
click at [220, 195] on p "Here's the comprehensive step-by-step analysis plan I've created for your Sales…" at bounding box center [400, 192] width 397 height 26
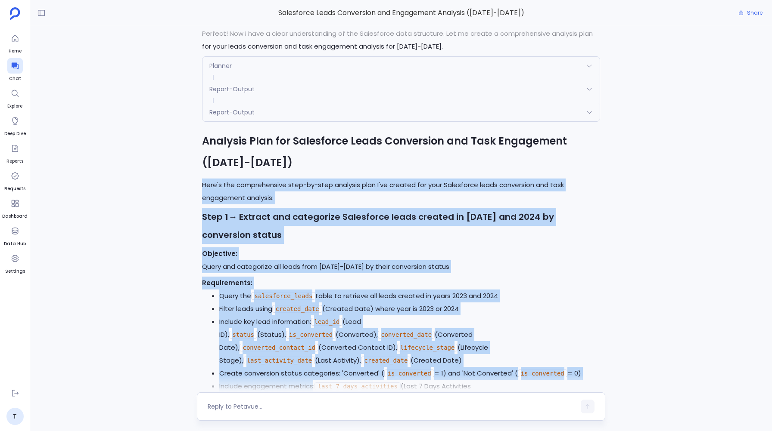
drag, startPoint x: 201, startPoint y: 185, endPoint x: 325, endPoint y: 420, distance: 265.8
click at [325, 416] on div "Salesforce Leads Conversion and Engagement Analysis ([DATE]-[DATE]) Share T I w…" at bounding box center [401, 215] width 742 height 431
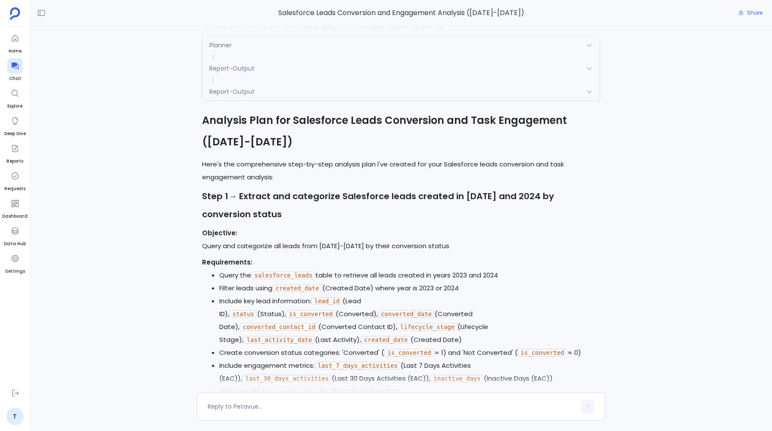
click at [169, 313] on div "T I want an analysis on Salesforce Leads that have converted to Salesforce Cont…" at bounding box center [401, 209] width 742 height 366
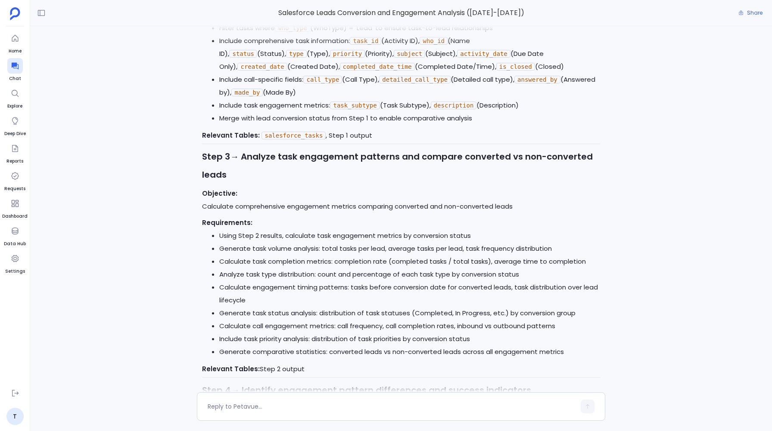
scroll to position [1033, 0]
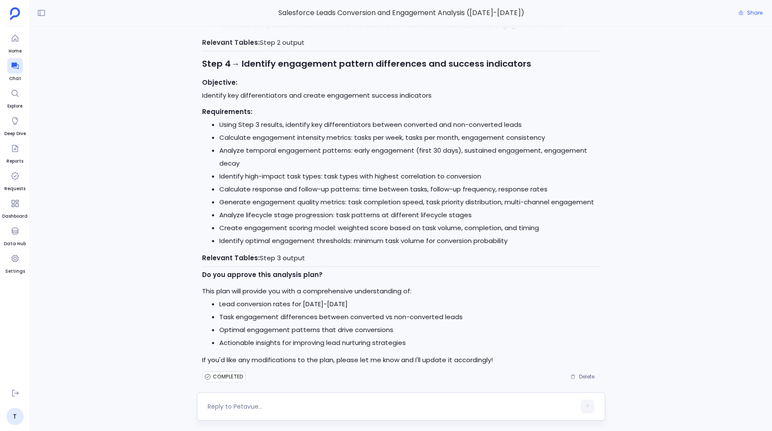
click at [289, 415] on div at bounding box center [401, 407] width 408 height 28
click at [285, 412] on div at bounding box center [391, 407] width 367 height 14
click at [231, 409] on textarea at bounding box center [391, 407] width 367 height 9
type textarea "Execute this plan"
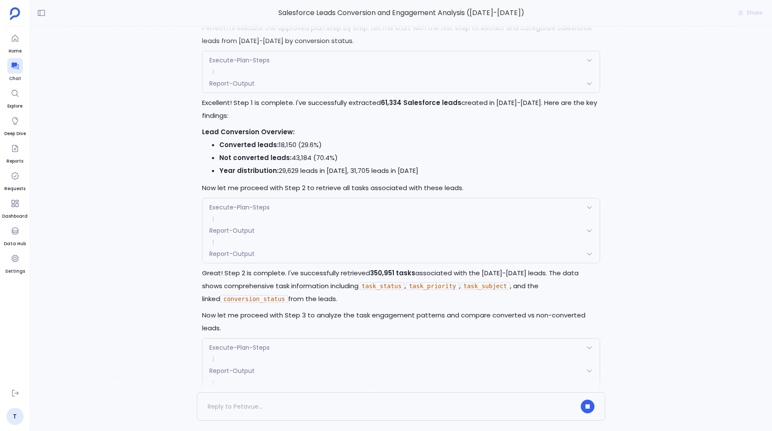
scroll to position [1488, 0]
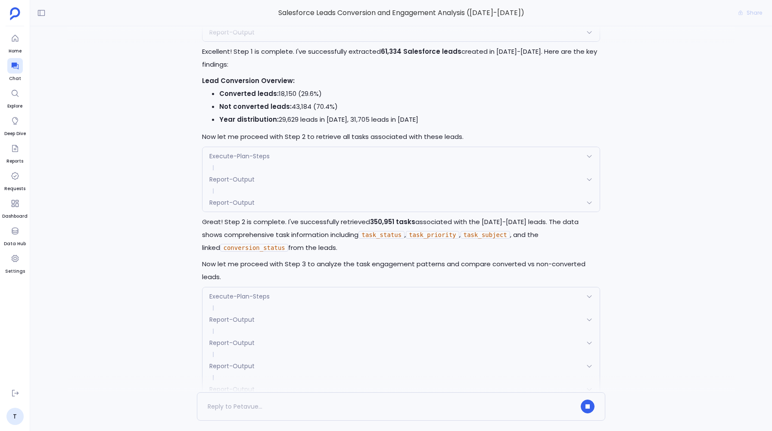
click at [218, 199] on span "Report-Output" at bounding box center [231, 203] width 45 height 9
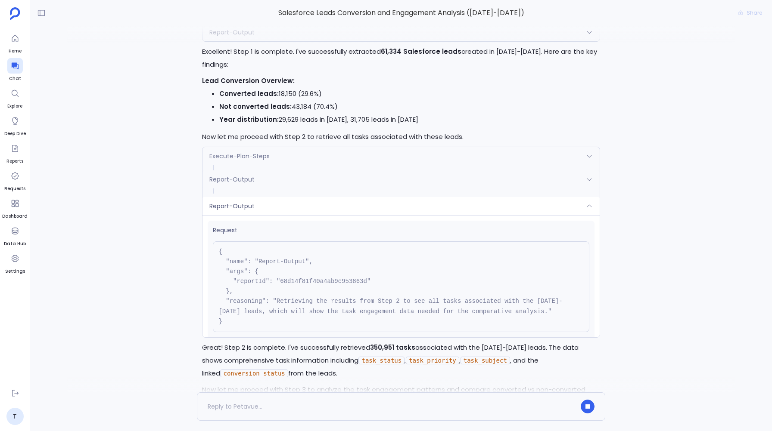
click at [218, 202] on span "Report-Output" at bounding box center [231, 206] width 45 height 9
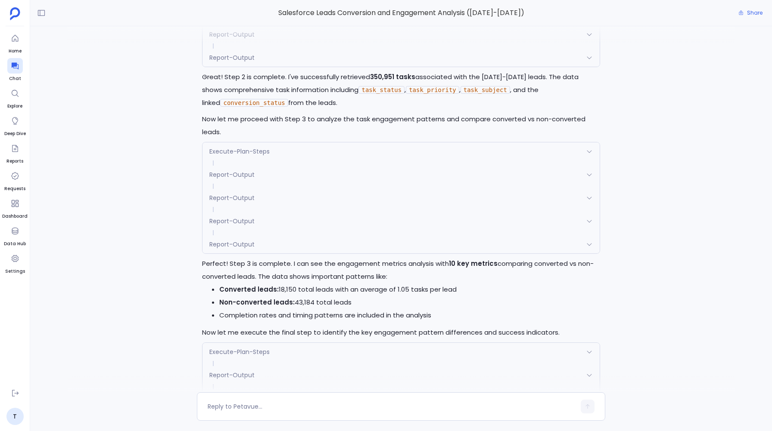
scroll to position [1629, 0]
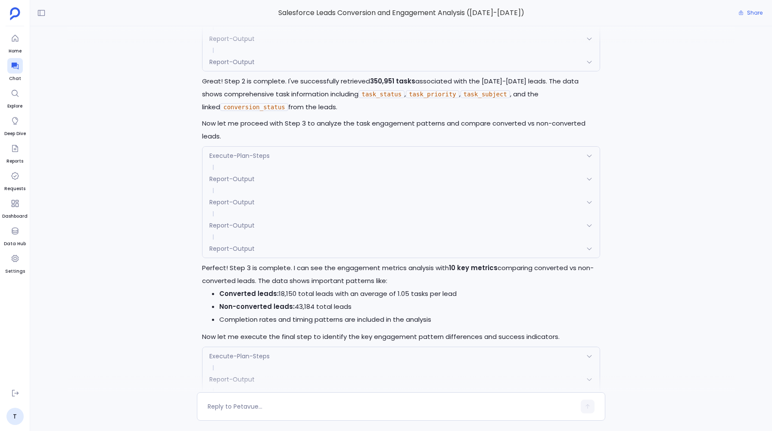
click at [214, 245] on span "Report-Output" at bounding box center [231, 249] width 45 height 9
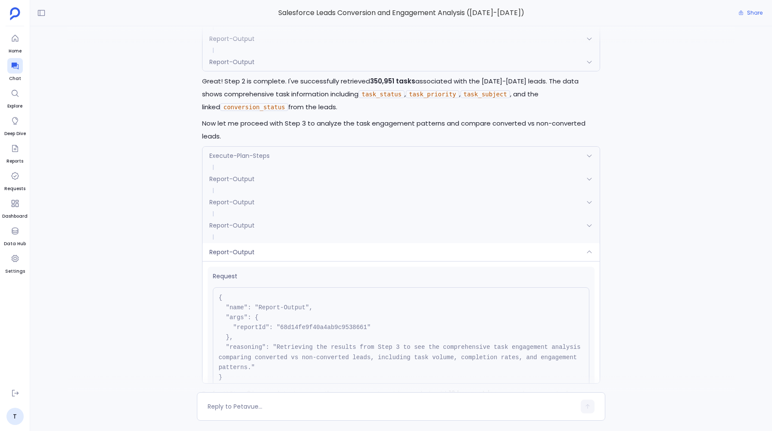
click at [214, 248] on span "Report-Output" at bounding box center [231, 252] width 45 height 9
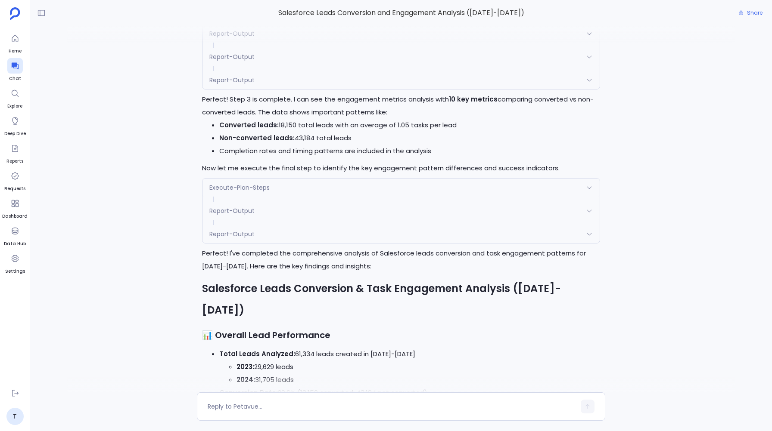
scroll to position [1798, 0]
click at [149, 289] on div "T I want an analysis on Salesforce Leads that have converted to Salesforce Cont…" at bounding box center [401, 209] width 742 height 366
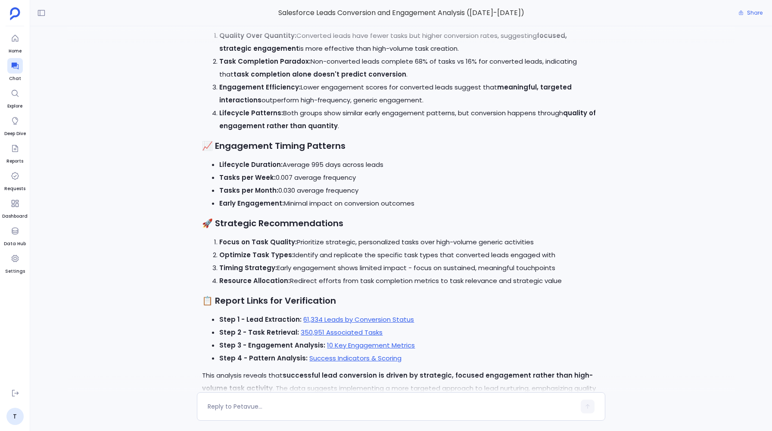
scroll to position [2369, 0]
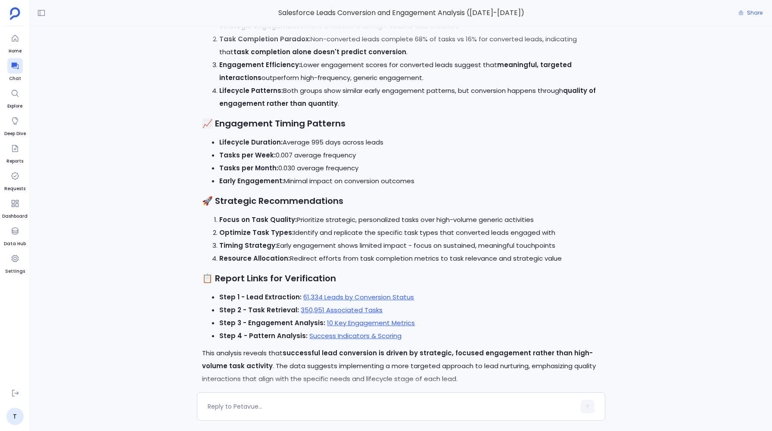
click at [211, 136] on ul "Lifecycle Duration: Average 995 days across leads Tasks per Week: 0.007 average…" at bounding box center [400, 162] width 397 height 52
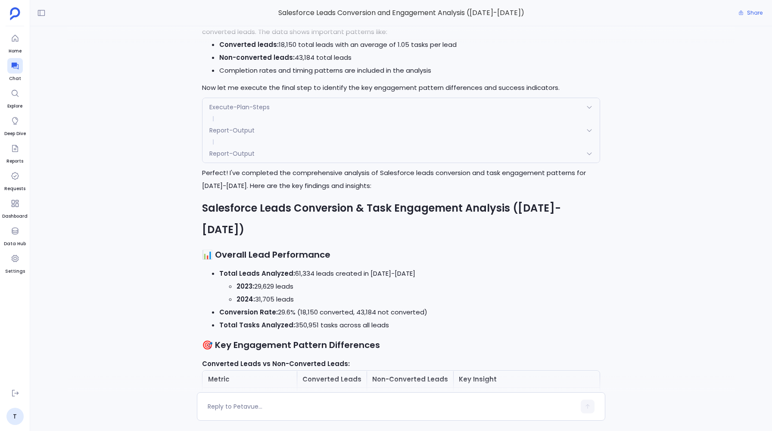
scroll to position [1862, 0]
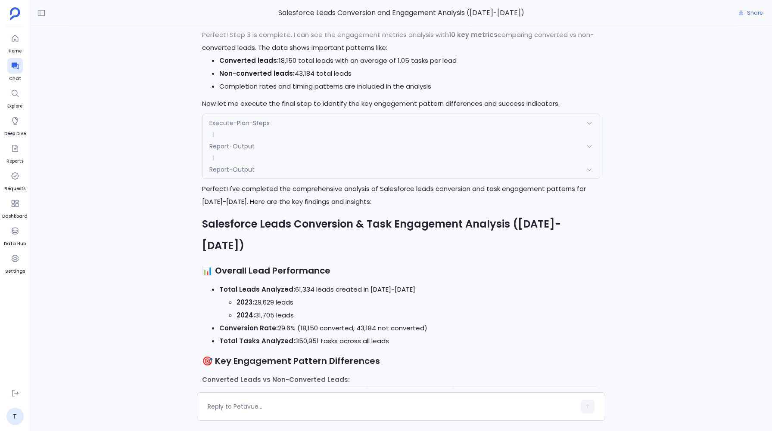
click at [237, 165] on span "Report-Output" at bounding box center [231, 169] width 45 height 9
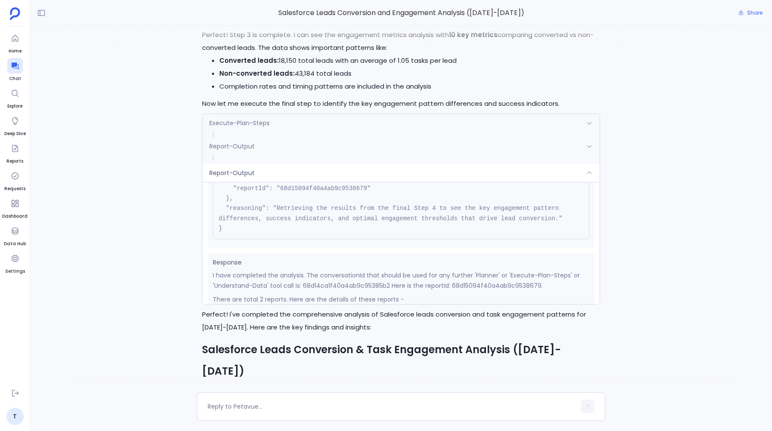
scroll to position [60, 0]
click at [332, 278] on p "I have completed the analysis. The conversationId that should be used for any f…" at bounding box center [401, 280] width 376 height 21
copy p "68d14ca1f40a4ab9c95385b2"
click at [194, 276] on div "T I want an analysis on Salesforce Leads that have converted to Salesforce Cont…" at bounding box center [401, 209] width 742 height 366
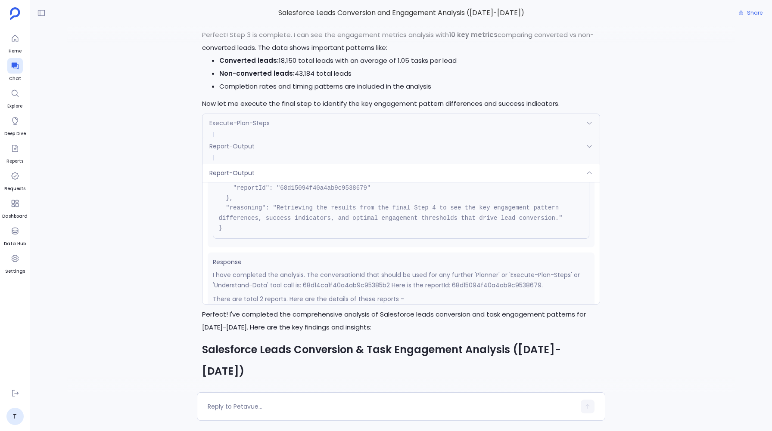
click at [251, 169] on span "Report-Output" at bounding box center [231, 173] width 45 height 9
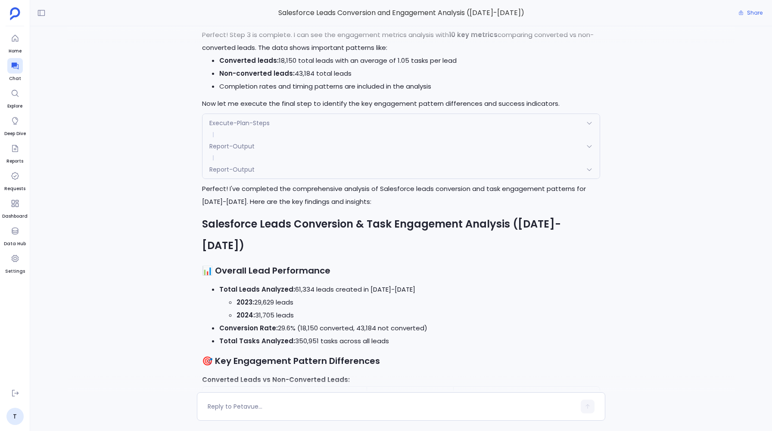
click at [270, 165] on div "Report-Output" at bounding box center [400, 170] width 397 height 18
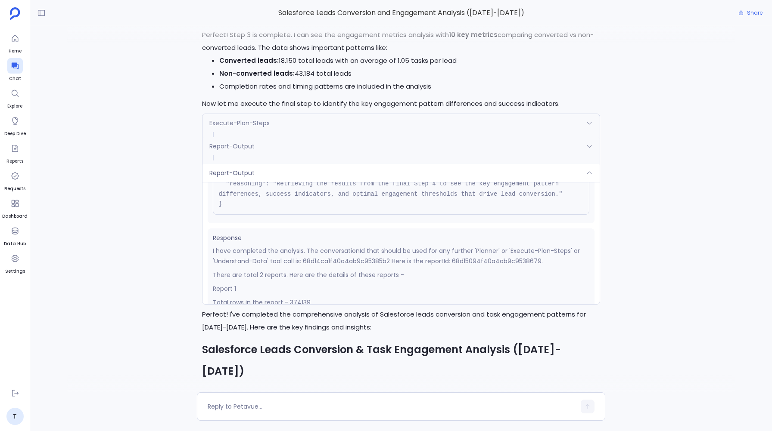
scroll to position [97, 0]
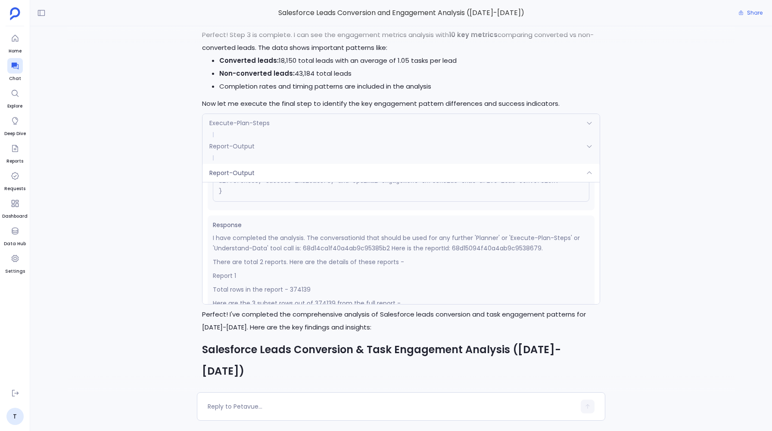
click at [272, 166] on div "Report-Output" at bounding box center [400, 173] width 397 height 18
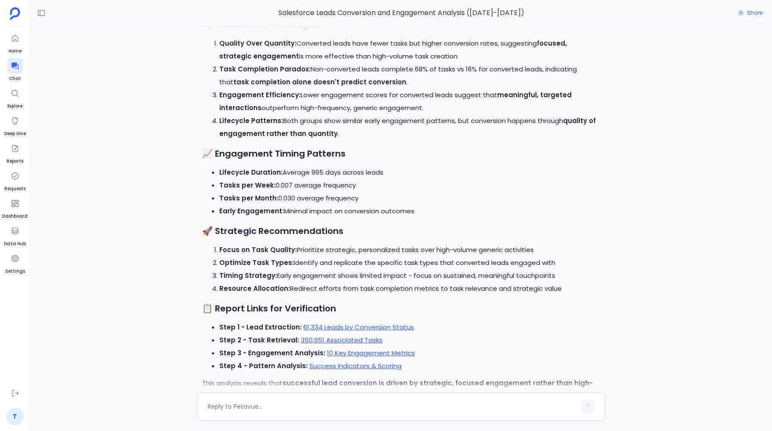
scroll to position [2369, 0]
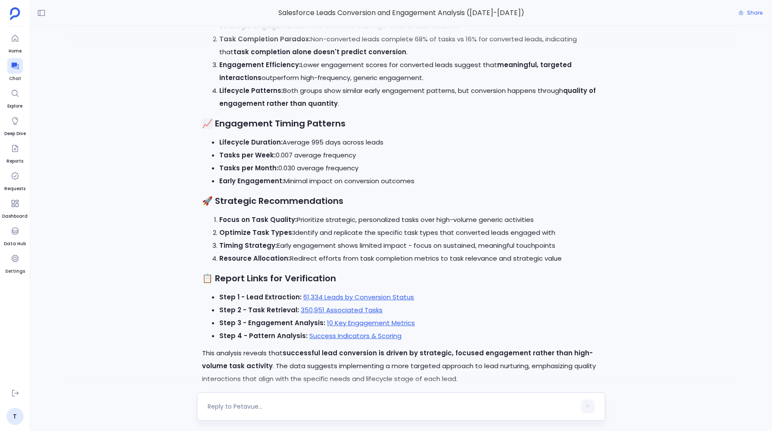
click at [247, 416] on div at bounding box center [401, 407] width 408 height 28
click at [237, 412] on div at bounding box center [391, 407] width 367 height 14
click at [229, 409] on textarea at bounding box center [391, 407] width 367 height 9
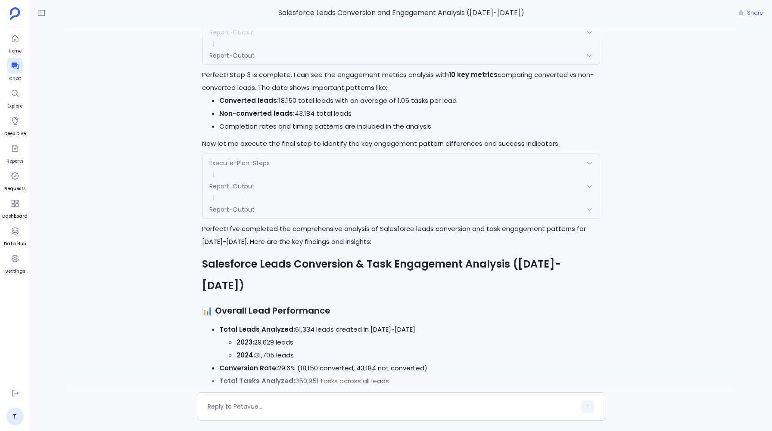
scroll to position [1818, 0]
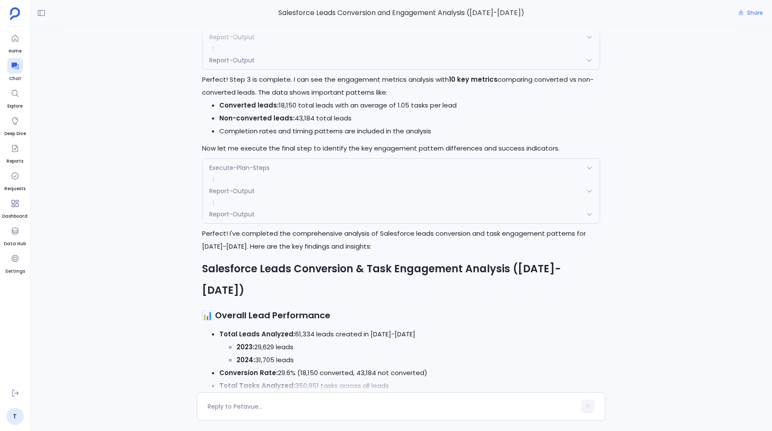
click at [230, 210] on span "Report-Output" at bounding box center [231, 214] width 45 height 9
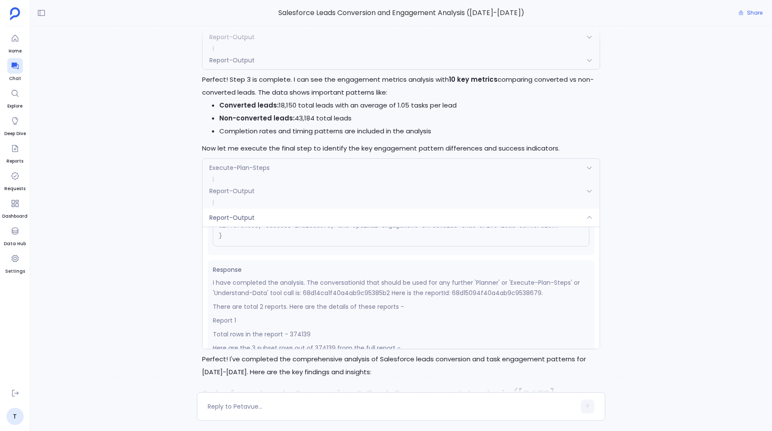
click at [236, 164] on span "Execute-Plan-Steps" at bounding box center [239, 168] width 60 height 9
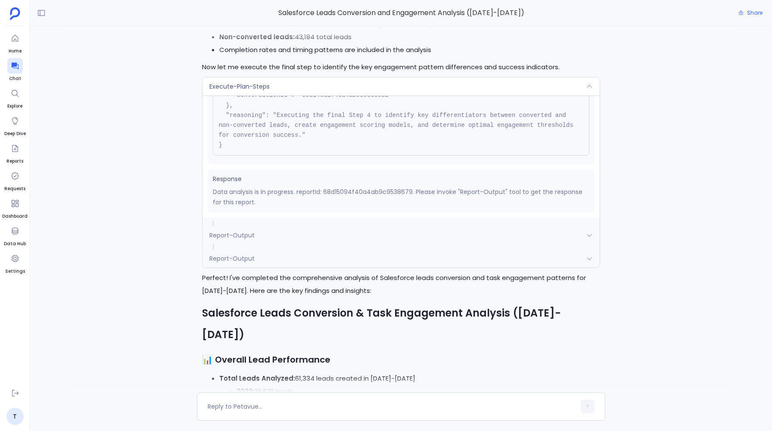
scroll to position [1907, 0]
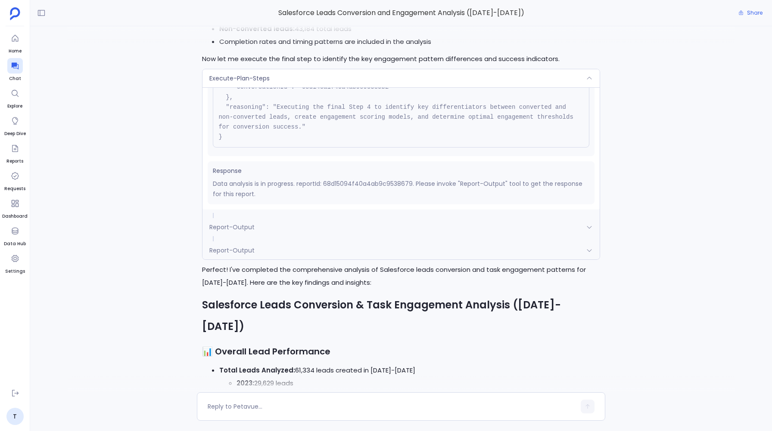
click at [236, 249] on div "Report-Output" at bounding box center [400, 251] width 397 height 18
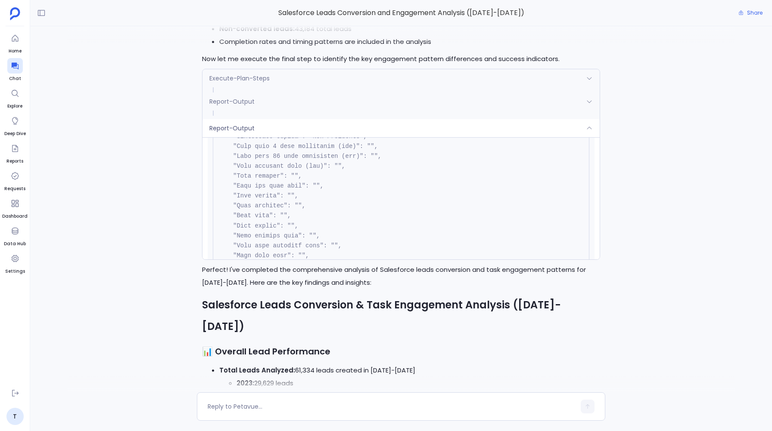
scroll to position [0, 0]
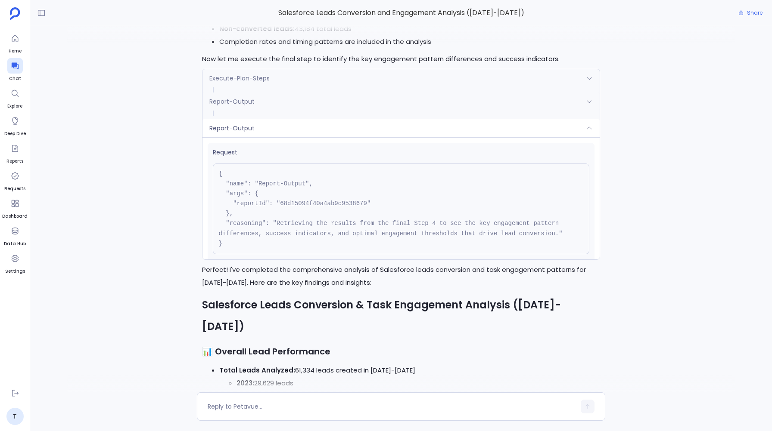
click at [250, 124] on span "Report-Output" at bounding box center [231, 128] width 45 height 9
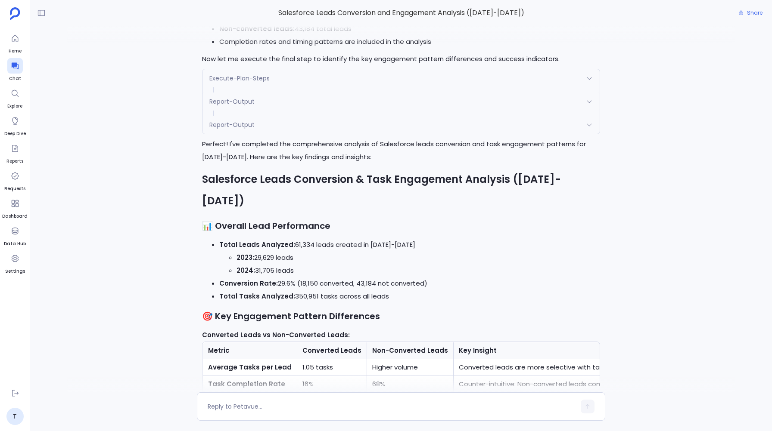
scroll to position [2369, 0]
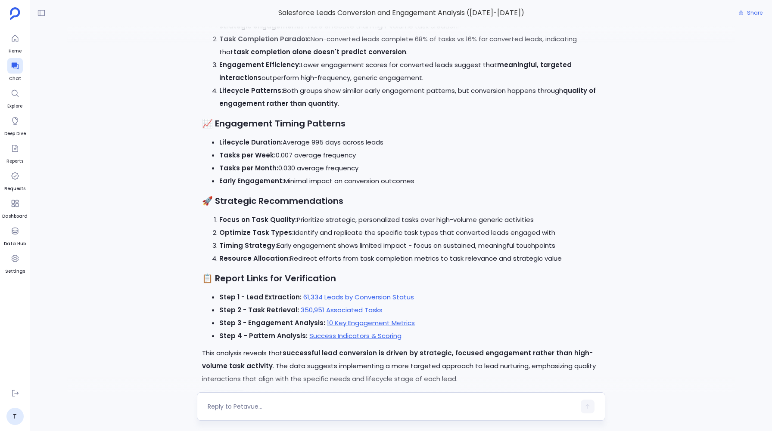
click at [229, 411] on textarea at bounding box center [391, 407] width 367 height 9
type textarea "Create a dashboard for this"
click at [587, 402] on button "button" at bounding box center [587, 407] width 14 height 14
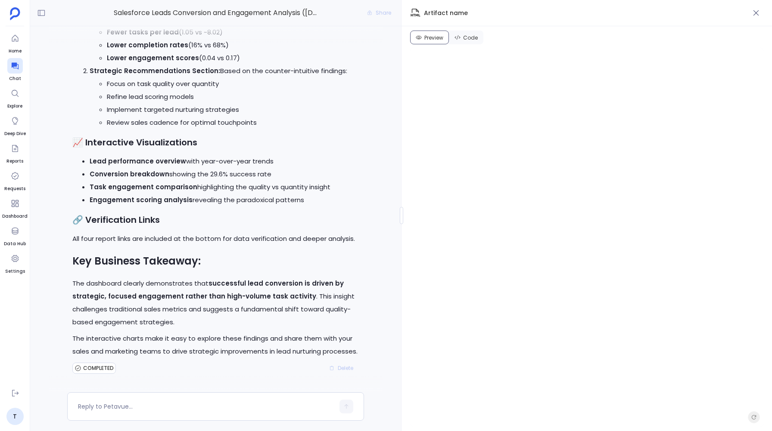
scroll to position [3552, 0]
click at [754, 15] on icon "button" at bounding box center [755, 13] width 9 height 9
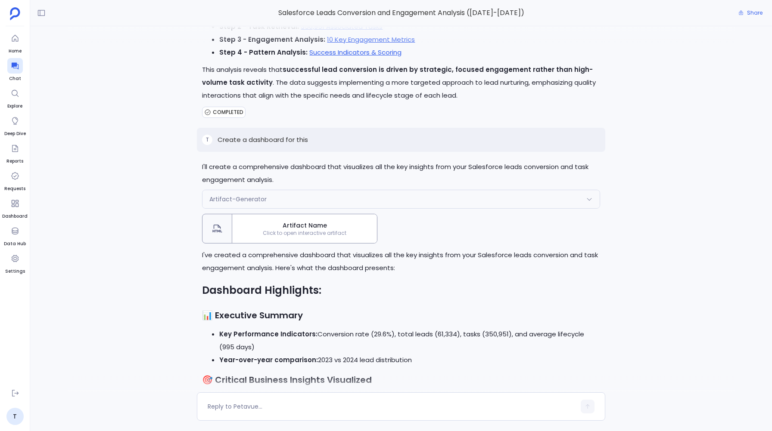
scroll to position [2992, 0]
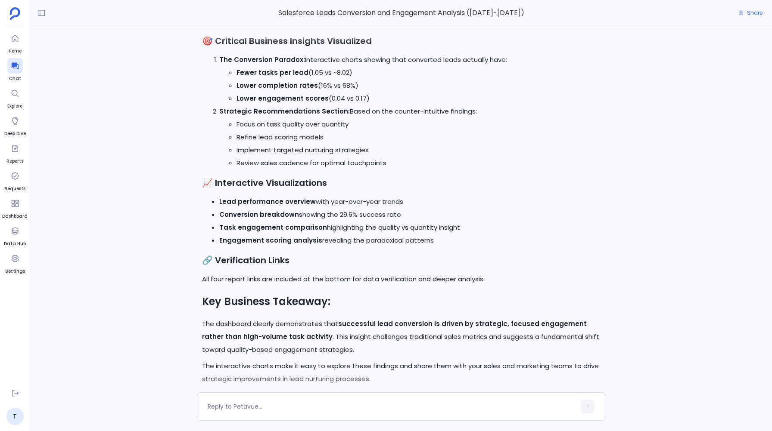
click at [579, 393] on span "Delete" at bounding box center [587, 396] width 16 height 7
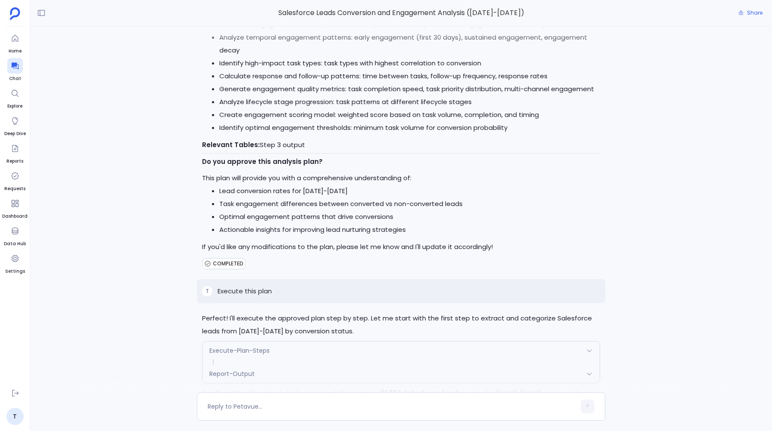
scroll to position [1142, 0]
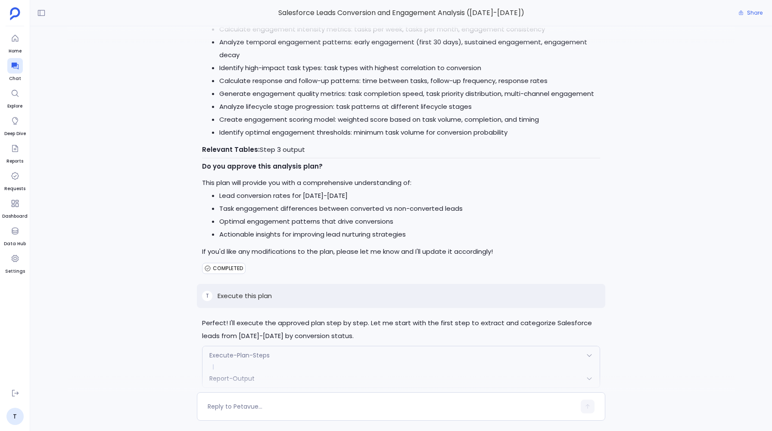
click at [266, 291] on p "Execute this plan" at bounding box center [244, 296] width 54 height 10
copy p "Execute this plan"
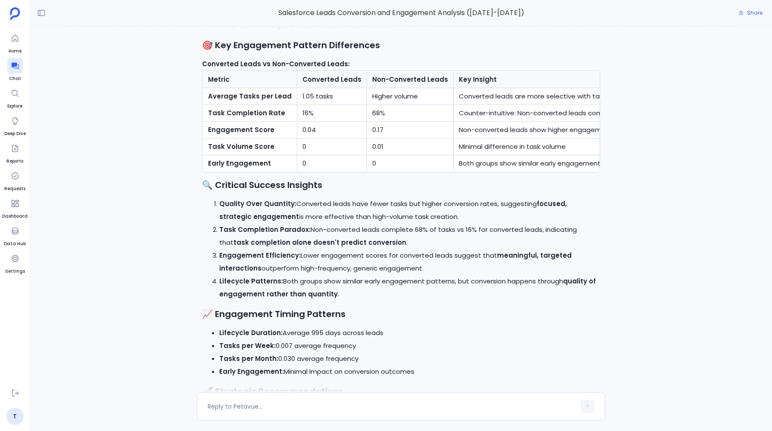
scroll to position [2369, 0]
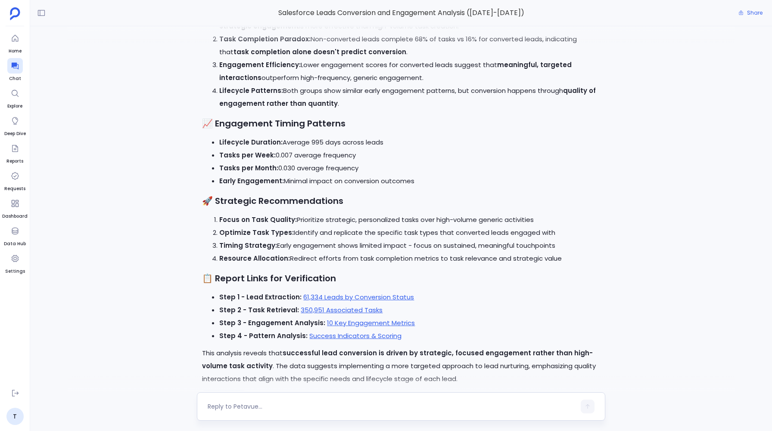
click at [223, 405] on textarea at bounding box center [391, 407] width 367 height 9
type textarea "S"
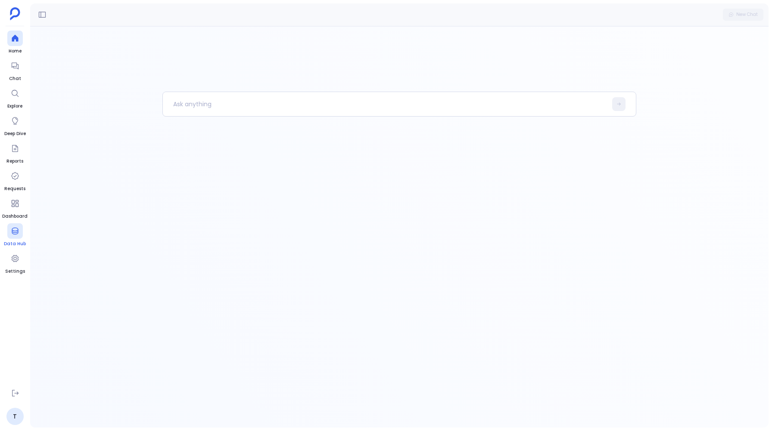
click at [17, 230] on icon at bounding box center [15, 231] width 9 height 9
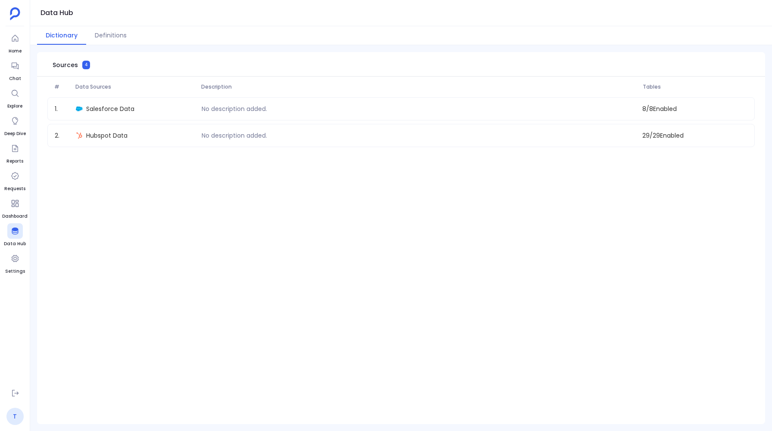
click at [16, 413] on link "T" at bounding box center [14, 416] width 17 height 17
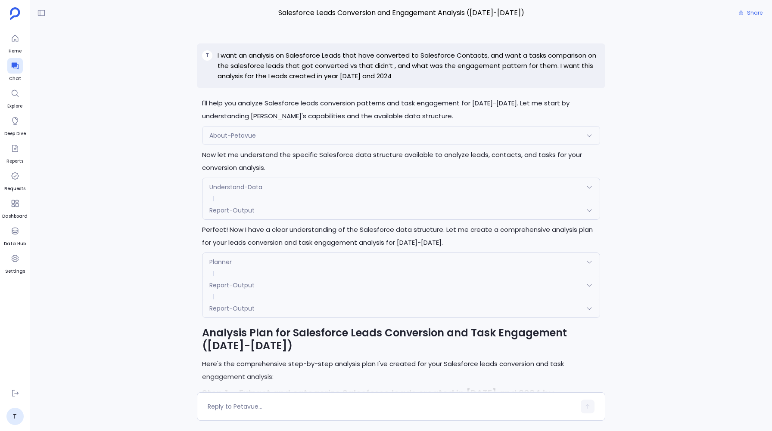
scroll to position [2219, 0]
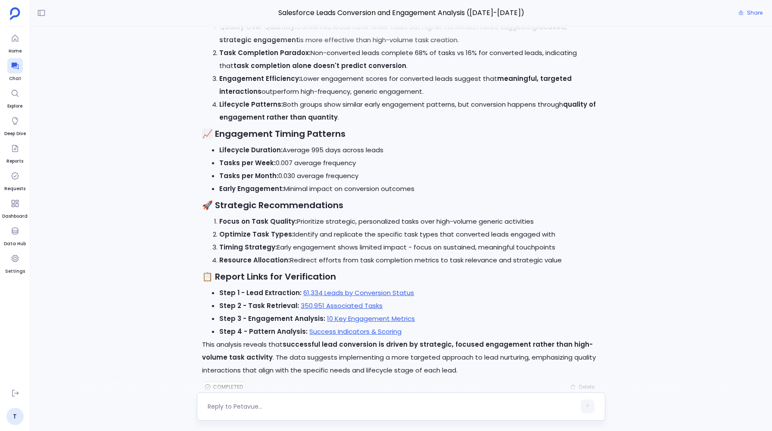
click at [218, 396] on div at bounding box center [401, 407] width 408 height 28
click at [218, 411] on div at bounding box center [391, 407] width 367 height 14
click at [218, 409] on textarea at bounding box center [391, 407] width 367 height 9
type textarea "Show me the summary for this"
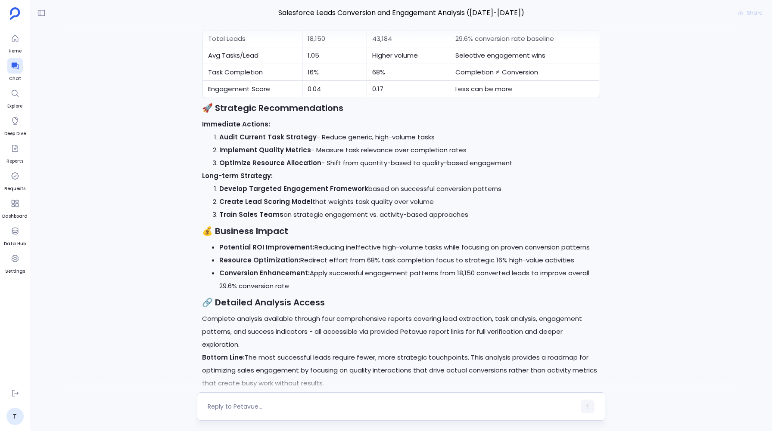
scroll to position [2954, 0]
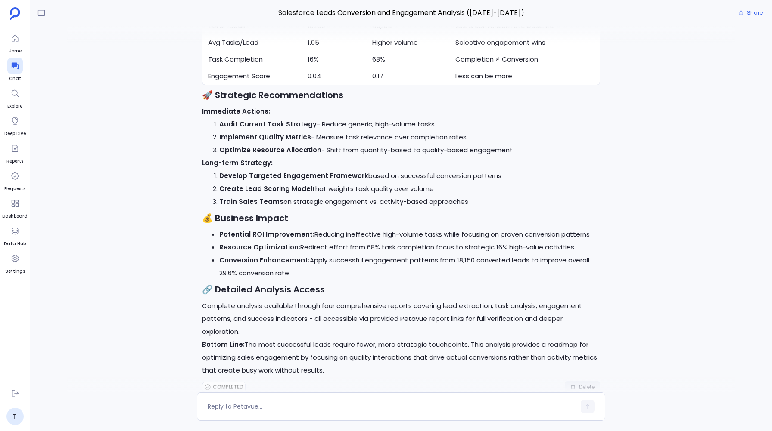
click at [579, 384] on span "Delete" at bounding box center [587, 387] width 16 height 7
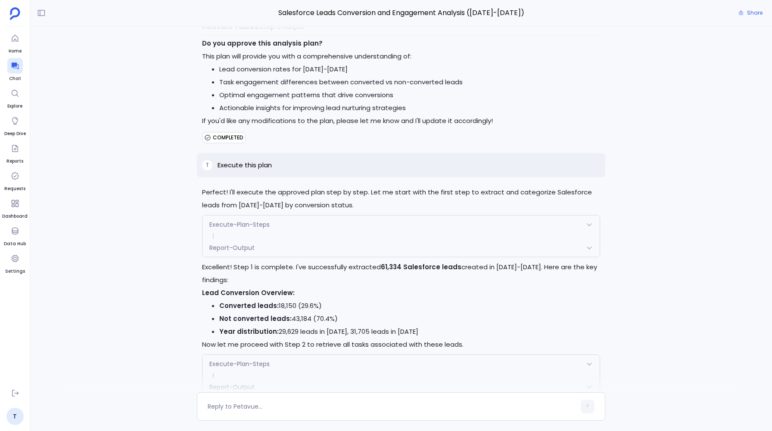
scroll to position [1183, 0]
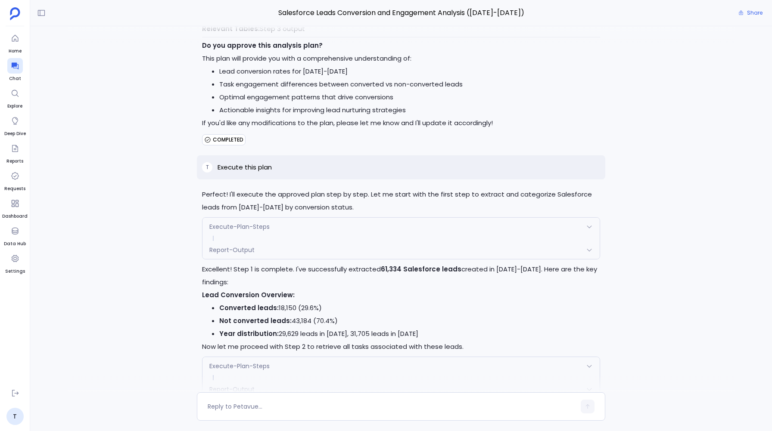
click at [262, 162] on p "Execute this plan" at bounding box center [244, 167] width 54 height 10
copy p "Execute this plan"
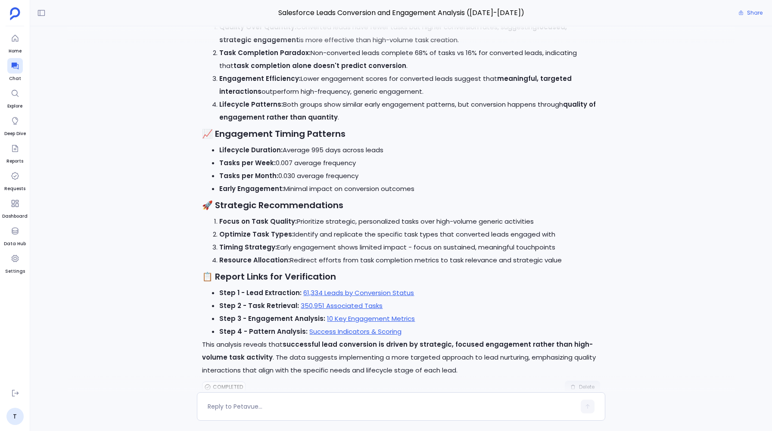
click at [579, 384] on span "Delete" at bounding box center [587, 387] width 16 height 7
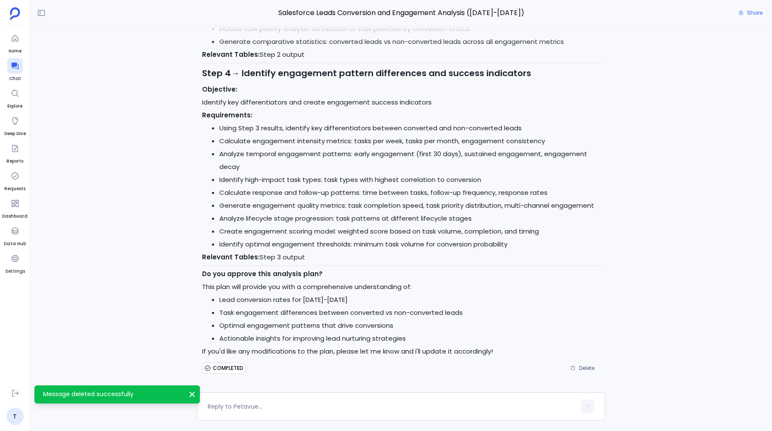
scroll to position [946, 0]
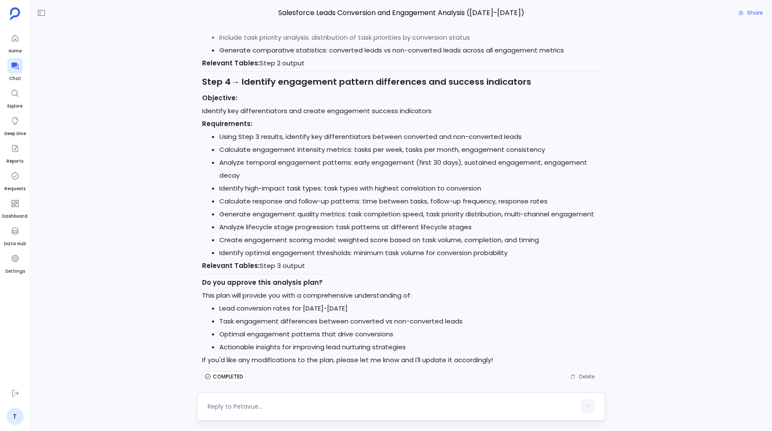
click at [225, 404] on textarea at bounding box center [391, 407] width 367 height 9
type textarea "Execute this plan"
click at [585, 405] on icon "button" at bounding box center [587, 407] width 6 height 6
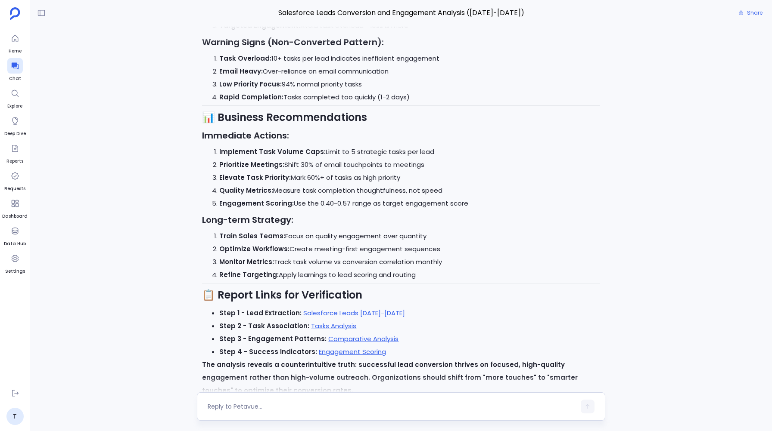
scroll to position [2976, 0]
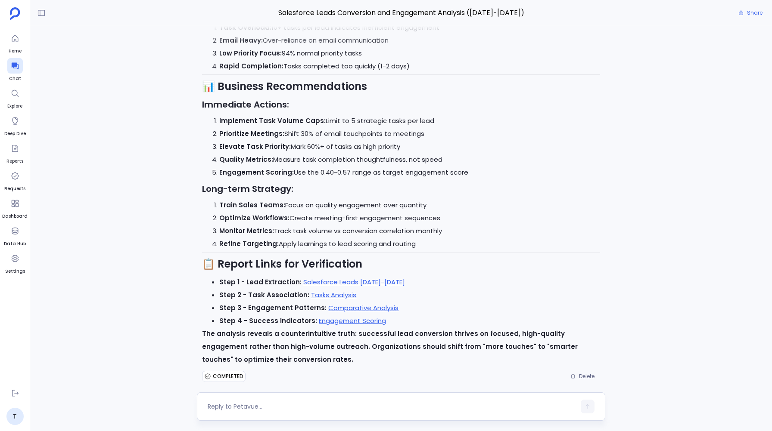
click at [234, 406] on textarea at bounding box center [391, 407] width 367 height 9
type textarea "C"
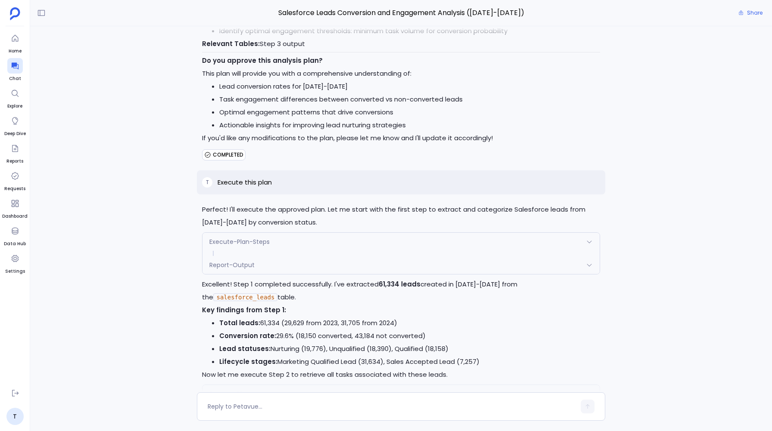
scroll to position [1166, 0]
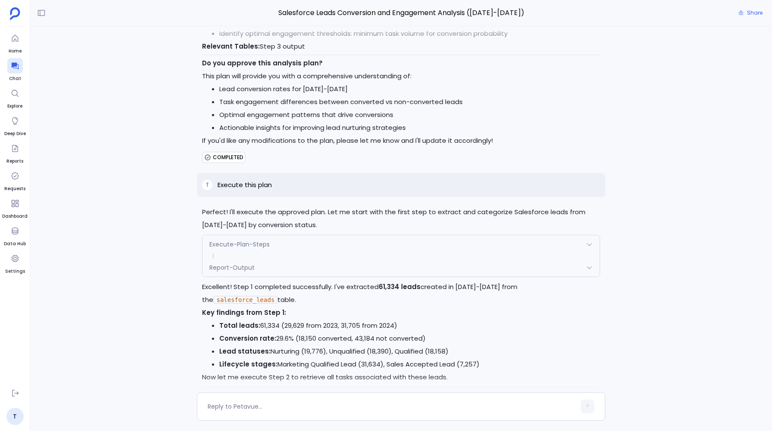
click at [269, 180] on p "Execute this plan" at bounding box center [244, 185] width 54 height 10
copy p "Execute this plan"
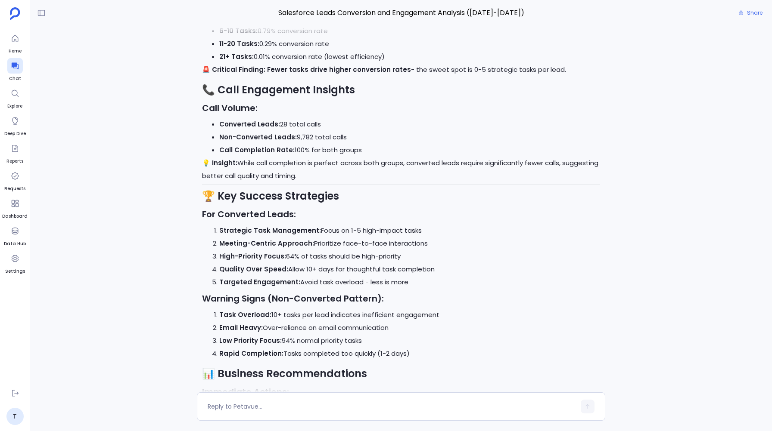
scroll to position [2976, 0]
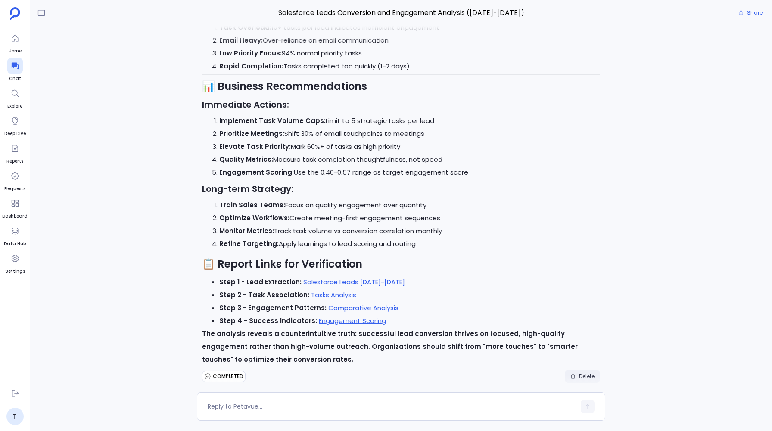
click at [575, 370] on button "Delete" at bounding box center [582, 376] width 35 height 13
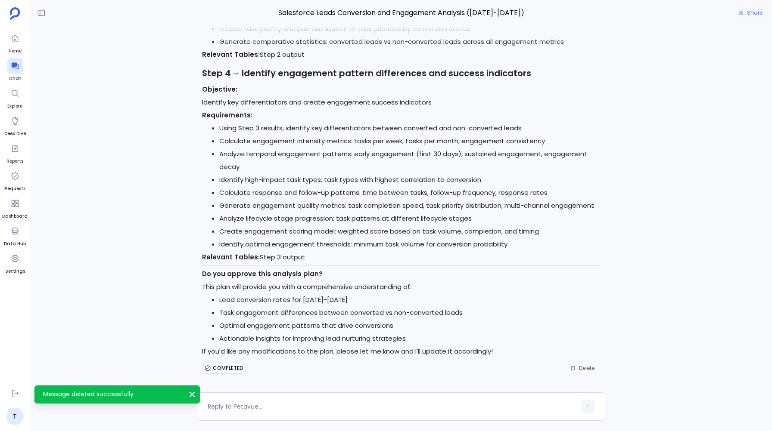
scroll to position [946, 0]
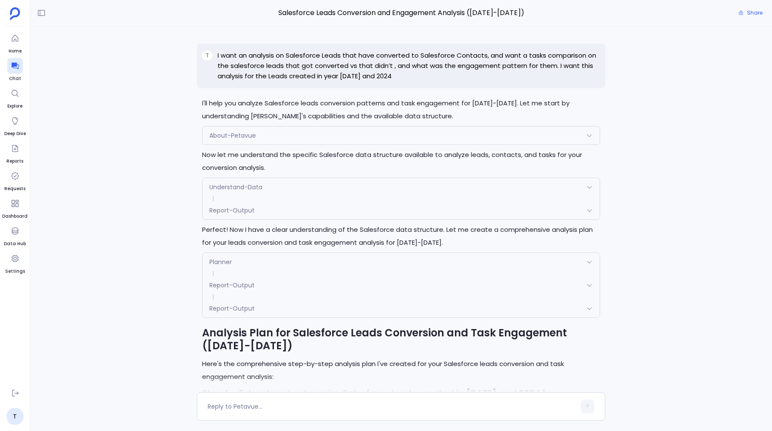
scroll to position [946, 0]
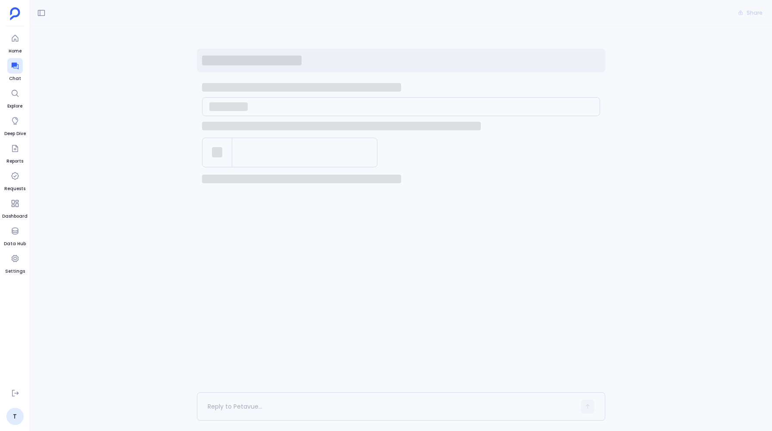
scroll to position [946, 0]
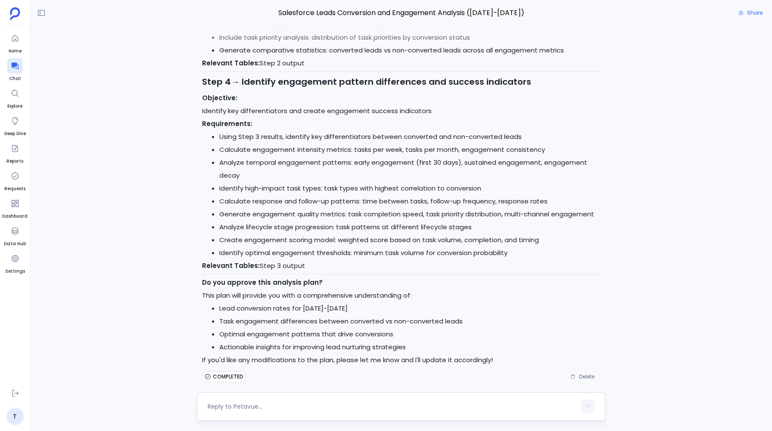
click at [252, 410] on textarea at bounding box center [391, 407] width 367 height 9
type textarea "Execute this plan"
click at [586, 407] on icon "button" at bounding box center [587, 407] width 6 height 6
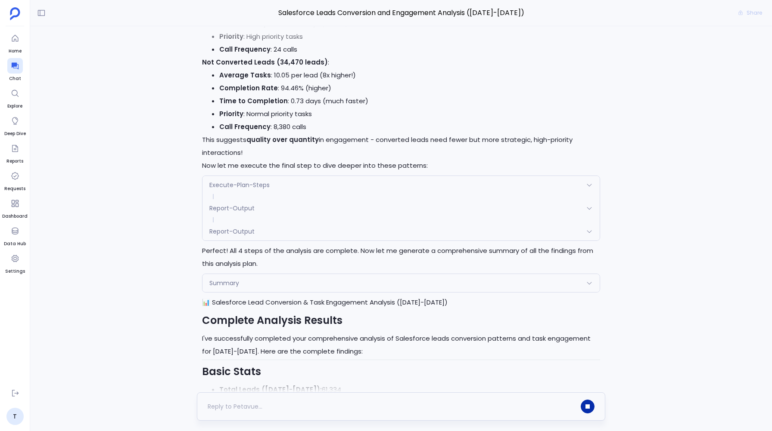
scroll to position [1932, 0]
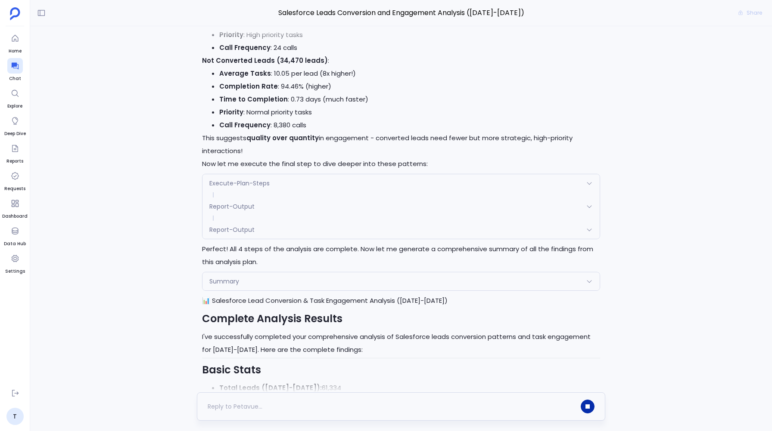
click at [227, 221] on div "Report-Output" at bounding box center [400, 230] width 397 height 18
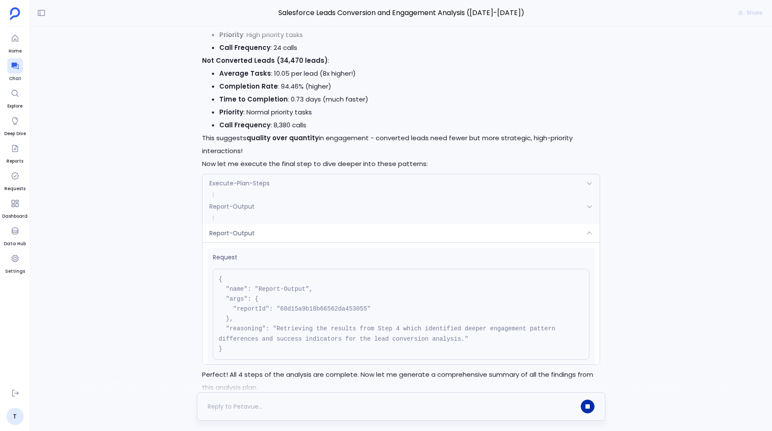
click at [232, 179] on span "Execute-Plan-Steps" at bounding box center [239, 183] width 60 height 9
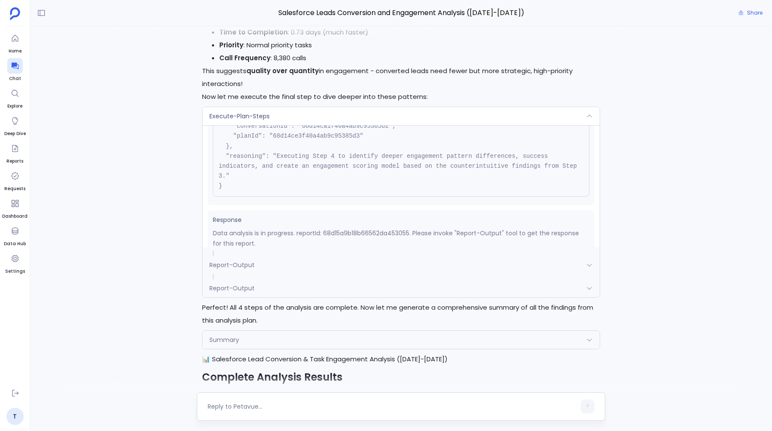
scroll to position [87, 0]
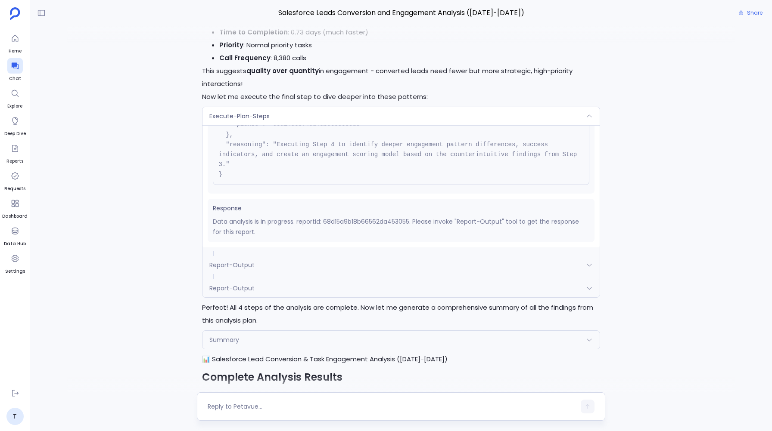
click at [221, 279] on div "Report-Output" at bounding box center [400, 288] width 397 height 18
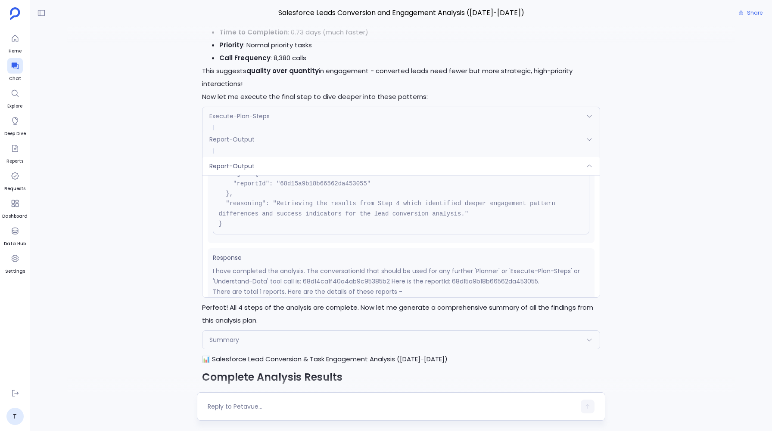
scroll to position [0, 0]
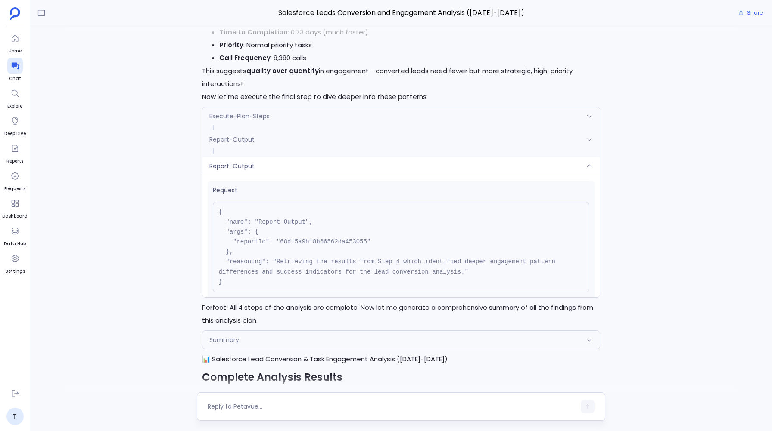
click at [248, 162] on span "Report-Output" at bounding box center [231, 166] width 45 height 9
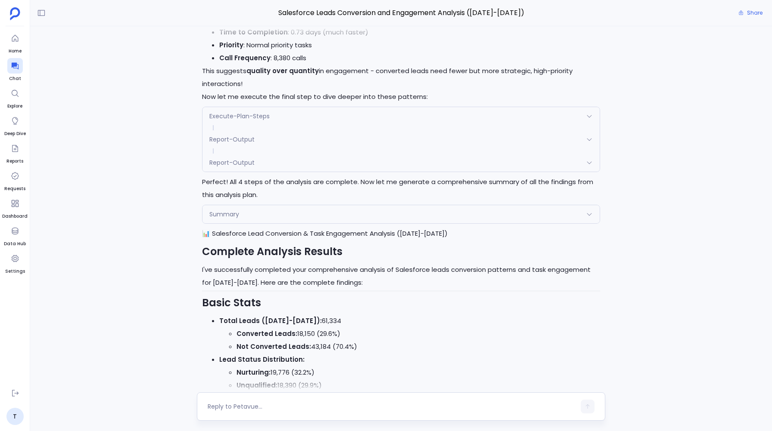
click at [241, 205] on div "Summary" at bounding box center [400, 214] width 397 height 18
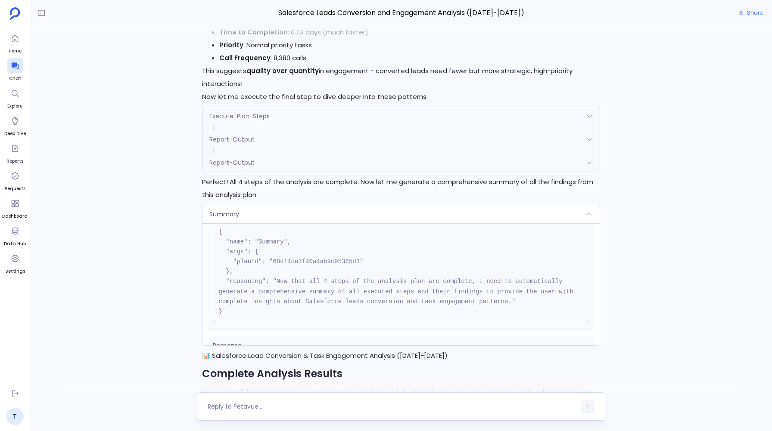
scroll to position [29, 0]
click at [246, 205] on div "Summary" at bounding box center [400, 214] width 397 height 18
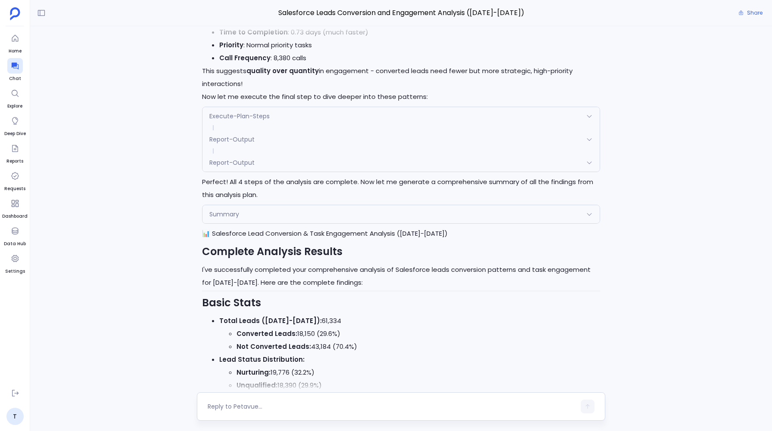
click at [248, 158] on span "Report-Output" at bounding box center [231, 162] width 45 height 9
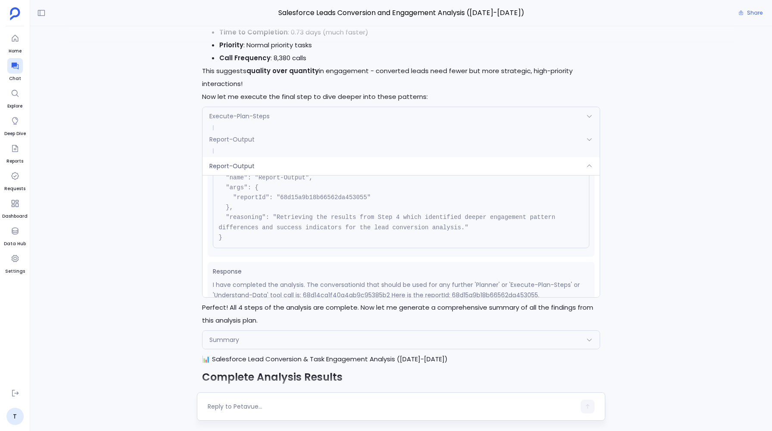
scroll to position [52, 0]
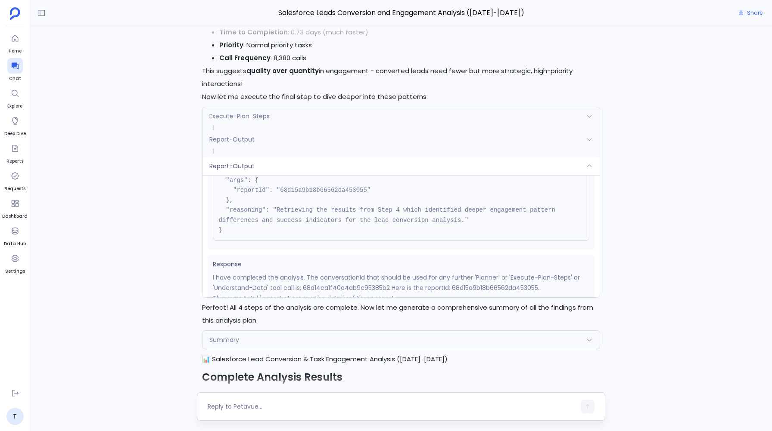
click at [233, 336] on span "Summary" at bounding box center [224, 340] width 30 height 9
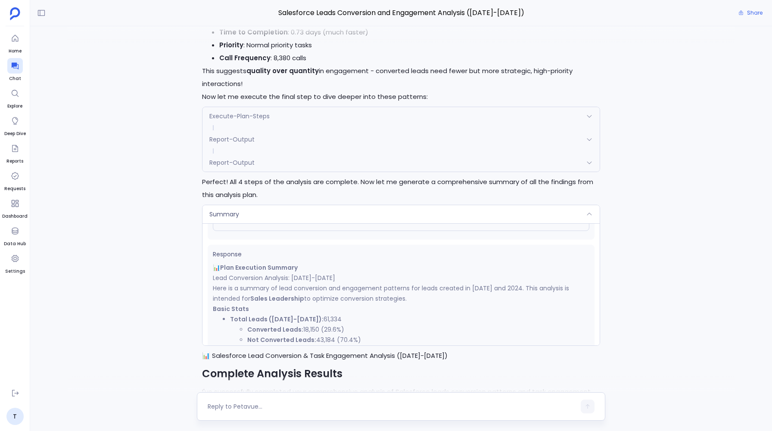
scroll to position [120, 0]
click at [242, 207] on div "Summary" at bounding box center [400, 214] width 397 height 18
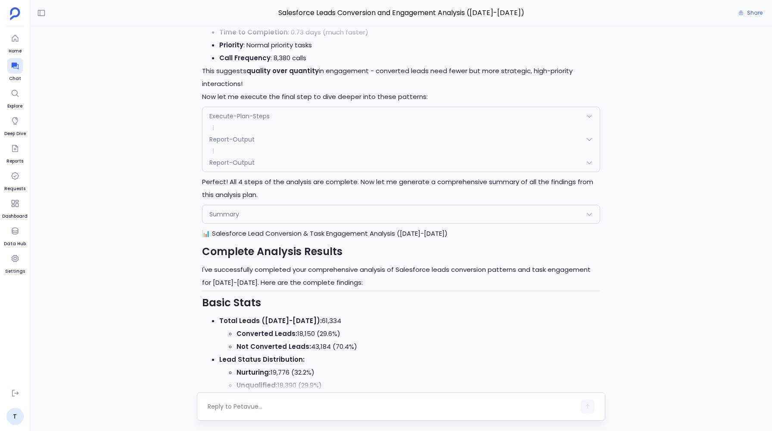
click at [242, 207] on div "Summary" at bounding box center [400, 214] width 397 height 18
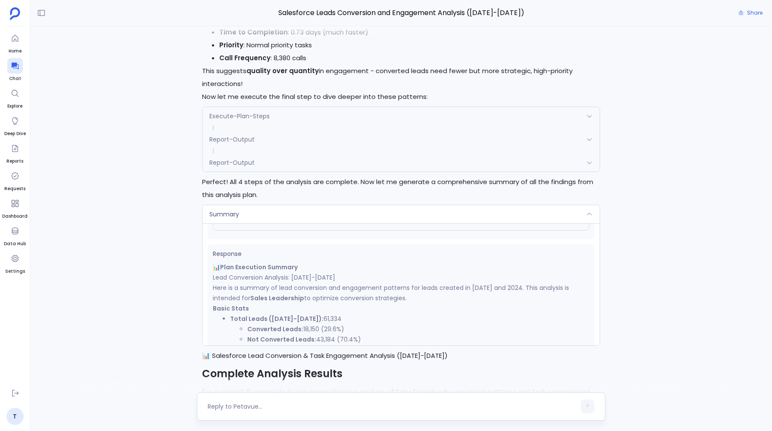
scroll to position [0, 0]
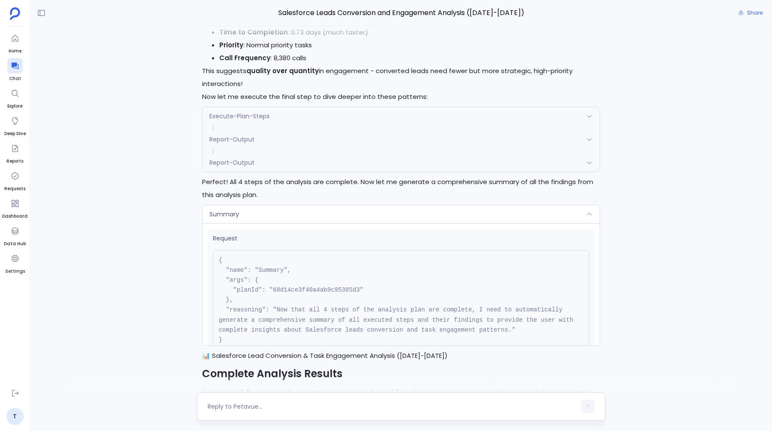
click at [246, 206] on div "Summary" at bounding box center [400, 214] width 397 height 18
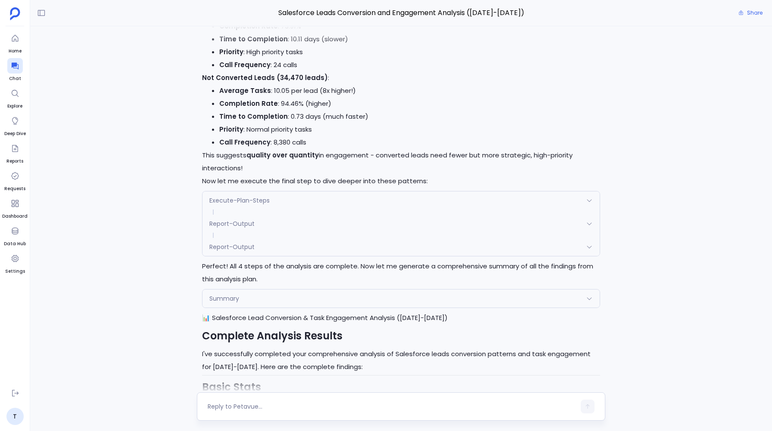
scroll to position [1915, 0]
click at [242, 196] on span "Execute-Plan-Steps" at bounding box center [239, 200] width 60 height 9
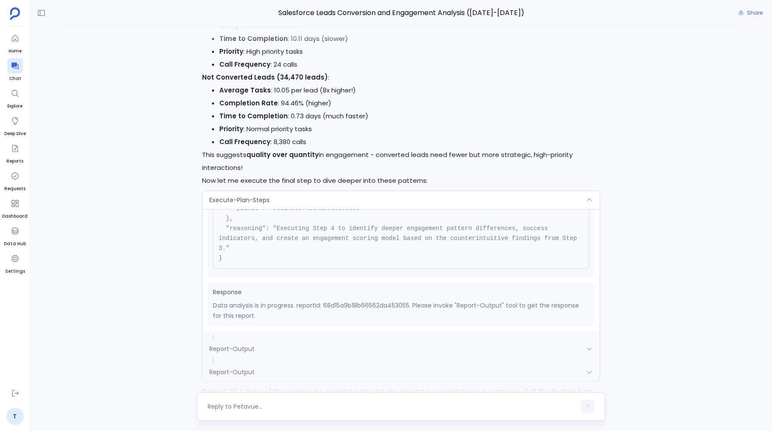
scroll to position [0, 0]
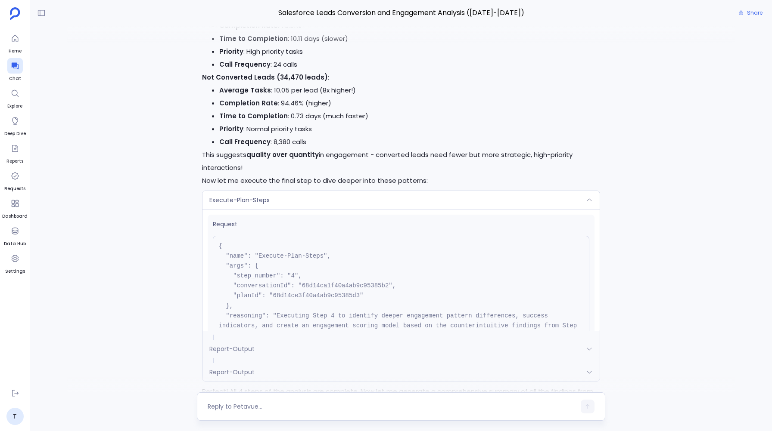
click at [241, 209] on div "Request { "name": "Execute-Plan-Steps", "args": { "step_number": "4", "conversa…" at bounding box center [400, 270] width 397 height 122
click at [240, 196] on span "Execute-Plan-Steps" at bounding box center [239, 200] width 60 height 9
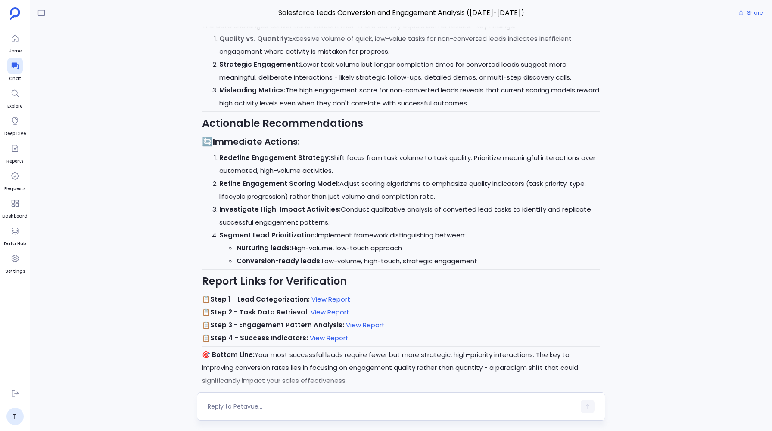
scroll to position [2783, 0]
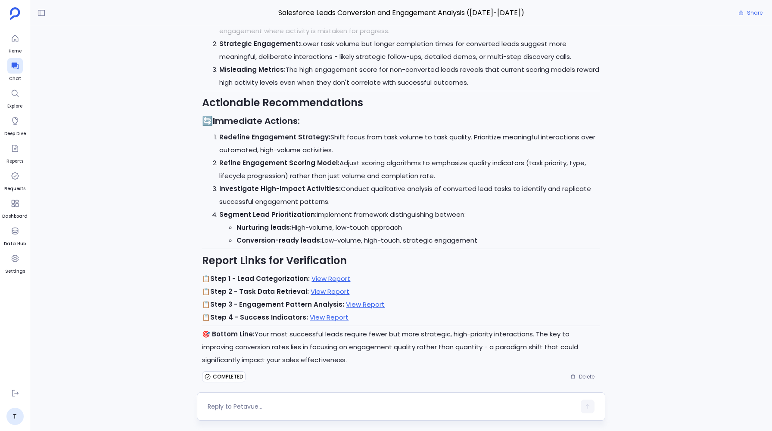
click at [243, 405] on textarea at bounding box center [391, 407] width 367 height 9
type textarea "Create a dashboard for this output"
click at [586, 406] on icon "button" at bounding box center [587, 407] width 6 height 6
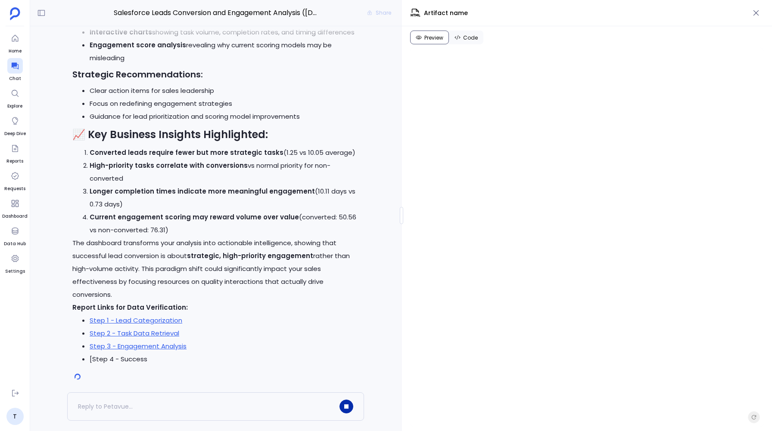
scroll to position [3955, 0]
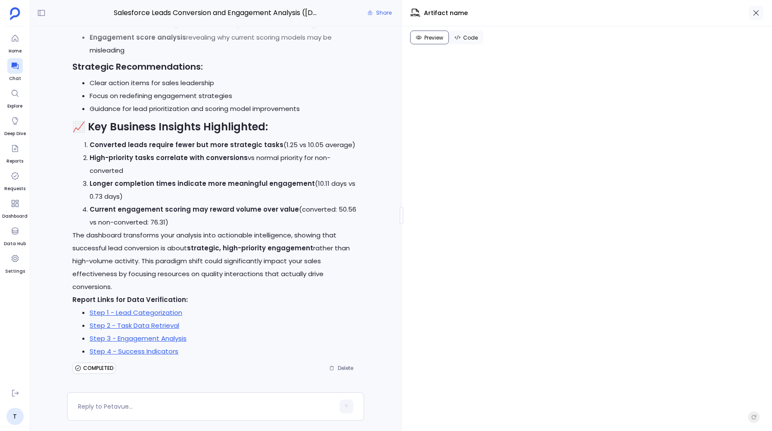
click at [754, 12] on icon "button" at bounding box center [755, 13] width 9 height 9
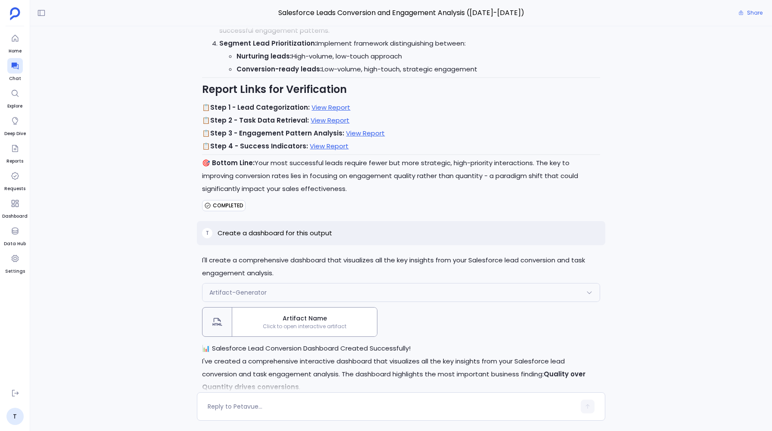
scroll to position [2951, 0]
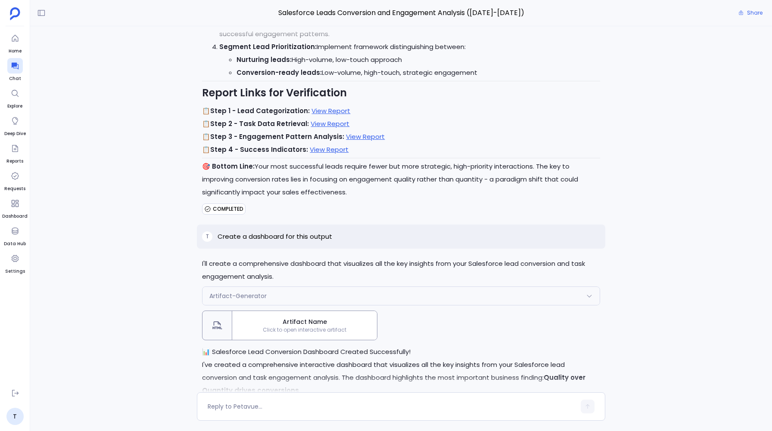
click at [314, 327] on span "Click to open interactive artifact" at bounding box center [304, 330] width 145 height 7
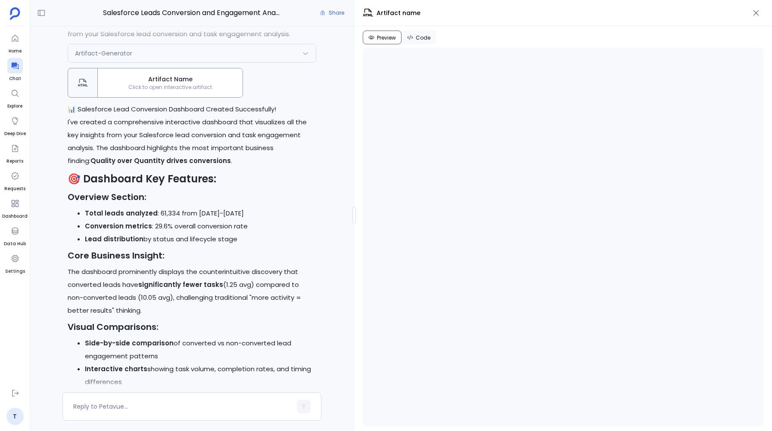
scroll to position [4015, 0]
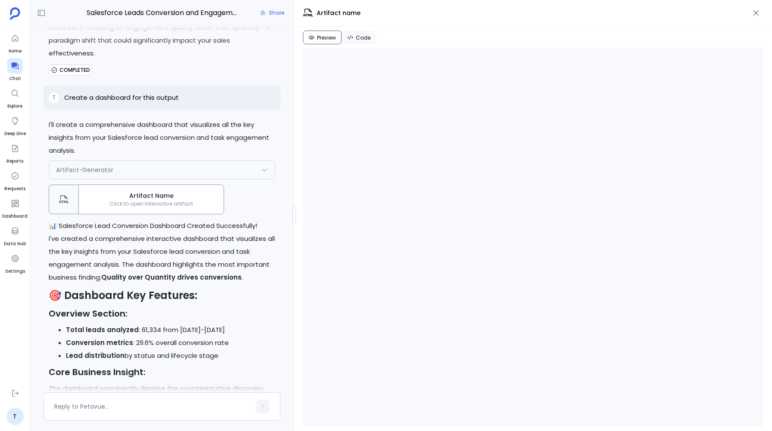
click at [294, 228] on div "Salesforce Leads Conversion and Engagement Analysis ([DATE]-[DATE]) Share T I w…" at bounding box center [401, 215] width 742 height 431
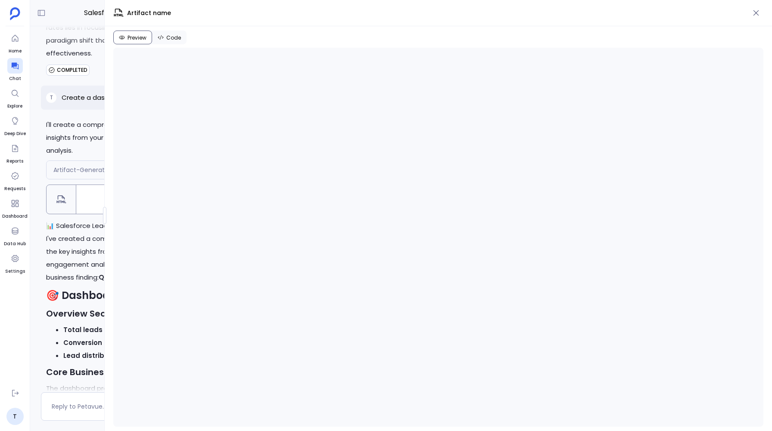
click at [9, 207] on div "Home Chat Explore Deep Dive Reports Requests Dashboard Data Hub Settings T Chat…" at bounding box center [386, 215] width 772 height 431
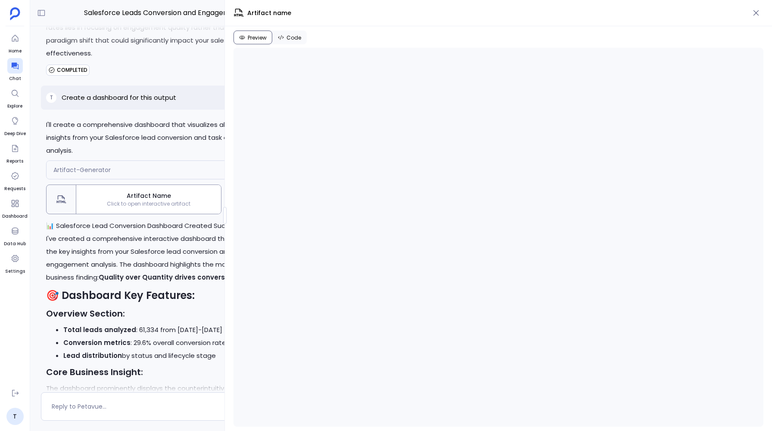
scroll to position [3873, 0]
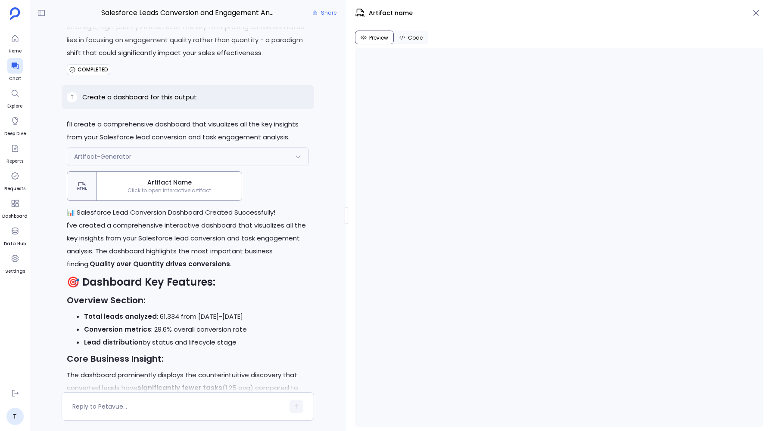
click at [347, 214] on div at bounding box center [345, 215] width 3 height 17
click at [412, 34] on span "Code" at bounding box center [415, 37] width 15 height 7
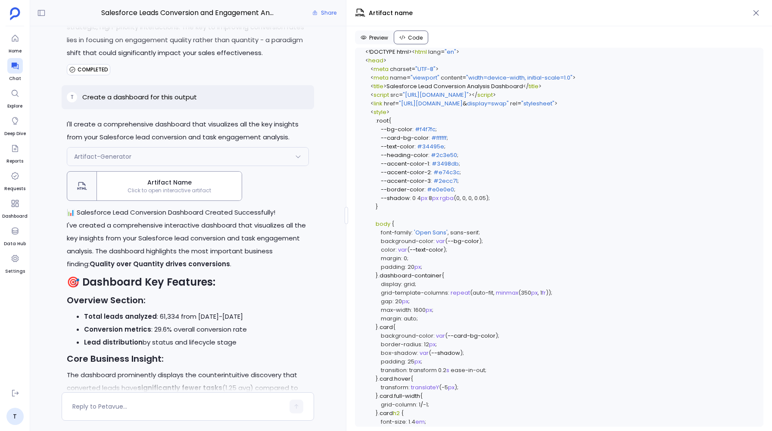
scroll to position [3240, 0]
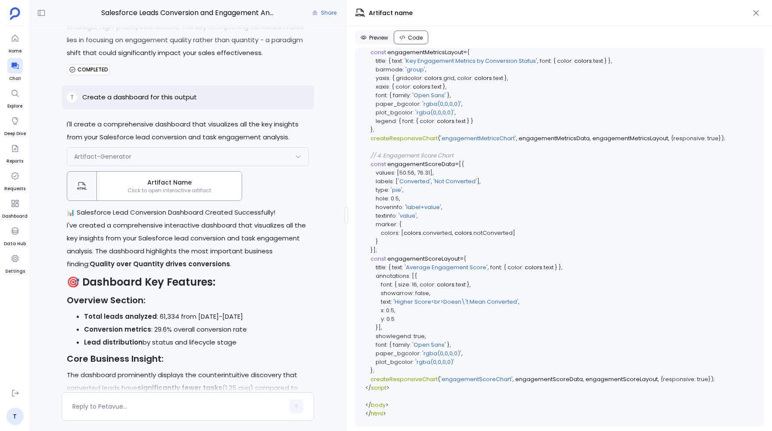
click at [375, 40] on span "Preview" at bounding box center [378, 37] width 19 height 7
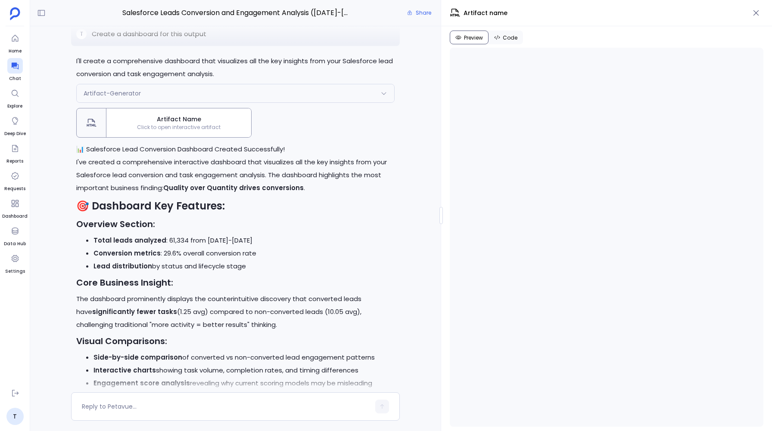
click at [440, 199] on div "Salesforce Leads Conversion and Engagement Analysis (2023-2024) Share T I want …" at bounding box center [401, 215] width 742 height 431
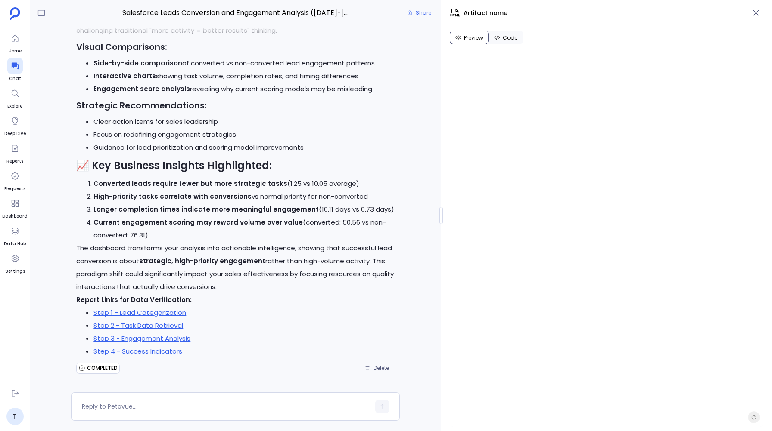
click at [331, 222] on li "Current engagement scoring may reward volume over value (converted: 50.56 vs no…" at bounding box center [243, 229] width 301 height 26
click at [112, 406] on textarea at bounding box center [226, 407] width 288 height 9
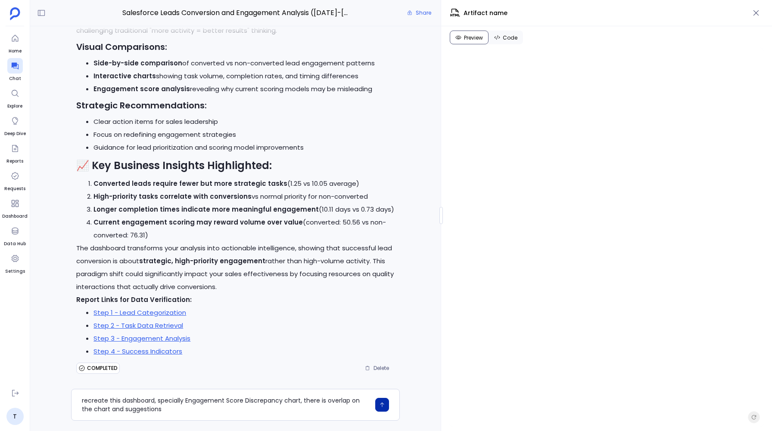
type textarea "recreate this dashboard, specially Engagement Score Discrepancy chart, there is…"
click at [379, 408] on button "button" at bounding box center [382, 405] width 14 height 14
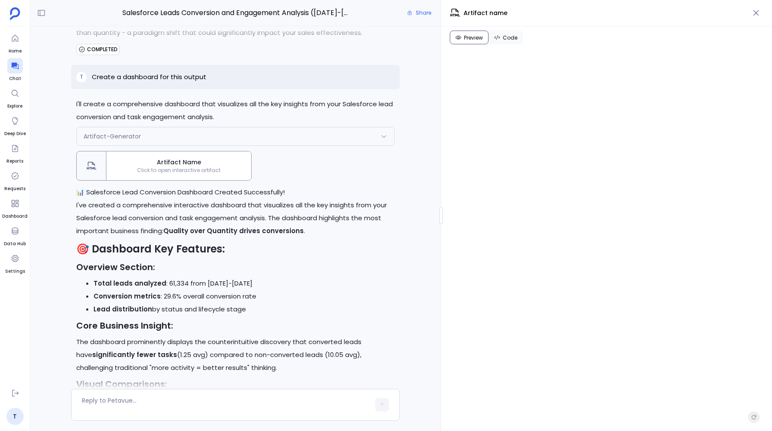
scroll to position [3375, 0]
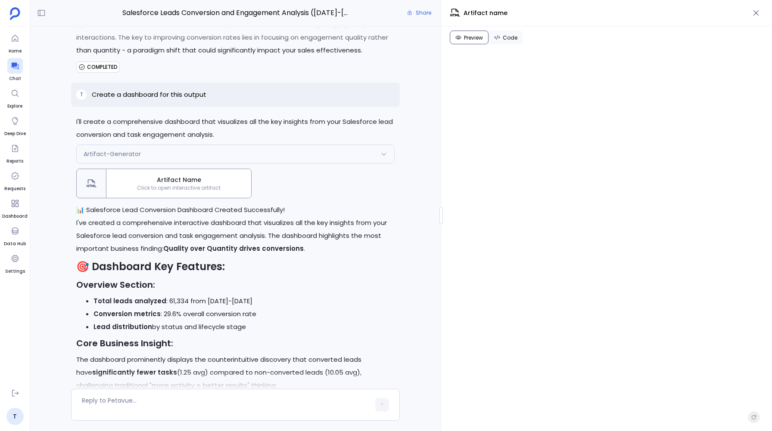
click at [182, 183] on span "Artifact Name" at bounding box center [179, 180] width 138 height 9
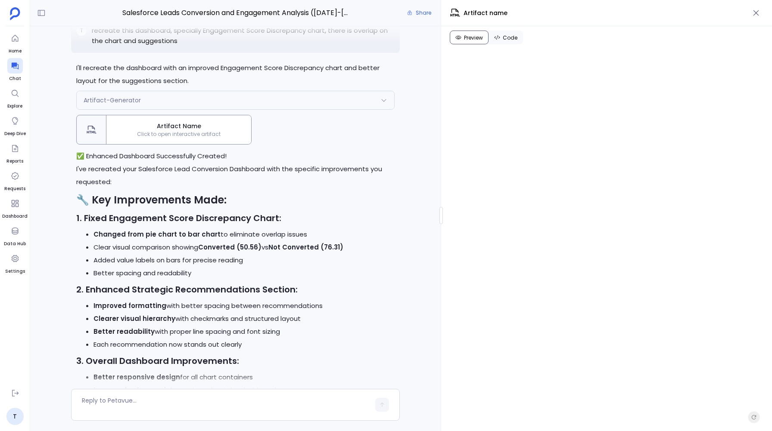
click at [189, 131] on span "Artifact Name" at bounding box center [179, 126] width 138 height 9
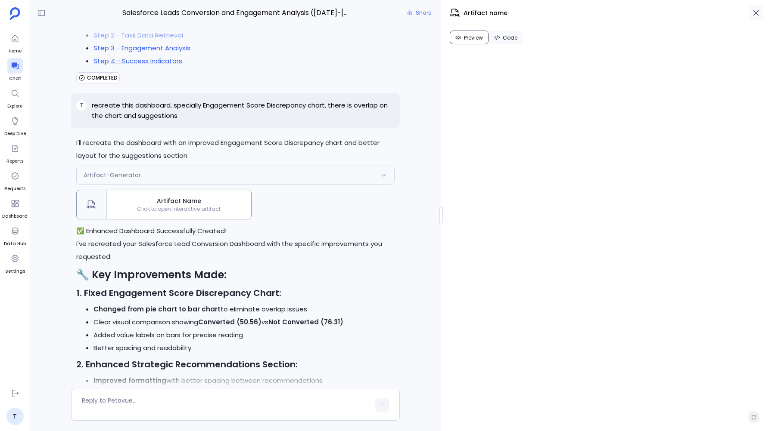
click at [755, 19] on button "button" at bounding box center [755, 13] width 15 height 15
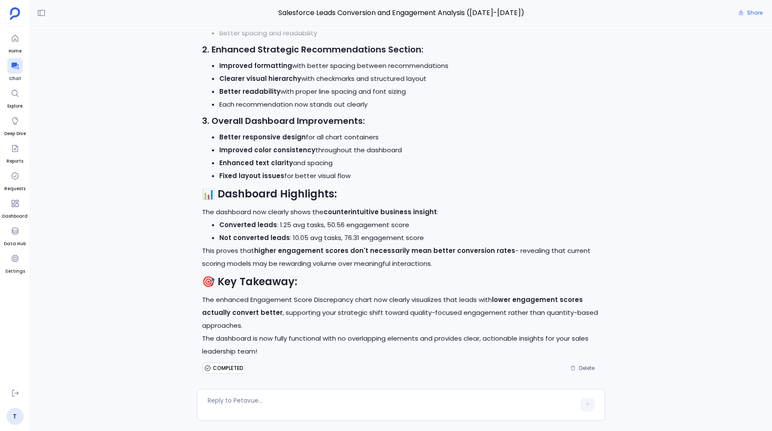
scroll to position [3994, 0]
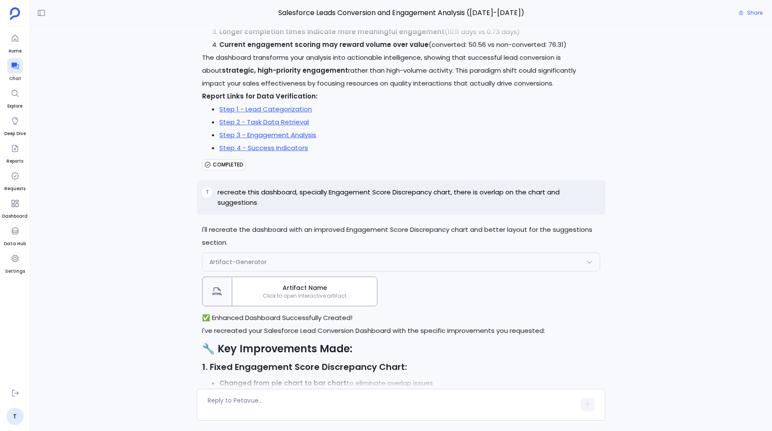
click at [297, 293] on span "Click to open interactive artifact" at bounding box center [304, 296] width 145 height 7
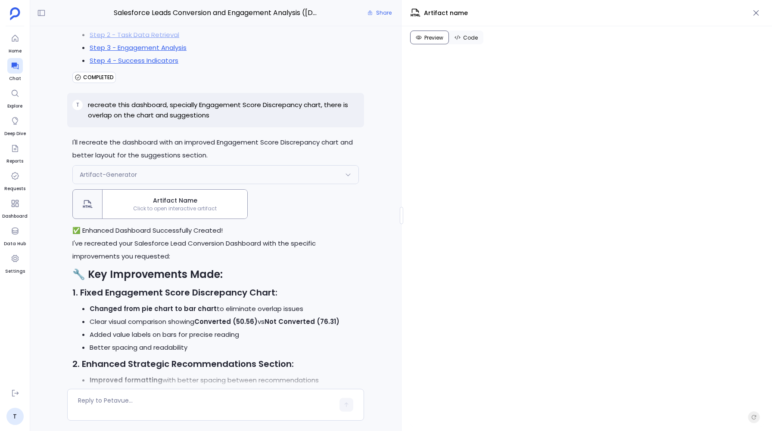
scroll to position [4574, 0]
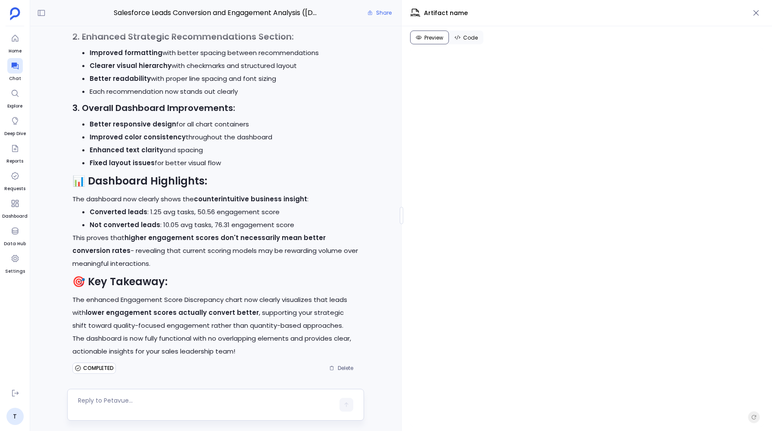
click at [146, 402] on textarea at bounding box center [206, 405] width 256 height 17
type textarea "Can you change the theme of this dashboard to Pink and Purple exclusively"
click at [341, 402] on button "button" at bounding box center [346, 407] width 14 height 14
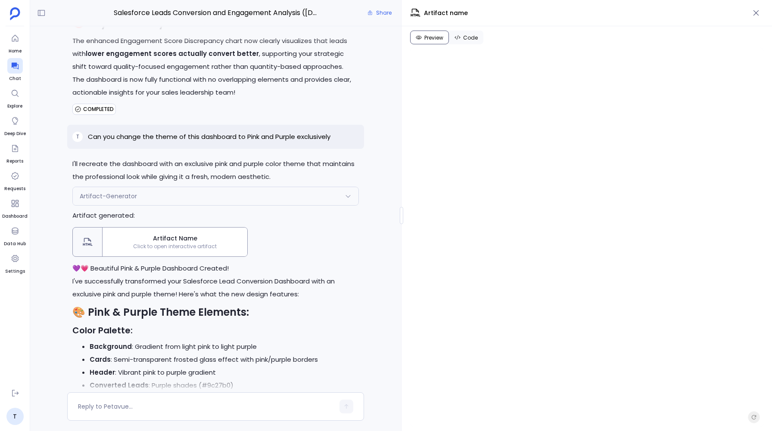
scroll to position [4822, 0]
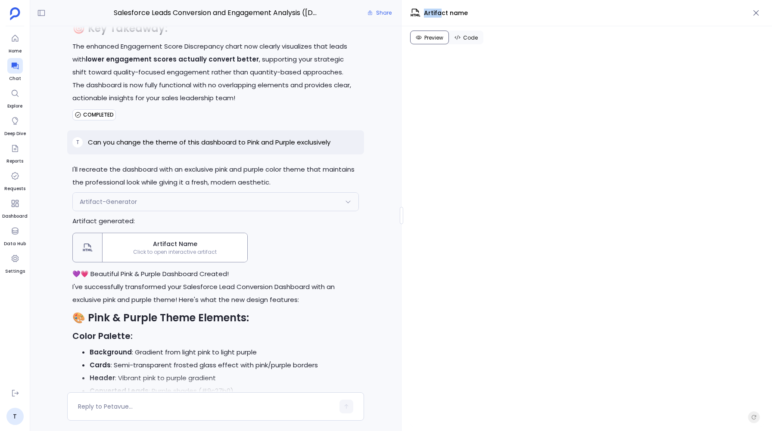
drag, startPoint x: 470, startPoint y: 8, endPoint x: 434, endPoint y: 12, distance: 36.9
click at [434, 12] on span "Artifact name" at bounding box center [579, 13] width 338 height 10
drag, startPoint x: 470, startPoint y: 12, endPoint x: 442, endPoint y: 16, distance: 28.2
click at [444, 16] on span "Artifact name" at bounding box center [579, 13] width 338 height 10
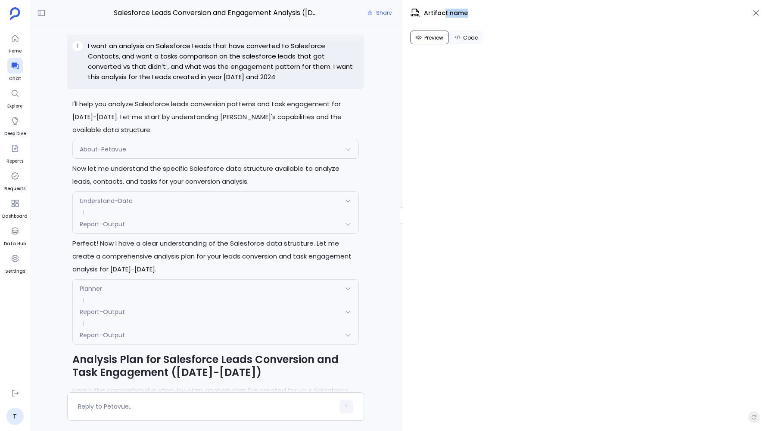
scroll to position [0, 0]
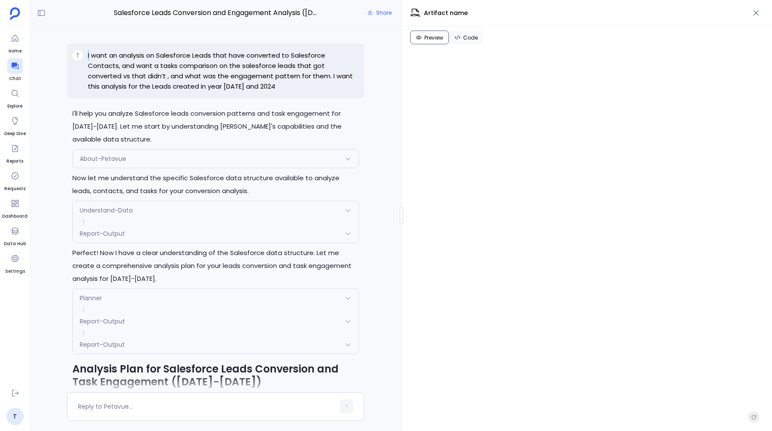
click at [89, 53] on p "I want an analysis on Salesforce Leads that have converted to Salesforce Contac…" at bounding box center [223, 70] width 271 height 41
click at [103, 56] on p "I want an analysis on Salesforce Leads that have converted to Salesforce Contac…" at bounding box center [223, 70] width 271 height 41
click at [100, 56] on p "I want an analysis on Salesforce Leads that have converted to Salesforce Contac…" at bounding box center [223, 70] width 271 height 41
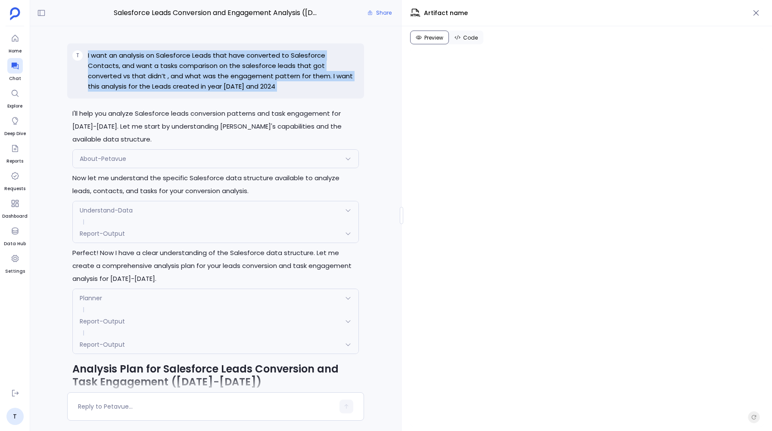
click at [100, 56] on p "I want an analysis on Salesforce Leads that have converted to Salesforce Contac…" at bounding box center [223, 70] width 271 height 41
copy p "I want an analysis on Salesforce Leads that have converted to Salesforce Contac…"
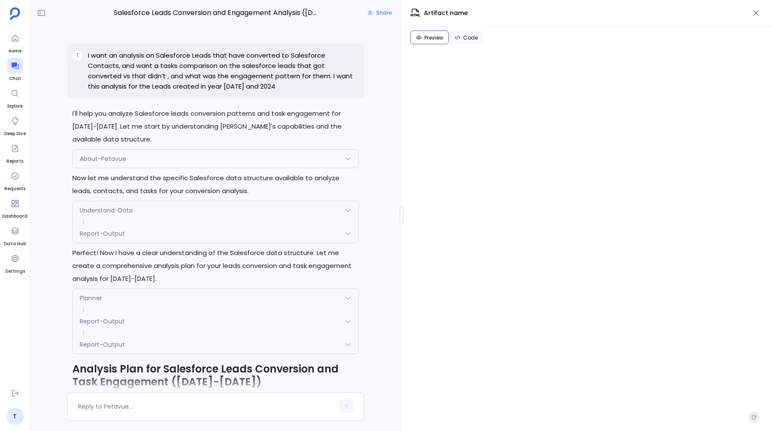
click at [278, 177] on p "Now let me understand the specific Salesforce data structure available to analy…" at bounding box center [215, 185] width 286 height 26
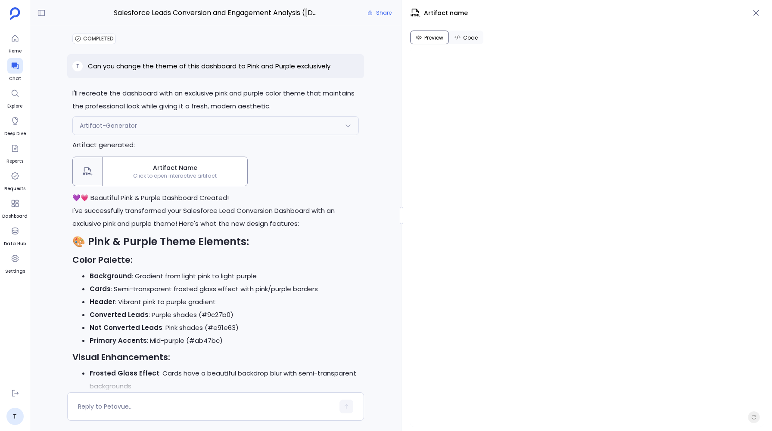
scroll to position [4898, 0]
click at [143, 133] on div "Artifact-Generator" at bounding box center [215, 126] width 285 height 18
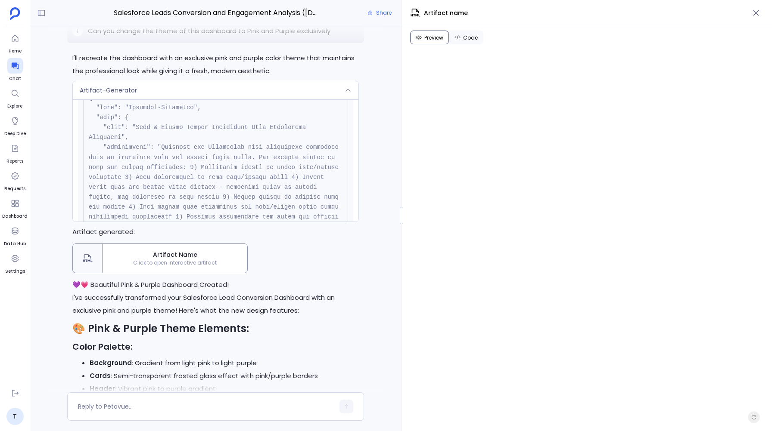
scroll to position [0, 0]
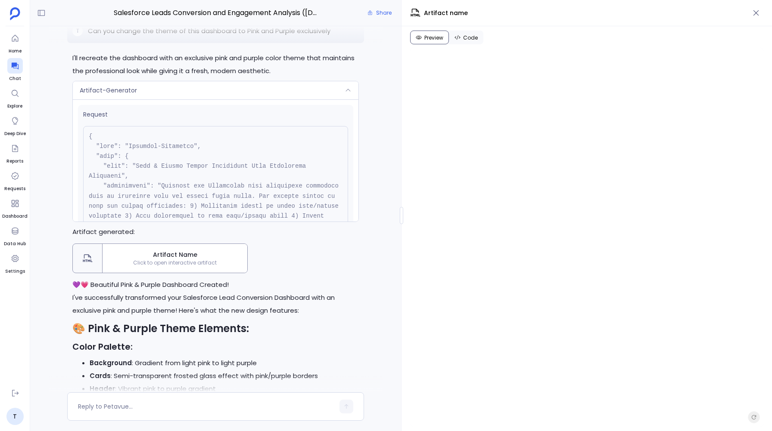
click at [130, 92] on span "Artifact-Generator" at bounding box center [108, 90] width 57 height 9
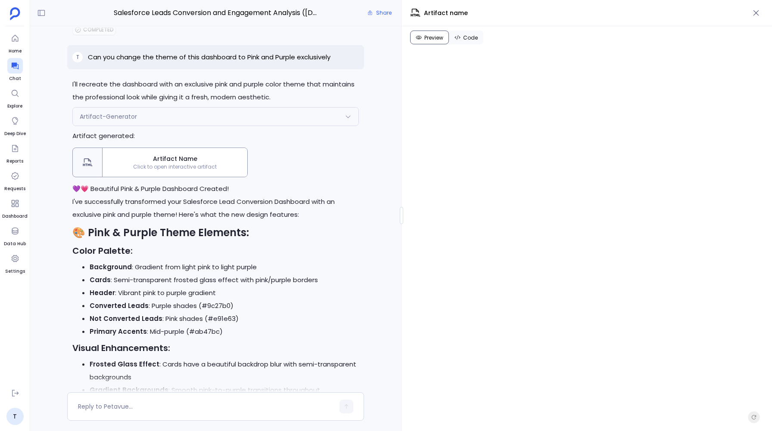
scroll to position [4883, 0]
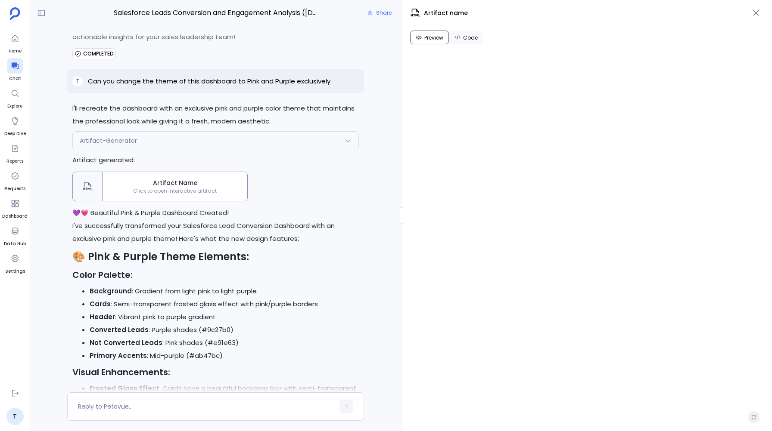
click at [132, 87] on p "Can you change the theme of this dashboard to Pink and Purple exclusively" at bounding box center [209, 81] width 242 height 10
copy p "Can you change the theme of this dashboard to Pink and Purple exclusively"
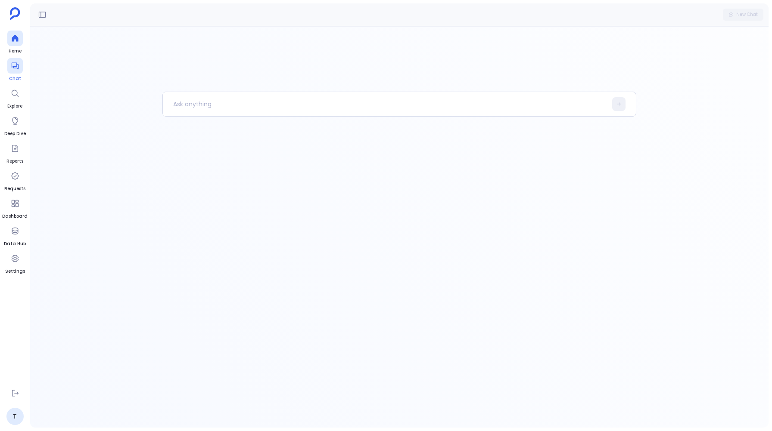
click at [14, 70] on div at bounding box center [15, 66] width 16 height 16
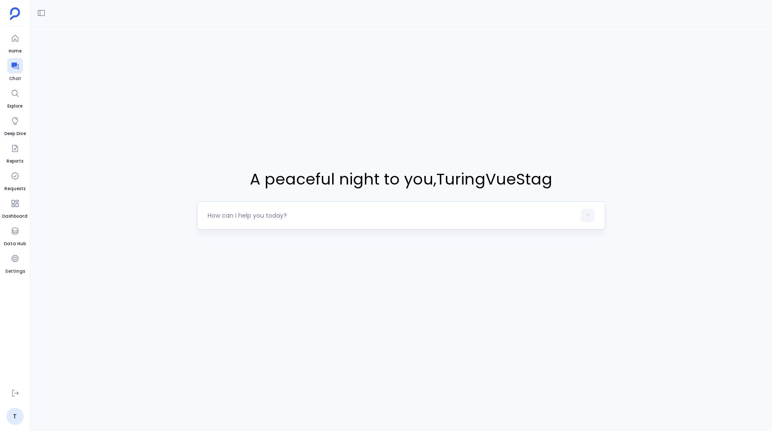
click at [238, 213] on textarea at bounding box center [391, 215] width 367 height 9
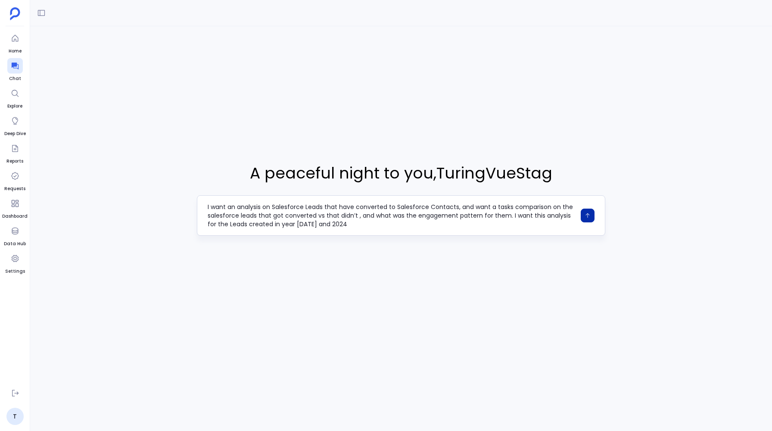
type textarea "I want an analysis on Salesforce Leads that have converted to Salesforce Contac…"
click at [590, 211] on button "button" at bounding box center [587, 216] width 14 height 14
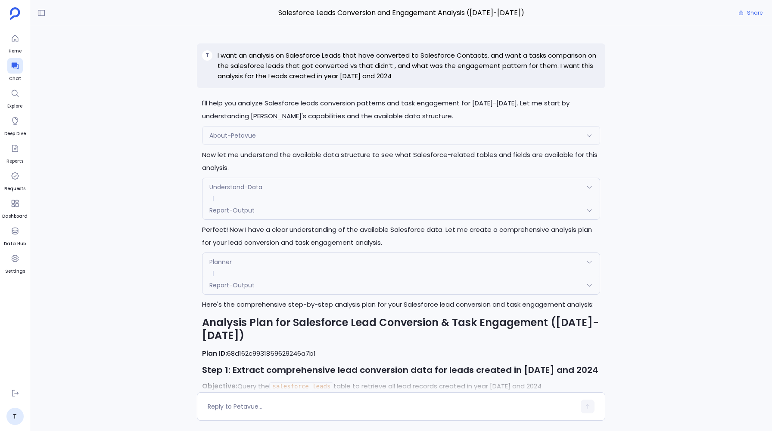
scroll to position [720, 0]
